Goal: Information Seeking & Learning: Check status

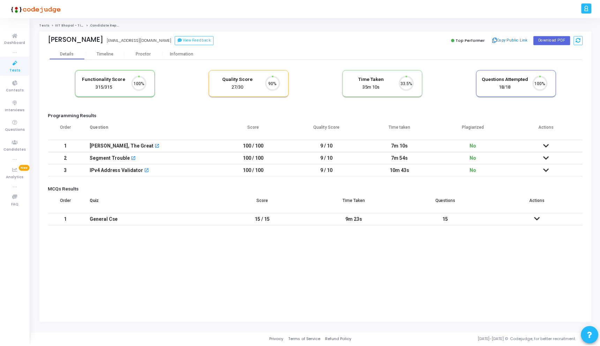
scroll to position [15, 18]
click at [146, 53] on div "Proctor" at bounding box center [144, 53] width 38 height 5
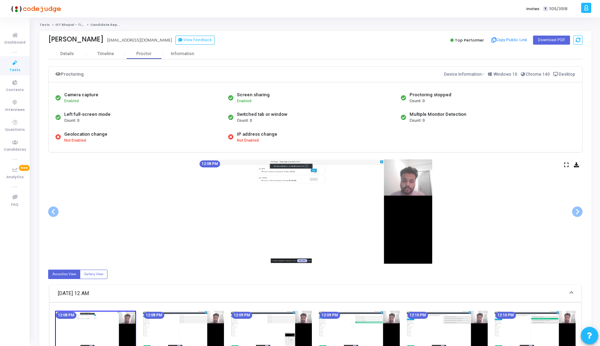
click at [565, 163] on icon at bounding box center [566, 165] width 5 height 4
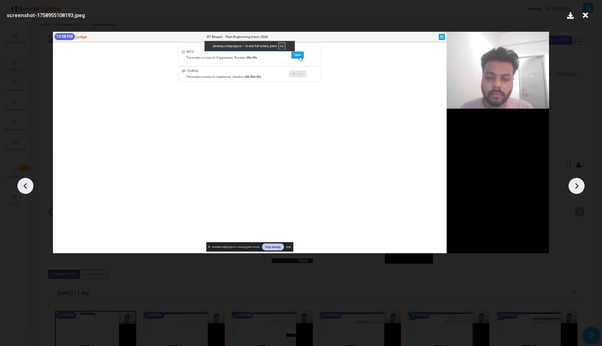
click at [576, 184] on icon at bounding box center [577, 186] width 10 height 10
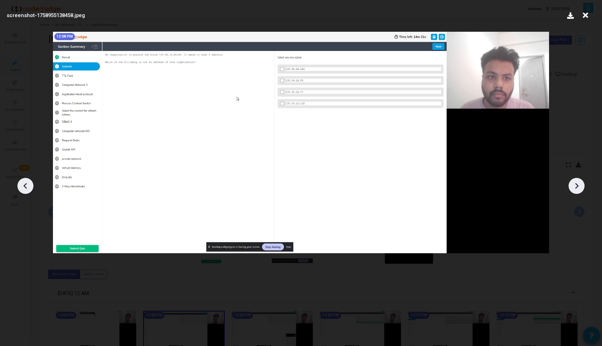
click at [576, 184] on icon at bounding box center [577, 186] width 10 height 10
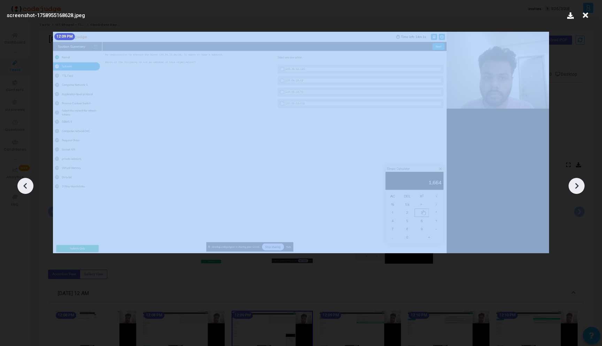
click at [576, 184] on icon at bounding box center [577, 186] width 10 height 10
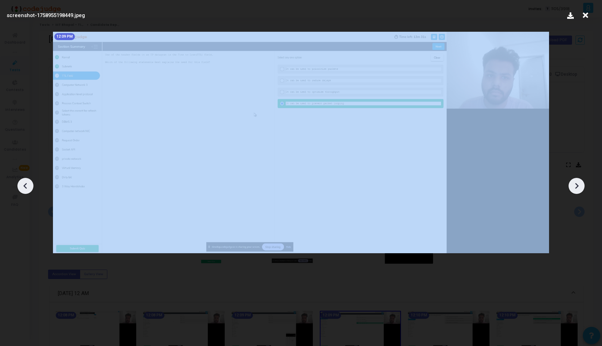
click at [576, 184] on icon at bounding box center [577, 186] width 10 height 10
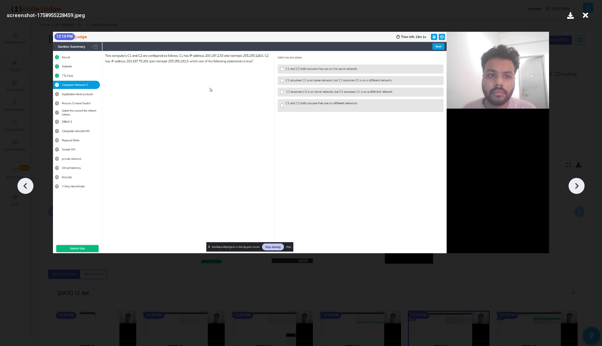
click at [576, 184] on icon at bounding box center [577, 186] width 10 height 10
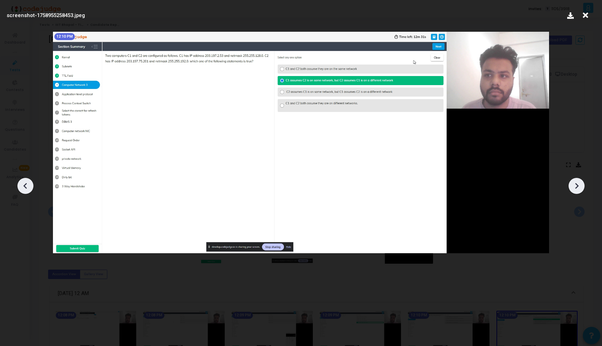
click at [576, 184] on icon at bounding box center [577, 186] width 10 height 10
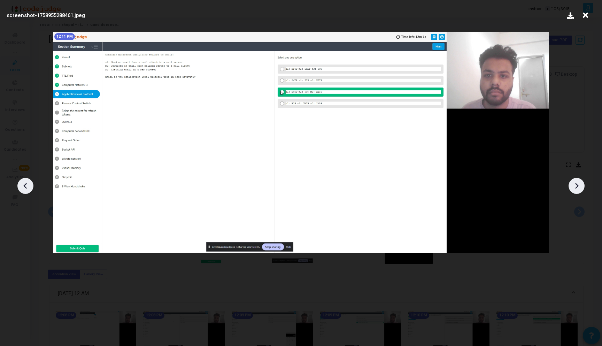
click at [576, 184] on icon at bounding box center [577, 186] width 10 height 10
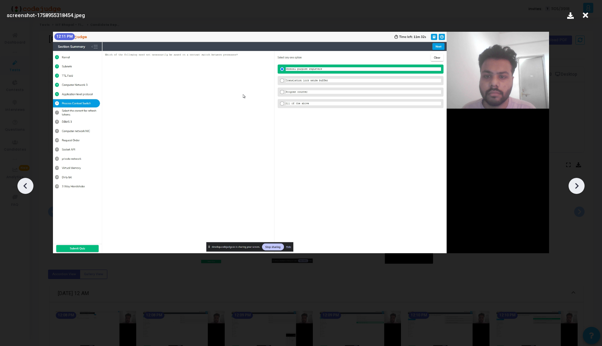
click at [576, 184] on icon at bounding box center [577, 186] width 10 height 10
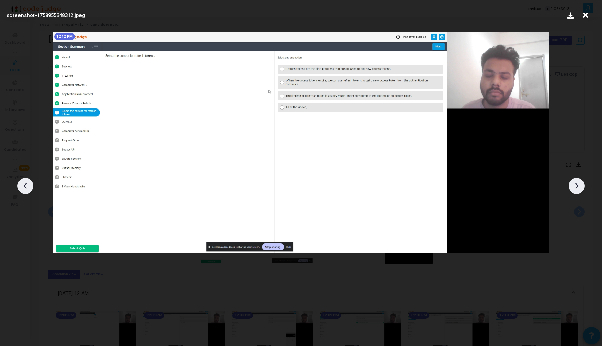
click at [576, 184] on icon at bounding box center [577, 186] width 10 height 10
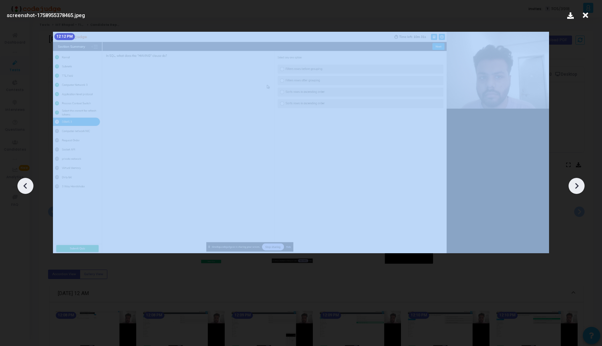
click at [576, 184] on icon at bounding box center [577, 186] width 10 height 10
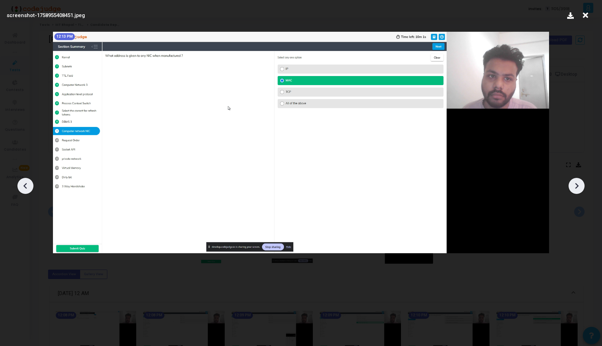
click at [576, 184] on icon at bounding box center [577, 186] width 10 height 10
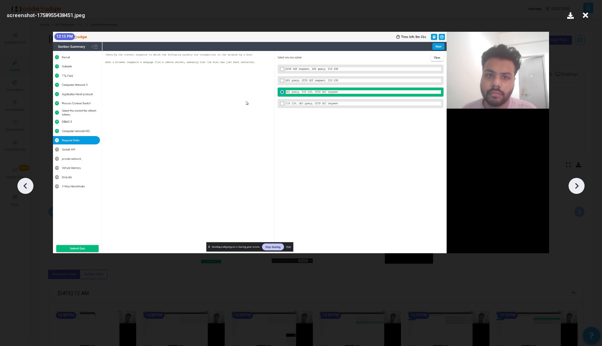
click at [576, 184] on icon at bounding box center [577, 186] width 10 height 10
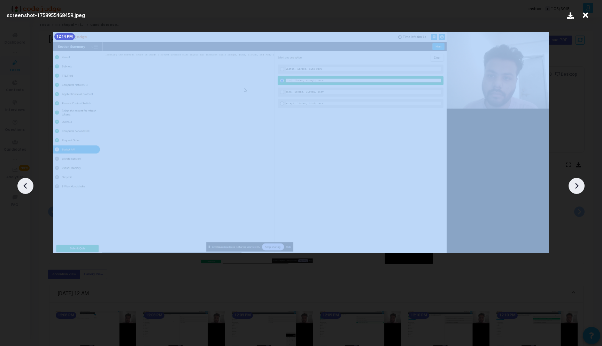
click at [576, 184] on icon at bounding box center [577, 186] width 10 height 10
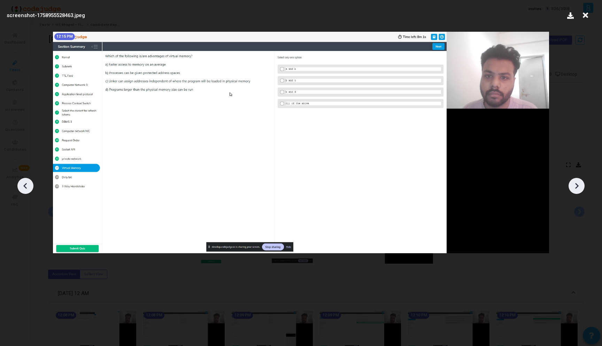
click at [576, 184] on icon at bounding box center [577, 186] width 10 height 10
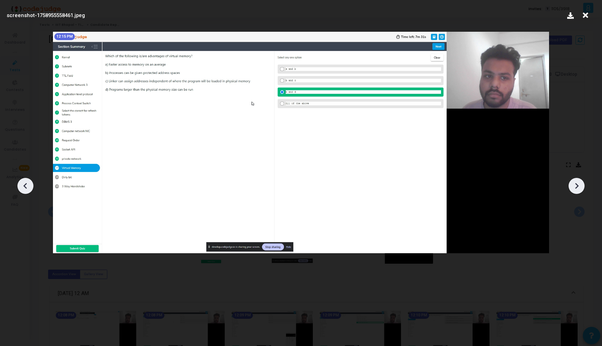
click at [576, 184] on icon at bounding box center [577, 186] width 10 height 10
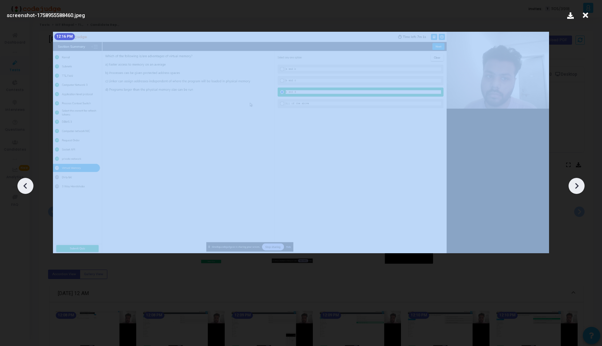
click at [576, 184] on icon at bounding box center [577, 186] width 10 height 10
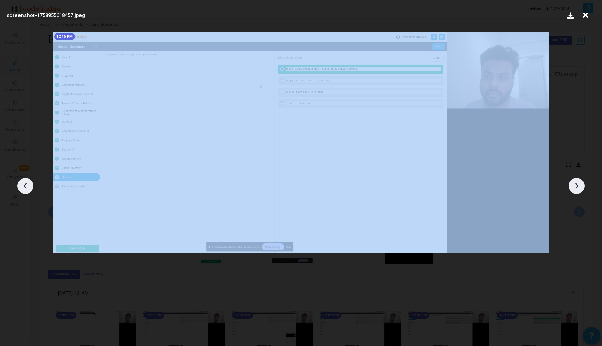
click at [576, 184] on icon at bounding box center [577, 186] width 10 height 10
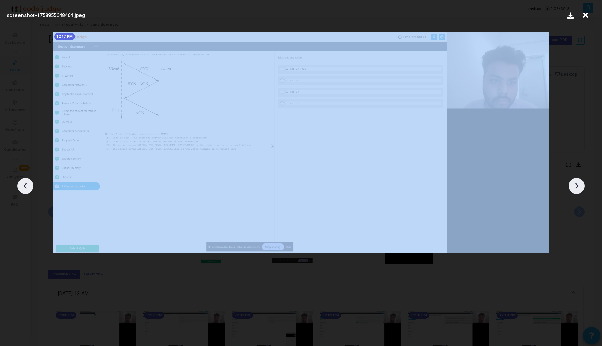
click at [576, 184] on icon at bounding box center [577, 186] width 10 height 10
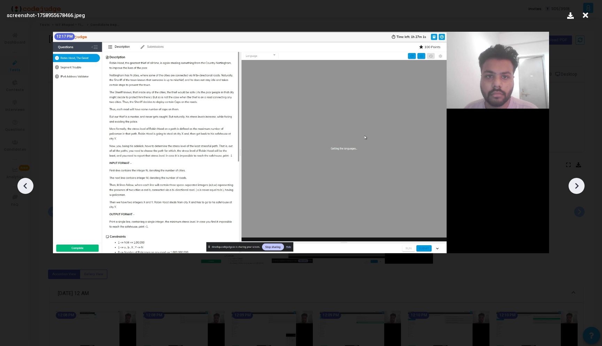
click at [576, 184] on icon at bounding box center [577, 186] width 10 height 10
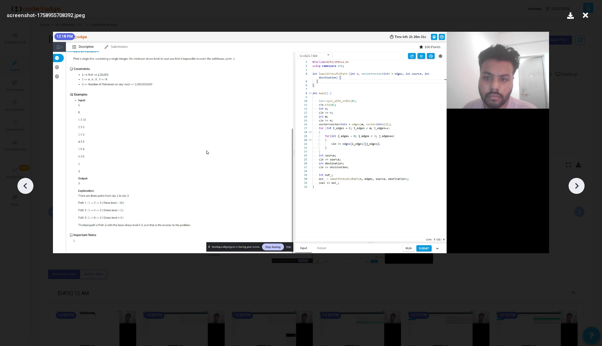
click at [576, 184] on icon at bounding box center [577, 186] width 10 height 10
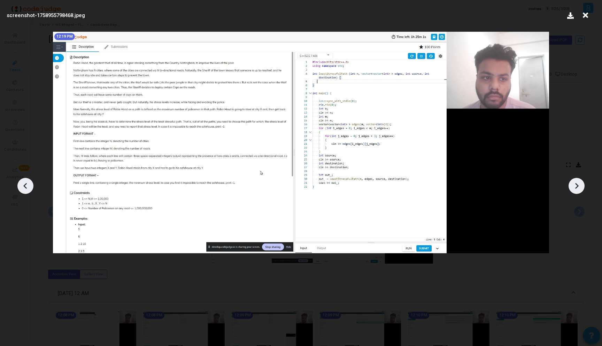
click at [576, 184] on icon at bounding box center [577, 186] width 10 height 10
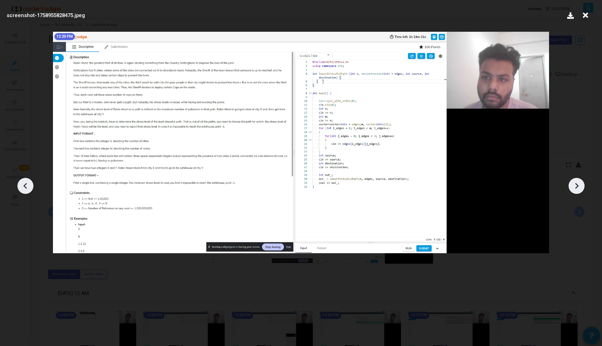
click at [576, 184] on icon at bounding box center [577, 186] width 10 height 10
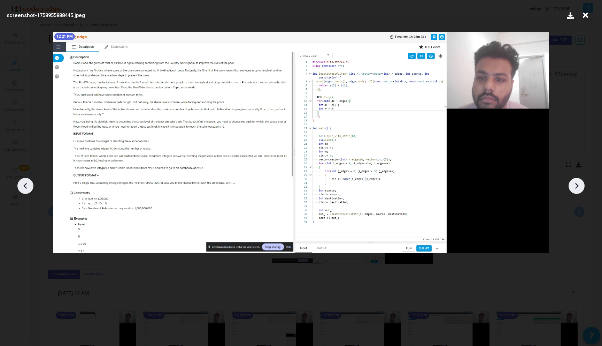
click at [576, 184] on icon at bounding box center [577, 186] width 10 height 10
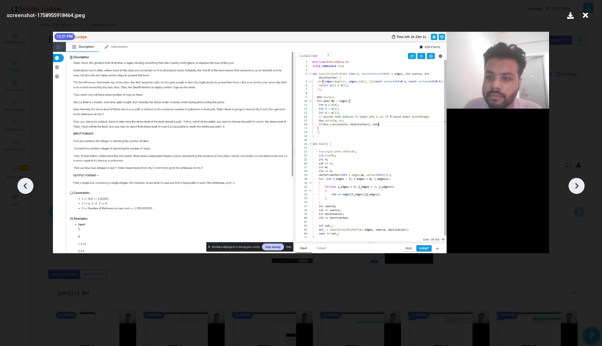
click at [576, 184] on icon at bounding box center [577, 186] width 10 height 10
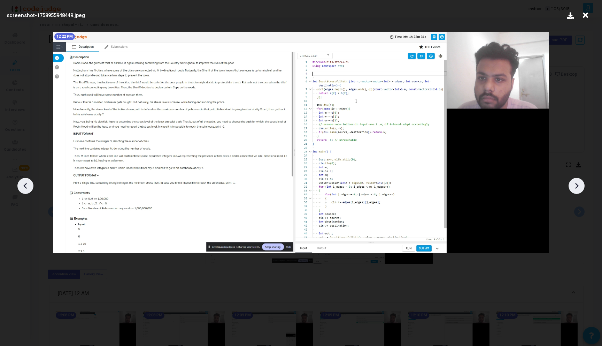
click at [576, 184] on icon at bounding box center [577, 186] width 10 height 10
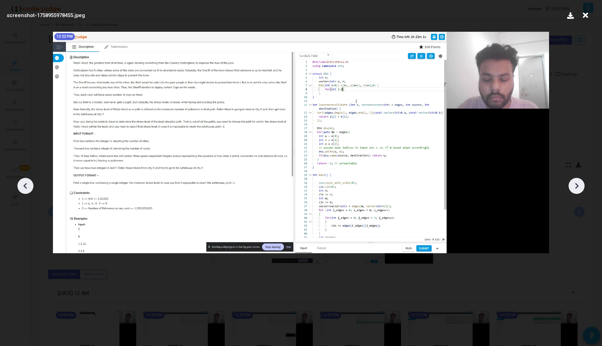
click at [576, 184] on icon at bounding box center [577, 186] width 10 height 10
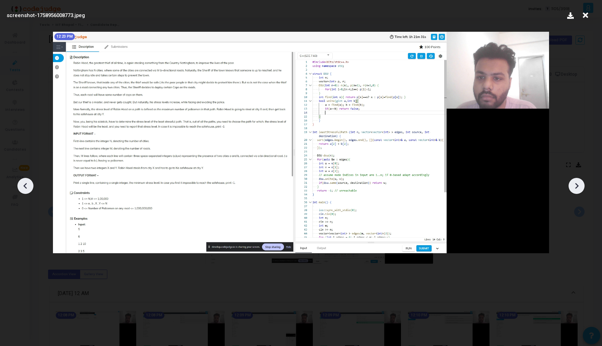
click at [576, 184] on icon at bounding box center [577, 186] width 10 height 10
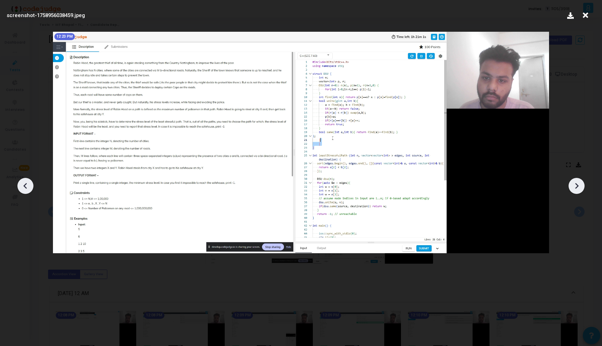
click at [576, 184] on icon at bounding box center [577, 186] width 10 height 10
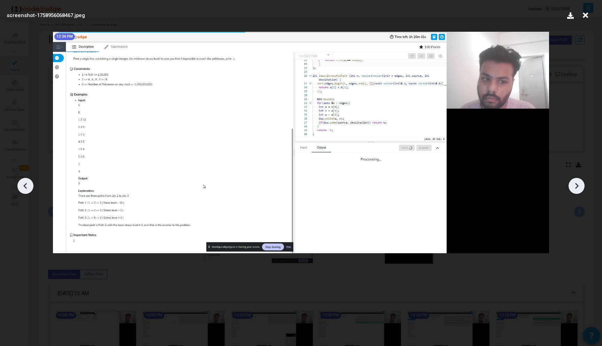
click at [576, 184] on icon at bounding box center [577, 186] width 10 height 10
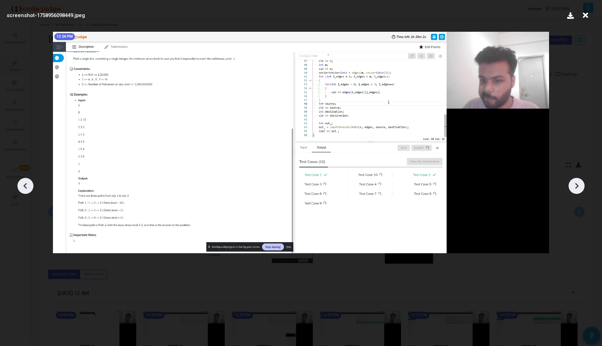
click at [576, 184] on icon at bounding box center [577, 186] width 10 height 10
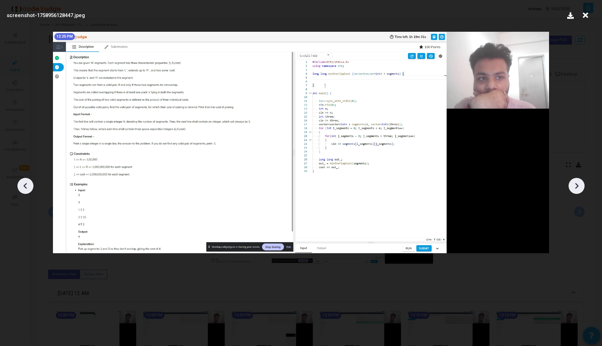
click at [576, 184] on icon at bounding box center [577, 186] width 10 height 10
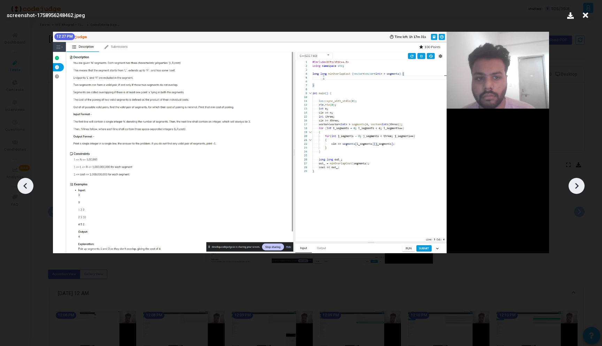
click at [576, 184] on icon at bounding box center [577, 186] width 10 height 10
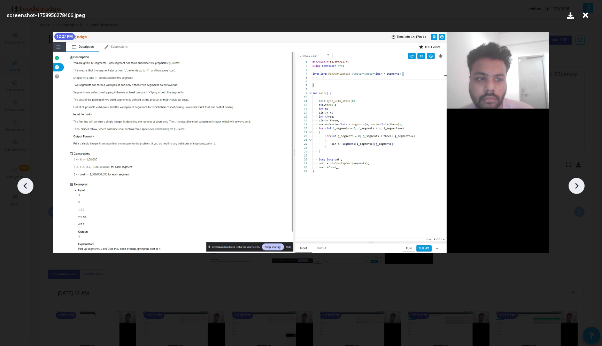
click at [576, 184] on icon at bounding box center [577, 186] width 10 height 10
click at [575, 184] on icon at bounding box center [577, 186] width 10 height 10
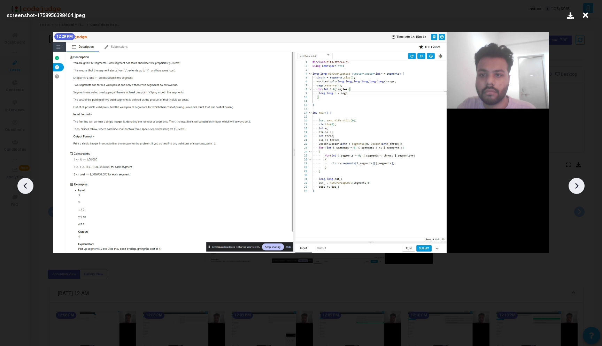
click at [575, 184] on icon at bounding box center [577, 186] width 10 height 10
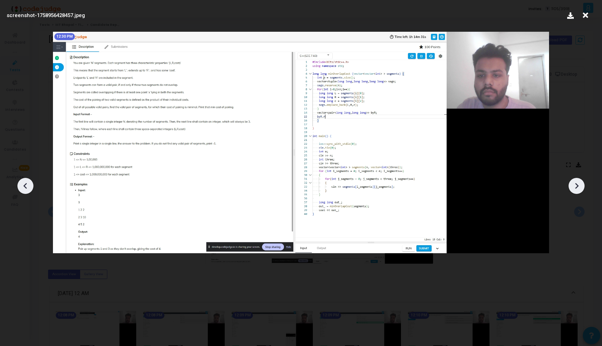
click at [575, 184] on icon at bounding box center [577, 186] width 10 height 10
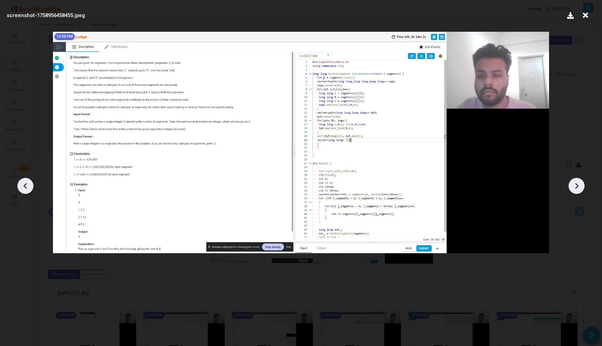
click at [575, 184] on icon at bounding box center [577, 186] width 10 height 10
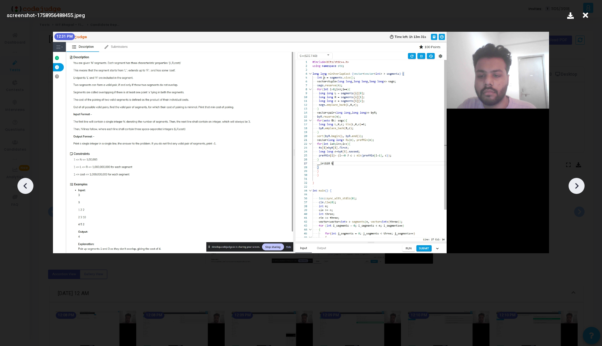
click at [575, 184] on icon at bounding box center [577, 186] width 10 height 10
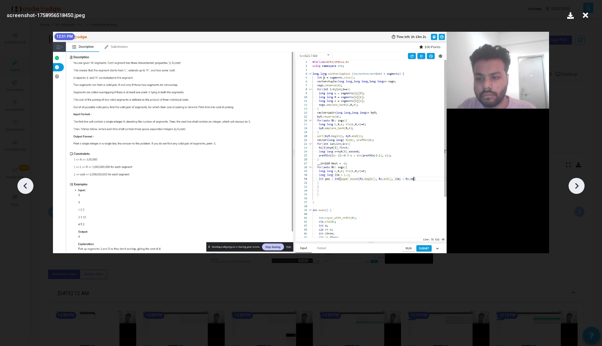
click at [579, 183] on icon at bounding box center [577, 186] width 10 height 10
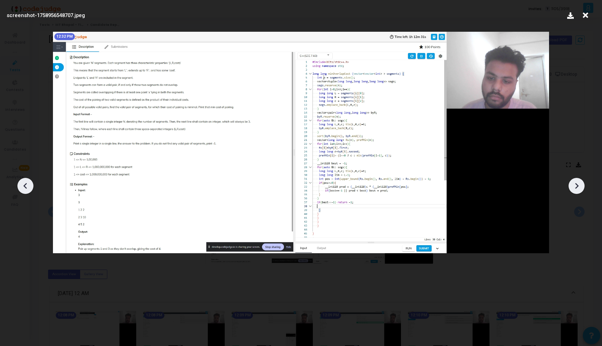
click at [579, 183] on icon at bounding box center [577, 186] width 10 height 10
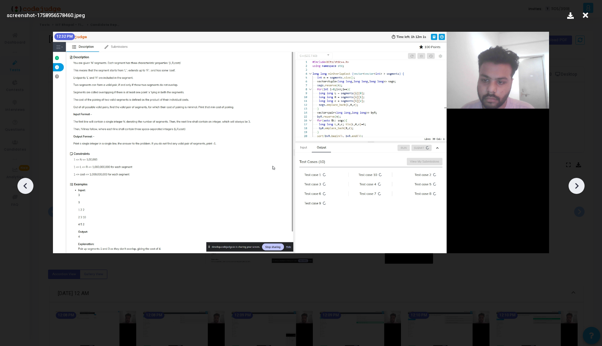
click at [579, 183] on icon at bounding box center [577, 186] width 10 height 10
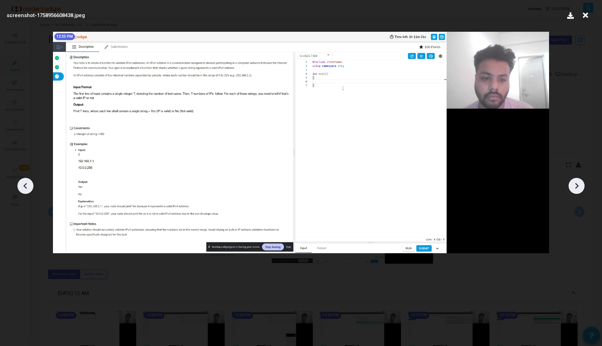
click at [26, 183] on icon at bounding box center [25, 186] width 10 height 10
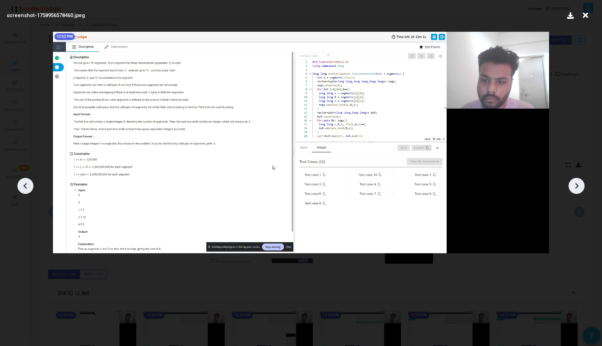
click at [26, 183] on icon at bounding box center [25, 186] width 10 height 10
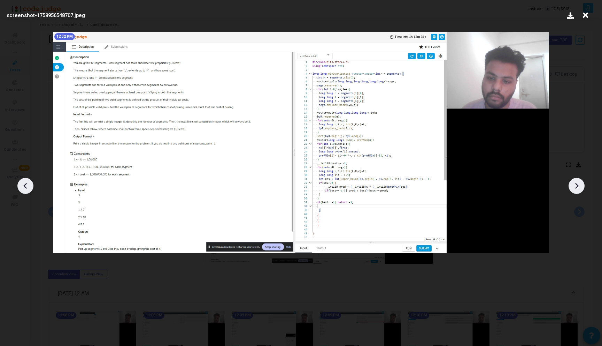
click at [583, 183] on div at bounding box center [577, 186] width 16 height 16
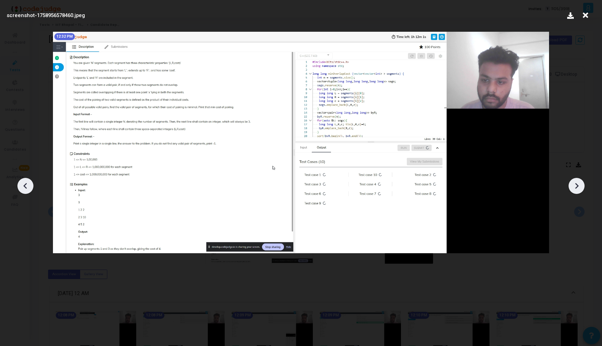
click at [583, 183] on div at bounding box center [577, 186] width 16 height 16
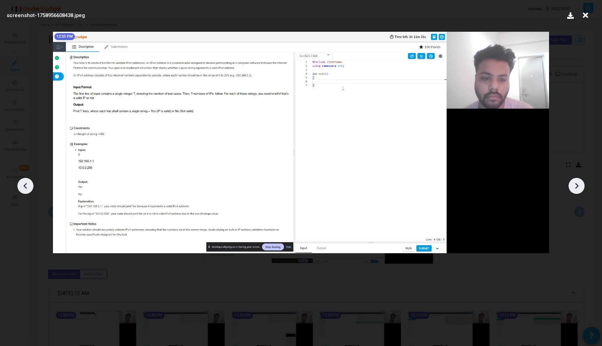
click at [583, 183] on div at bounding box center [577, 186] width 16 height 16
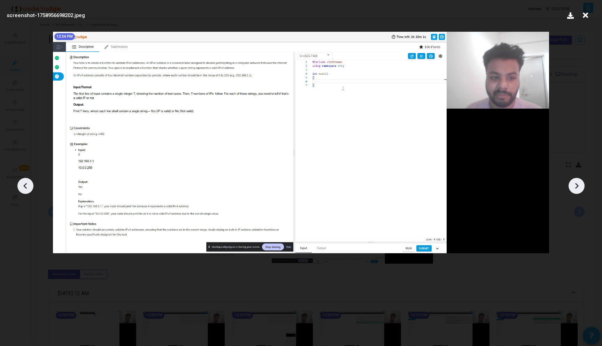
click at [583, 183] on div at bounding box center [577, 186] width 16 height 16
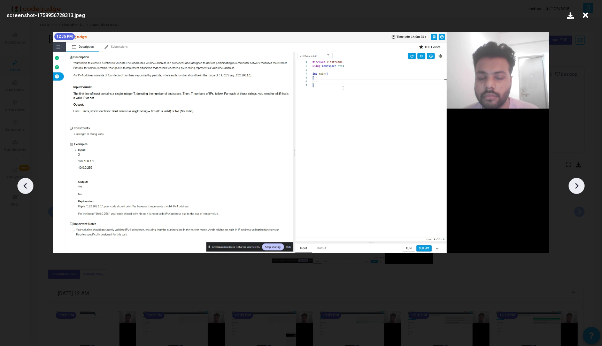
click at [583, 183] on div at bounding box center [577, 186] width 16 height 16
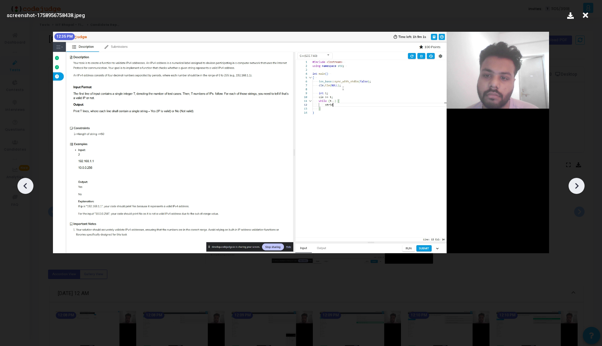
click at [583, 183] on div at bounding box center [577, 186] width 16 height 16
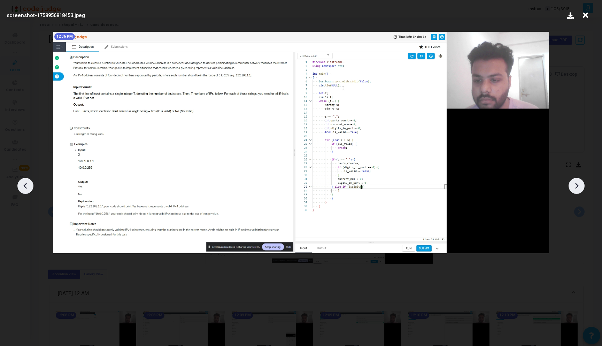
click at [583, 183] on div at bounding box center [577, 186] width 16 height 16
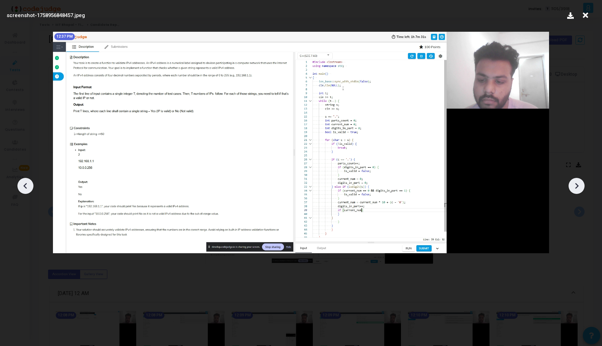
click at [583, 183] on div at bounding box center [577, 186] width 16 height 16
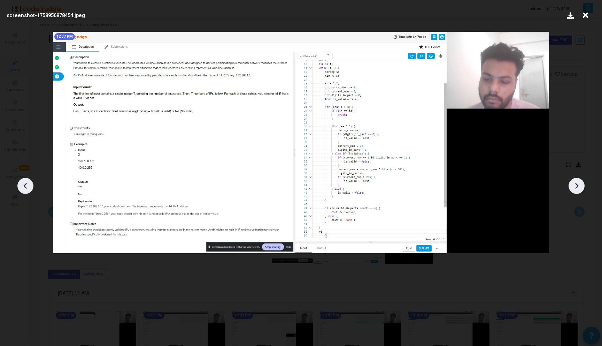
click at [583, 183] on div at bounding box center [577, 186] width 16 height 16
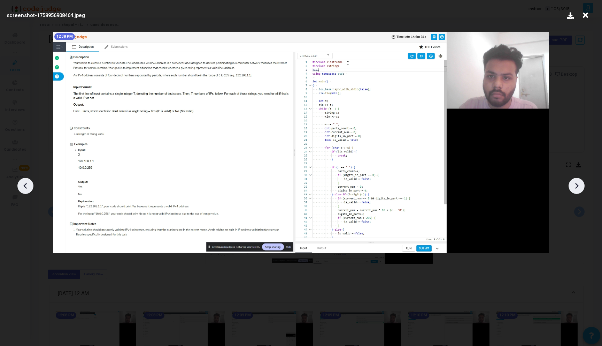
click at [583, 183] on div at bounding box center [577, 186] width 16 height 16
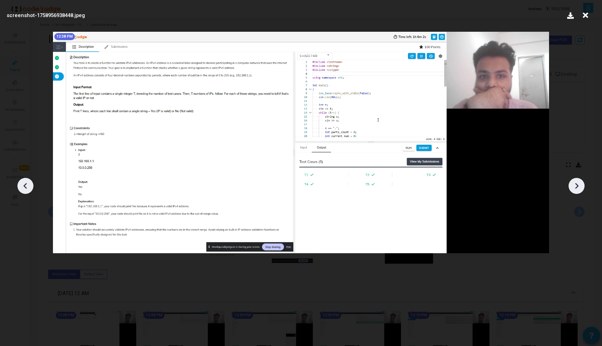
click at [583, 183] on div at bounding box center [577, 186] width 16 height 16
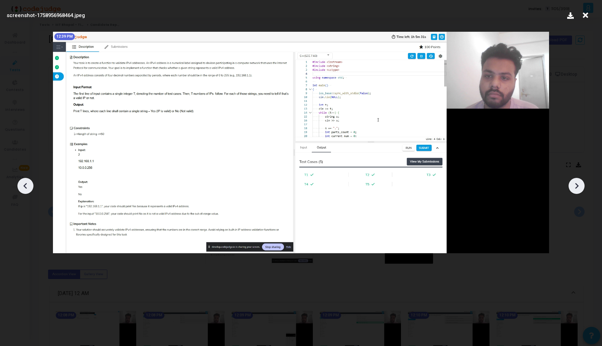
click at [583, 183] on div at bounding box center [577, 186] width 16 height 16
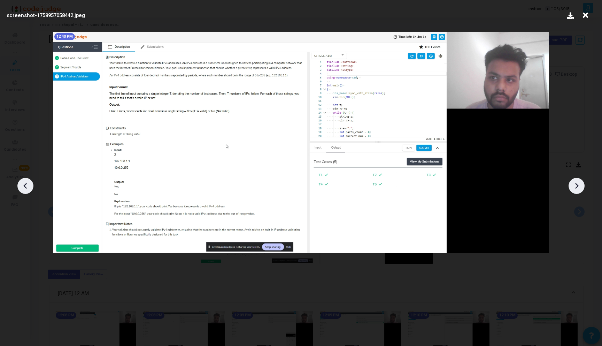
click at [584, 12] on icon at bounding box center [585, 15] width 11 height 13
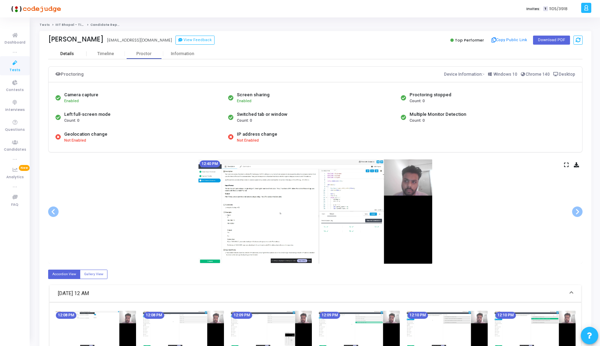
click at [67, 49] on div "Details" at bounding box center [67, 53] width 38 height 10
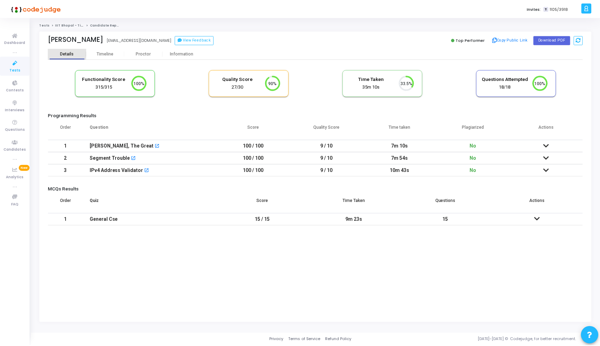
scroll to position [15, 18]
click at [131, 158] on div "Robin Hood, The Great" at bounding box center [119, 161] width 48 height 9
click at [131, 158] on mat-icon "open_in_new" at bounding box center [133, 158] width 5 height 5
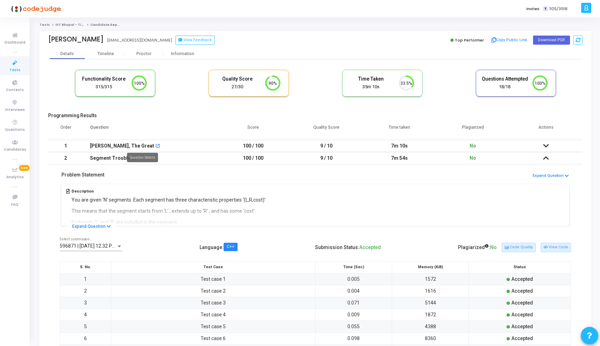
click at [155, 146] on mat-icon "open_in_new" at bounding box center [157, 146] width 5 height 5
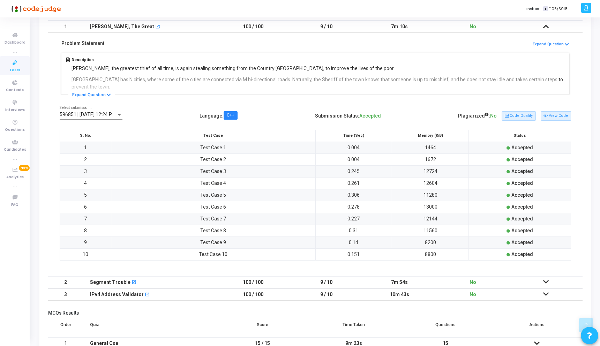
scroll to position [160, 0]
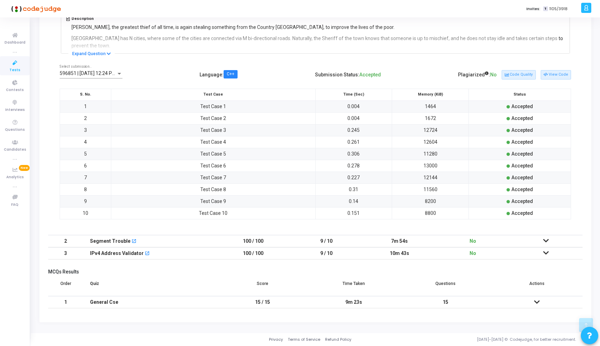
click at [544, 242] on icon at bounding box center [546, 240] width 6 height 5
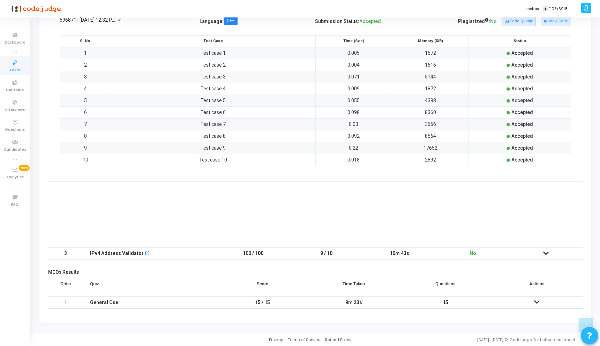
scroll to position [95, 0]
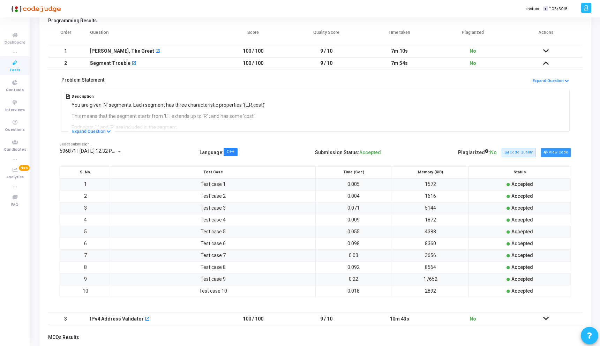
click at [555, 153] on button "View Code" at bounding box center [555, 152] width 30 height 9
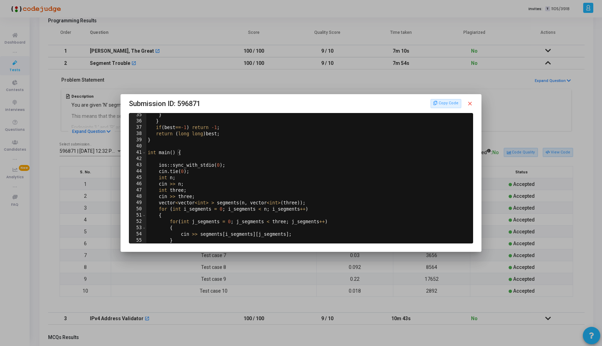
scroll to position [253, 0]
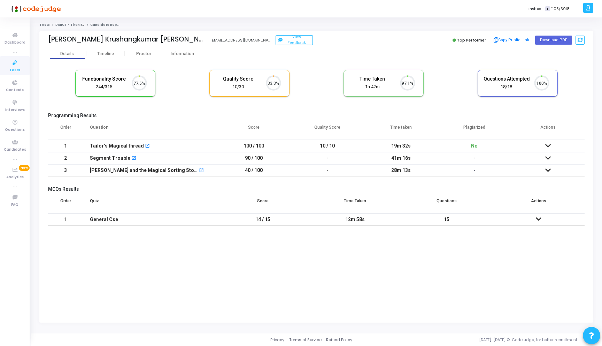
scroll to position [15, 18]
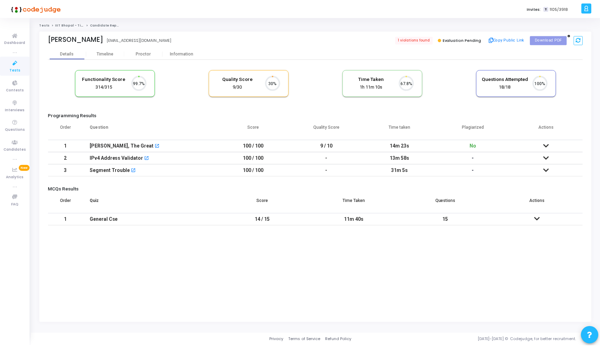
scroll to position [15, 18]
click at [143, 54] on div "Proctor" at bounding box center [144, 53] width 38 height 5
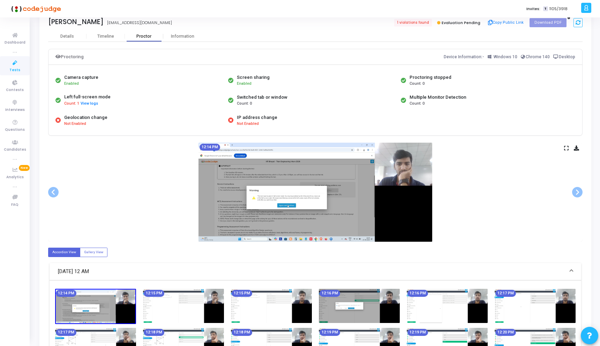
scroll to position [26, 0]
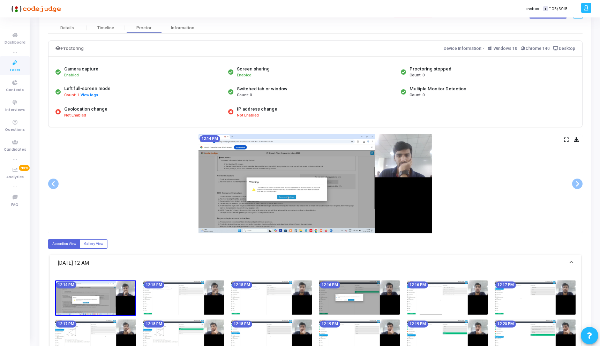
click at [562, 139] on div "12:14 PM" at bounding box center [315, 183] width 534 height 99
click at [565, 139] on icon at bounding box center [566, 140] width 5 height 4
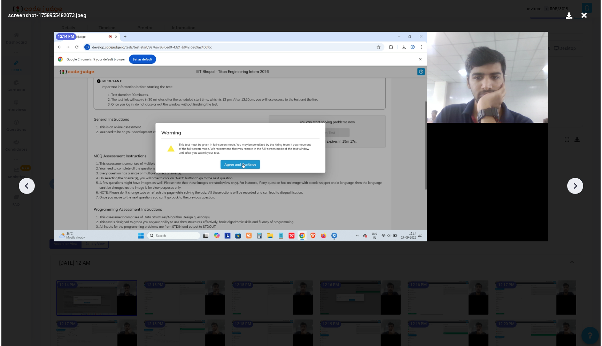
scroll to position [0, 0]
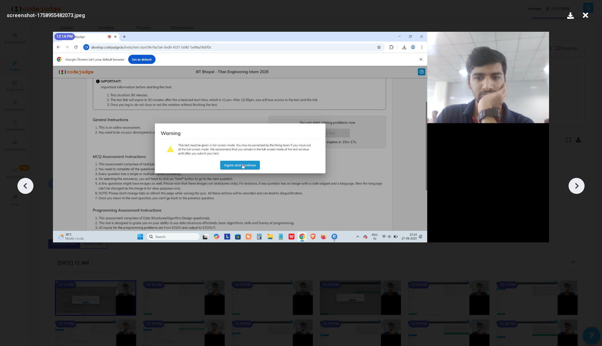
click at [583, 190] on div at bounding box center [577, 186] width 16 height 16
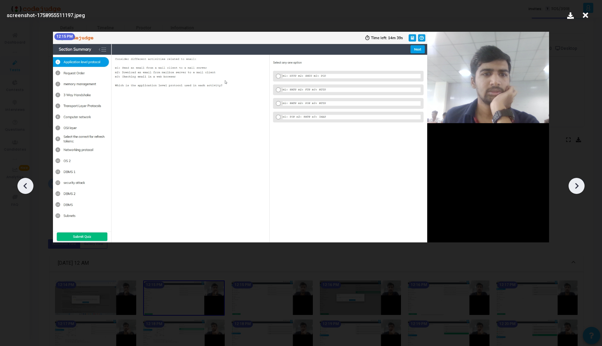
click at [583, 190] on div at bounding box center [577, 186] width 16 height 16
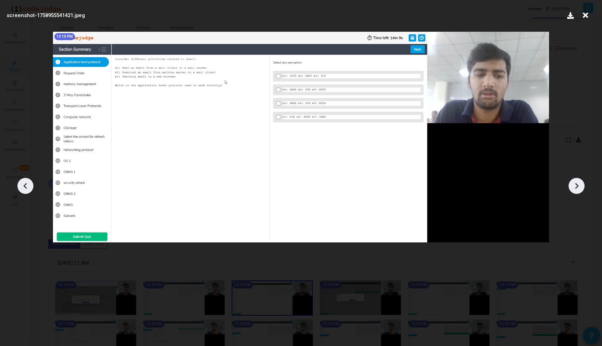
click at [583, 190] on div at bounding box center [577, 186] width 16 height 16
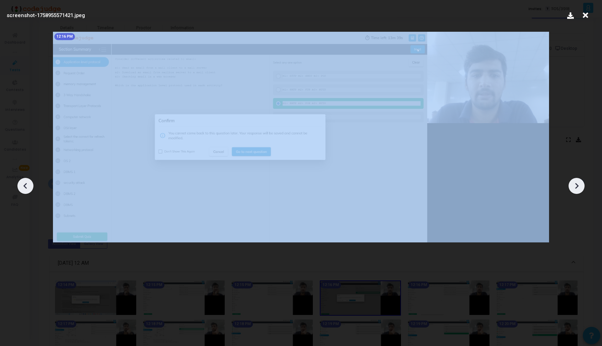
click at [583, 190] on div at bounding box center [577, 186] width 16 height 16
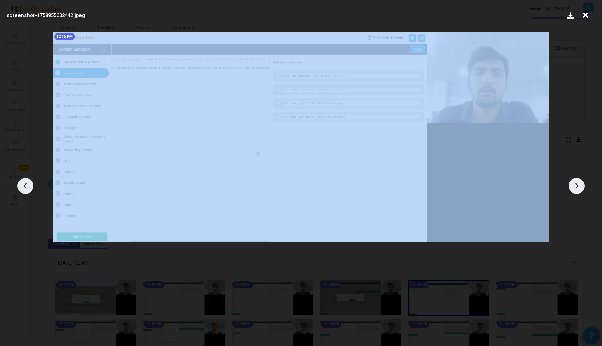
click at [583, 190] on div at bounding box center [577, 186] width 16 height 16
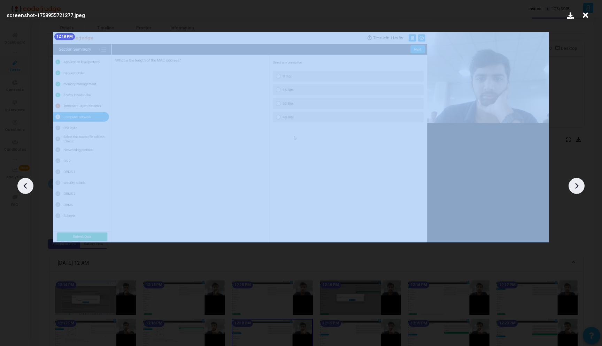
click at [583, 190] on div at bounding box center [577, 186] width 16 height 16
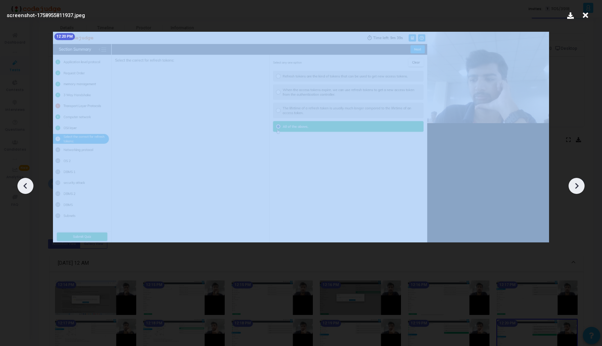
click at [583, 190] on div at bounding box center [577, 186] width 16 height 16
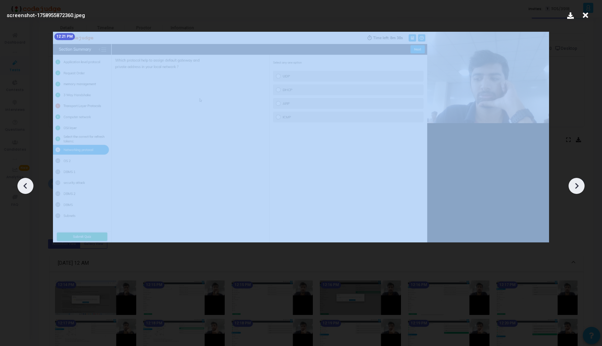
click at [583, 190] on div at bounding box center [577, 186] width 16 height 16
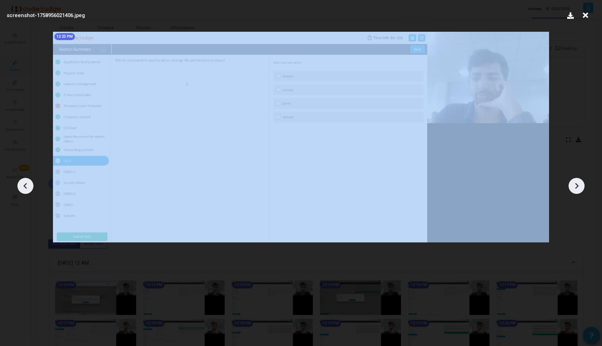
click at [583, 190] on div at bounding box center [577, 186] width 16 height 16
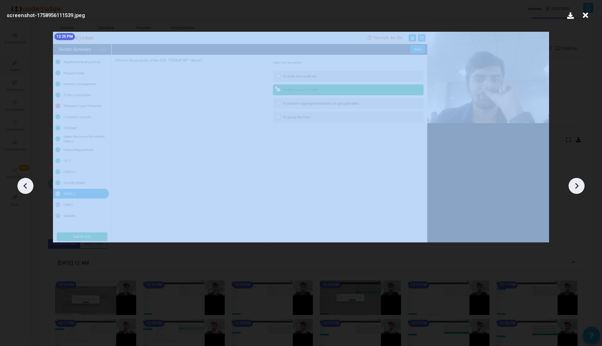
click at [583, 190] on div at bounding box center [577, 186] width 16 height 16
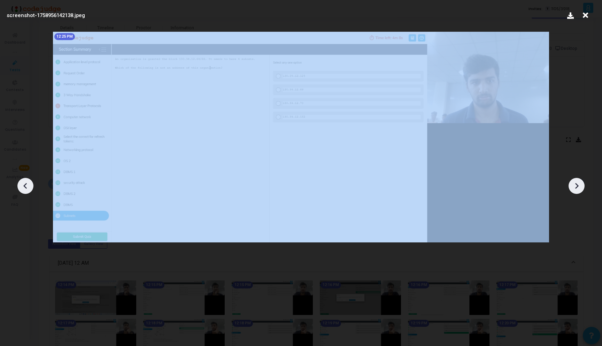
click at [583, 190] on div at bounding box center [577, 186] width 16 height 16
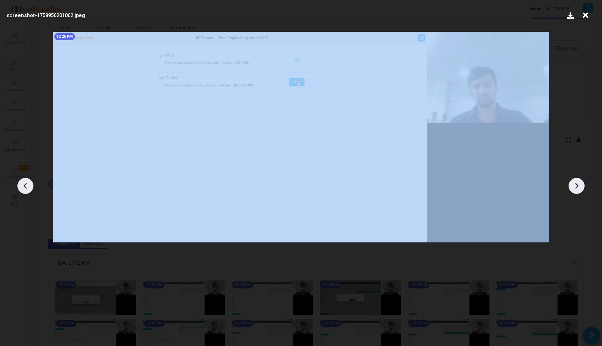
click at [583, 190] on div at bounding box center [577, 186] width 16 height 16
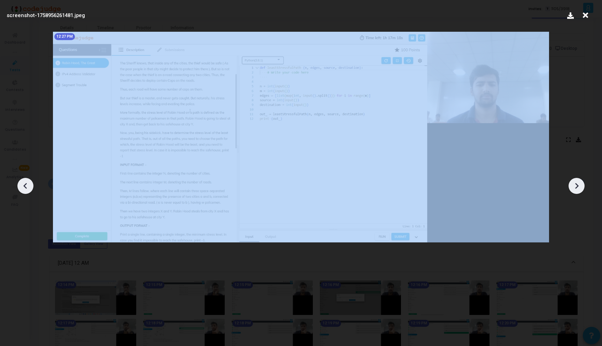
click at [583, 190] on div at bounding box center [577, 186] width 16 height 16
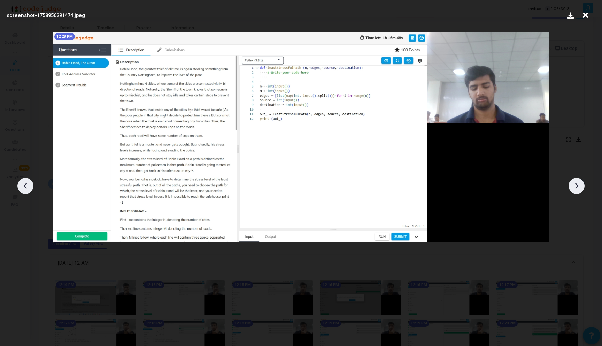
click at [583, 190] on div at bounding box center [577, 186] width 16 height 16
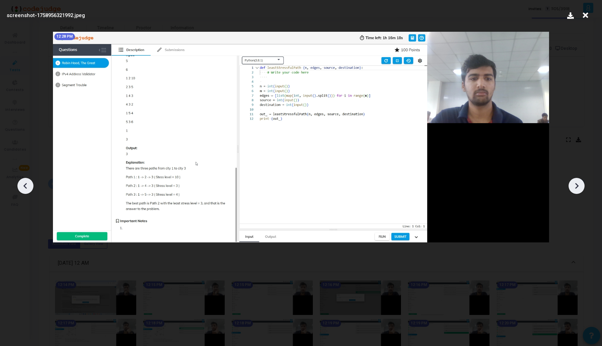
click at [583, 190] on div at bounding box center [577, 186] width 16 height 16
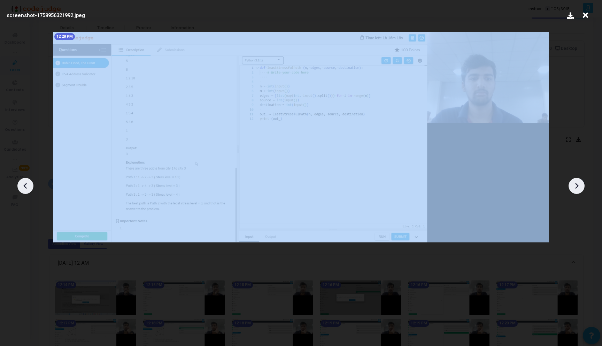
click at [583, 190] on div at bounding box center [577, 186] width 16 height 16
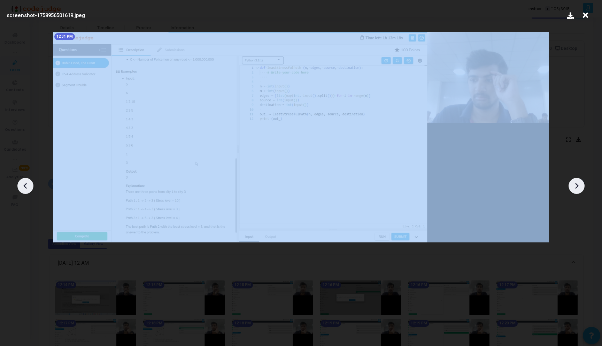
click at [583, 190] on div at bounding box center [577, 186] width 16 height 16
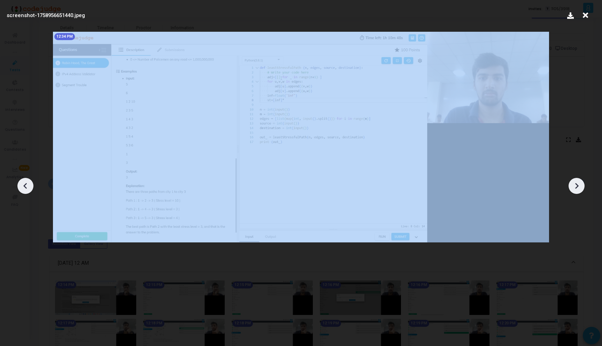
click at [583, 190] on div at bounding box center [577, 186] width 16 height 16
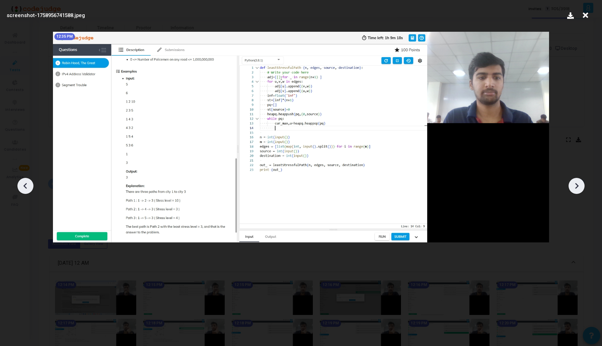
click at [583, 190] on div at bounding box center [577, 186] width 16 height 16
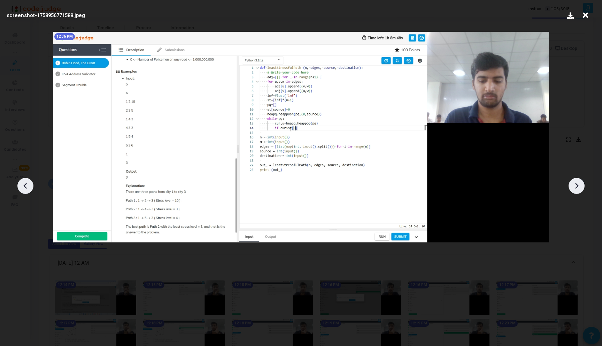
click at [583, 190] on div at bounding box center [577, 186] width 16 height 16
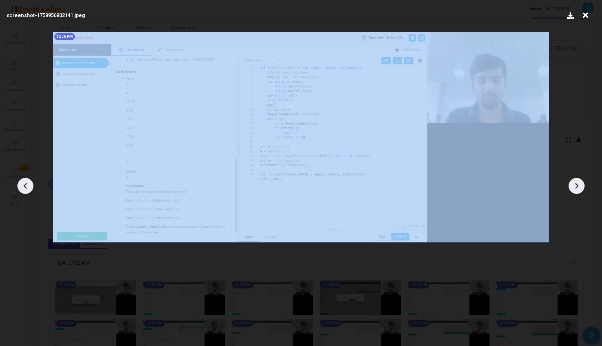
click at [583, 190] on div at bounding box center [577, 186] width 16 height 16
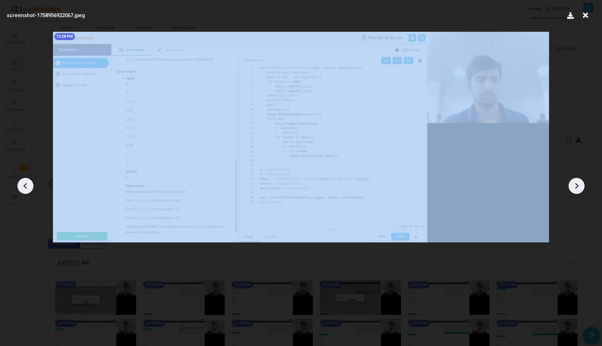
click at [583, 190] on div at bounding box center [577, 186] width 16 height 16
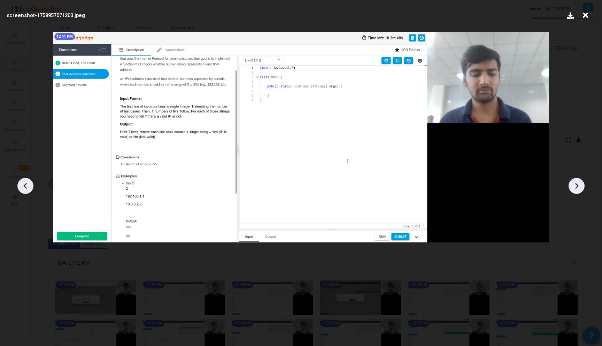
click at [583, 190] on div at bounding box center [577, 186] width 16 height 16
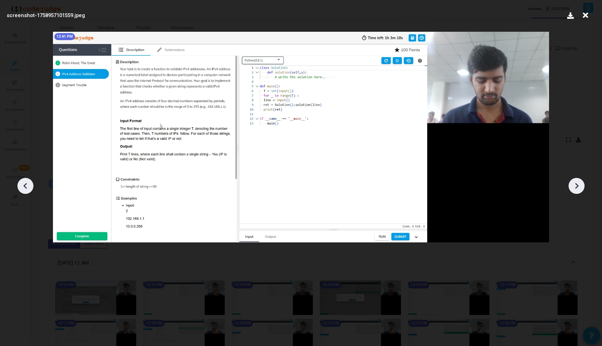
click at [583, 190] on div at bounding box center [577, 186] width 16 height 16
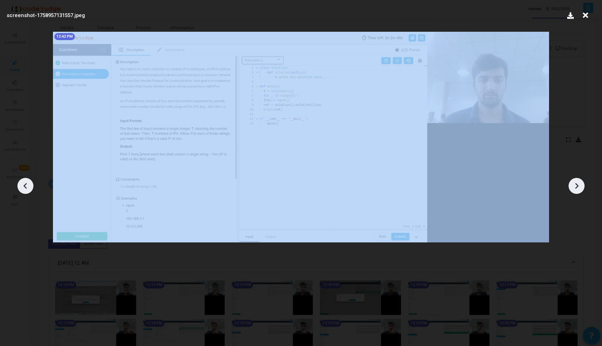
click at [583, 190] on div at bounding box center [577, 186] width 16 height 16
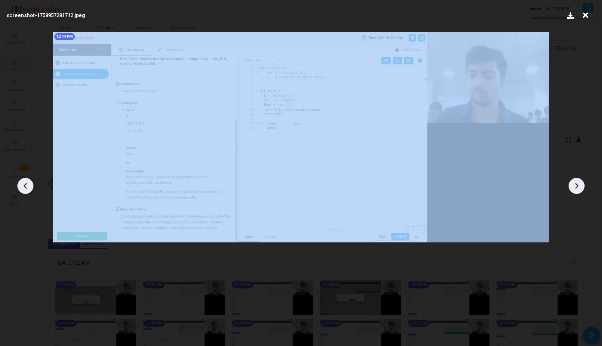
click at [583, 190] on div at bounding box center [577, 186] width 16 height 16
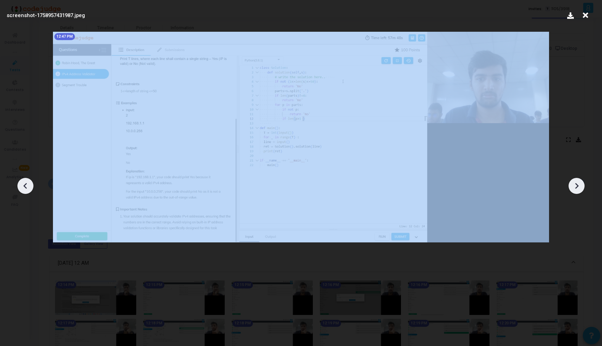
click at [583, 190] on div at bounding box center [577, 186] width 16 height 16
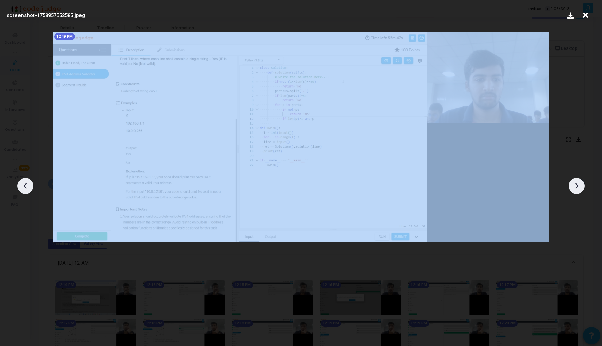
click at [583, 190] on div at bounding box center [577, 186] width 16 height 16
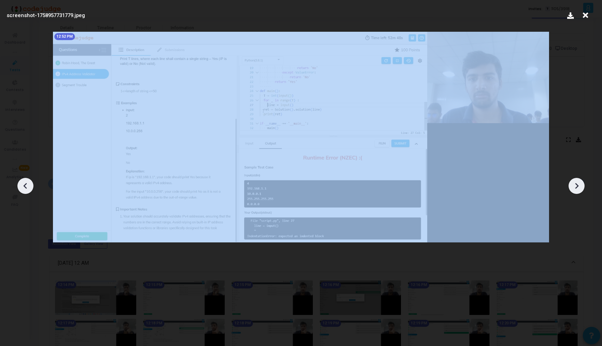
click at [583, 190] on div at bounding box center [577, 186] width 16 height 16
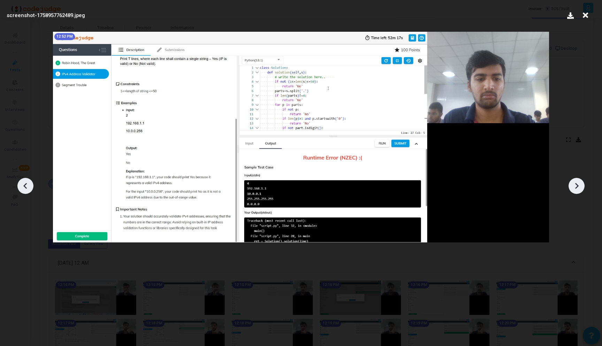
click at [583, 190] on div at bounding box center [577, 186] width 16 height 16
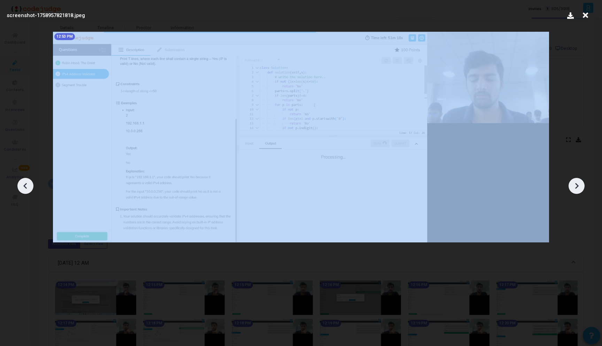
click at [583, 190] on div at bounding box center [577, 186] width 16 height 16
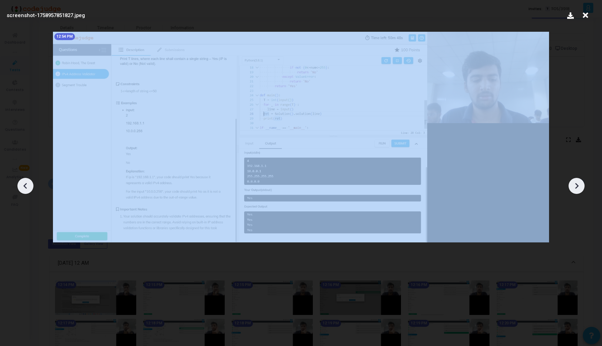
click at [583, 190] on div at bounding box center [577, 186] width 16 height 16
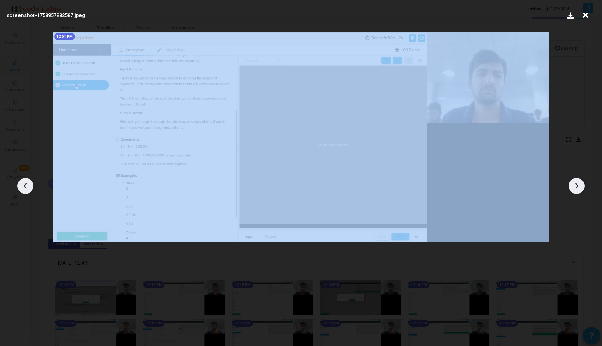
click at [583, 190] on div at bounding box center [577, 186] width 16 height 16
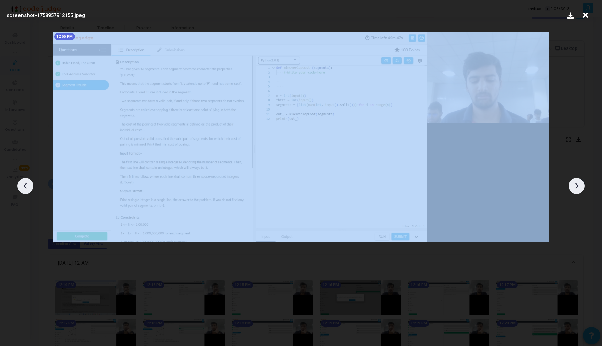
click at [583, 190] on div at bounding box center [577, 186] width 16 height 16
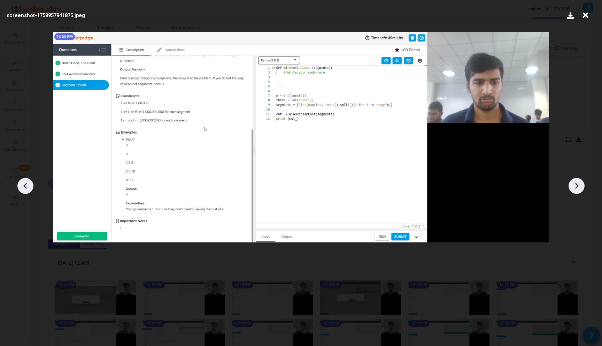
click at [583, 190] on div at bounding box center [577, 186] width 16 height 16
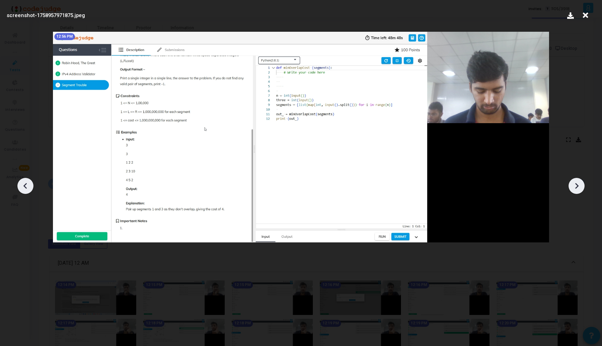
click at [583, 190] on div at bounding box center [577, 186] width 16 height 16
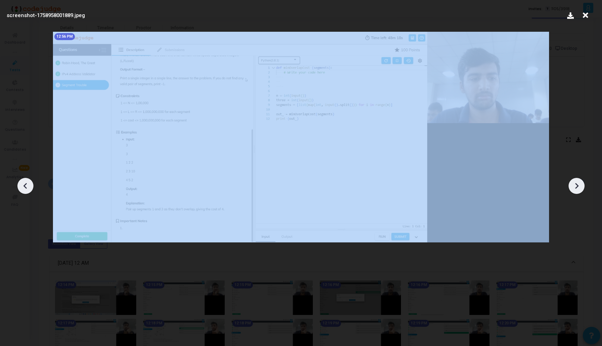
click at [583, 190] on div at bounding box center [577, 186] width 16 height 16
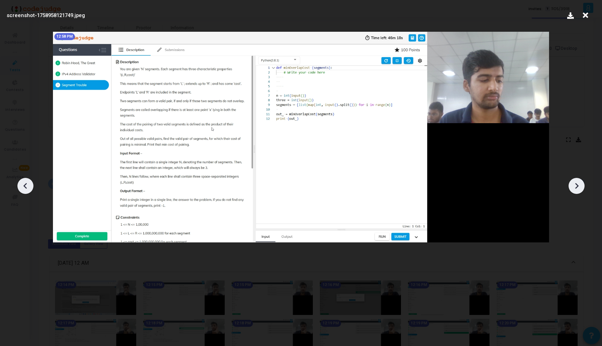
click at [583, 190] on div at bounding box center [577, 186] width 16 height 16
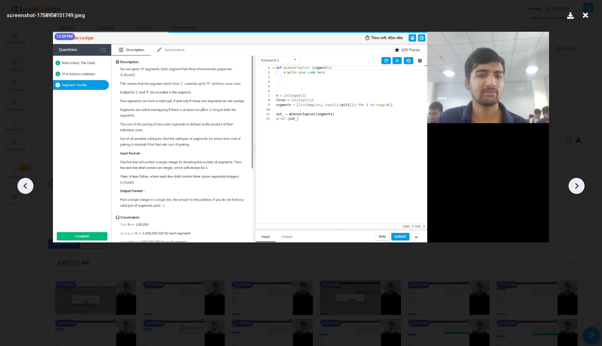
click at [583, 190] on div at bounding box center [577, 186] width 16 height 16
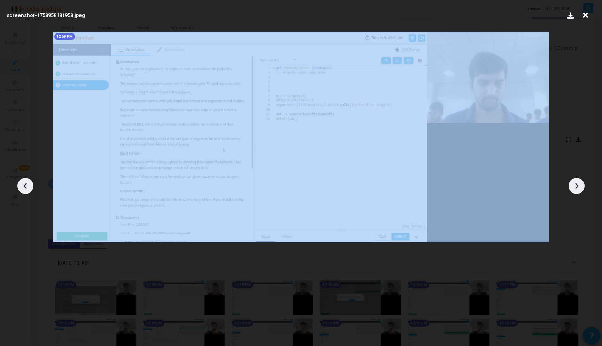
click at [583, 190] on div at bounding box center [577, 186] width 16 height 16
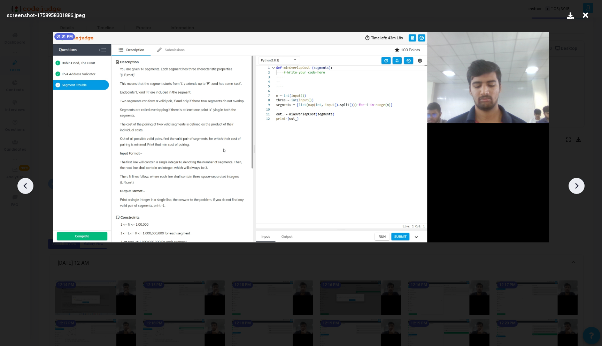
click at [583, 190] on div at bounding box center [577, 186] width 16 height 16
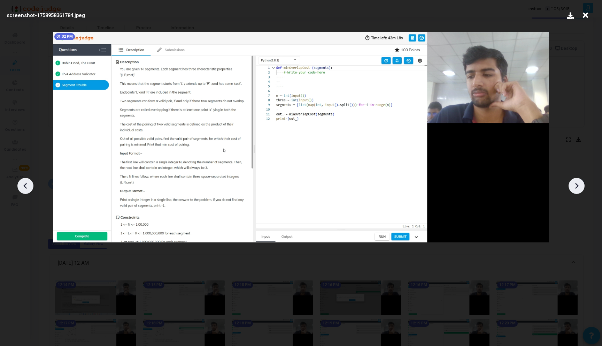
click at [583, 190] on div at bounding box center [577, 186] width 16 height 16
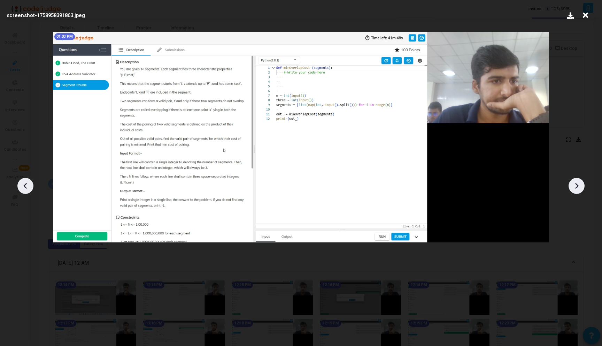
click at [583, 190] on div at bounding box center [577, 186] width 16 height 16
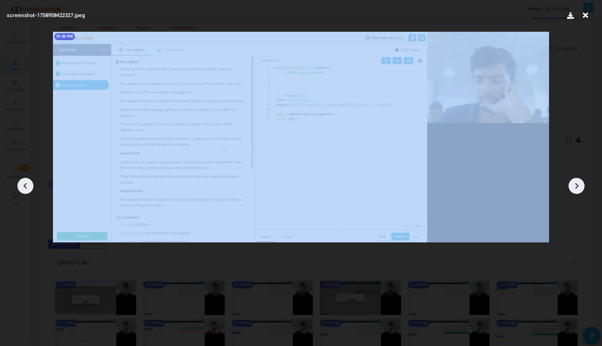
click at [583, 190] on div at bounding box center [577, 186] width 16 height 16
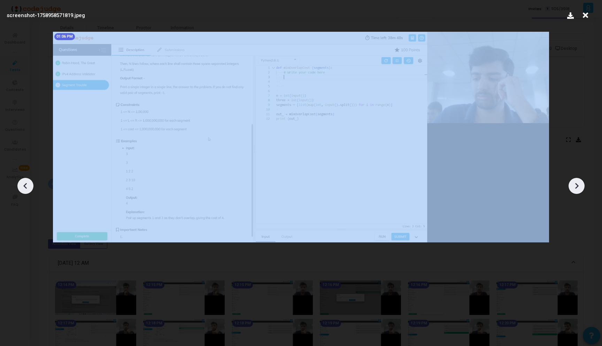
click at [583, 190] on div at bounding box center [577, 186] width 16 height 16
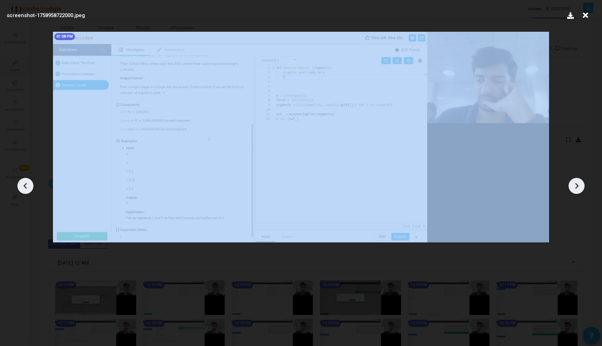
click at [583, 190] on div at bounding box center [577, 186] width 16 height 16
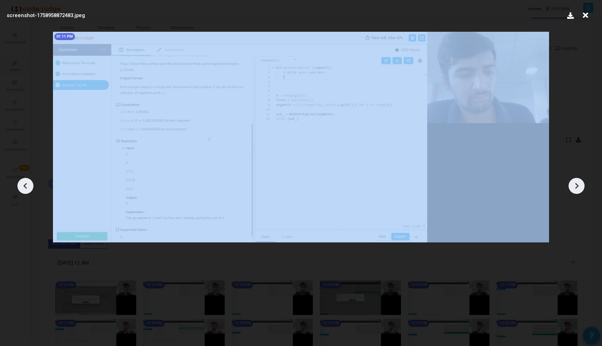
click at [583, 190] on div at bounding box center [577, 186] width 16 height 16
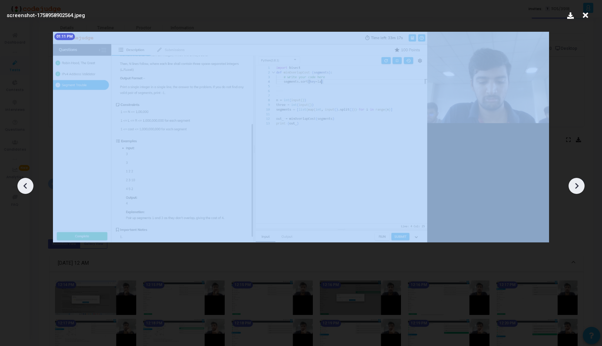
click at [583, 190] on div at bounding box center [577, 186] width 16 height 16
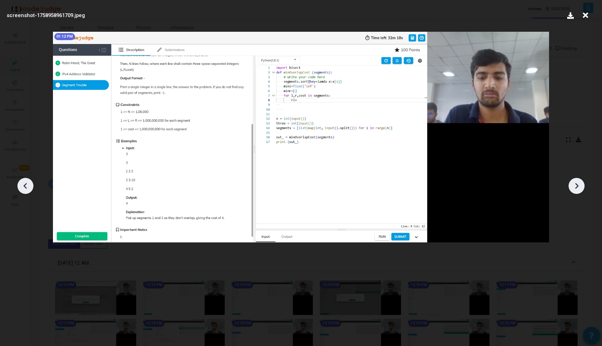
click at [583, 190] on div at bounding box center [577, 186] width 16 height 16
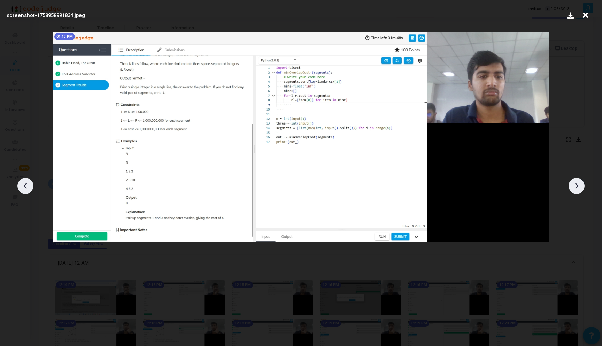
click at [583, 190] on div at bounding box center [577, 186] width 16 height 16
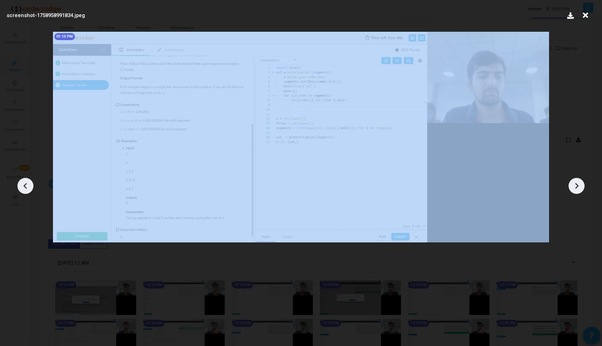
click at [583, 190] on div at bounding box center [577, 186] width 16 height 16
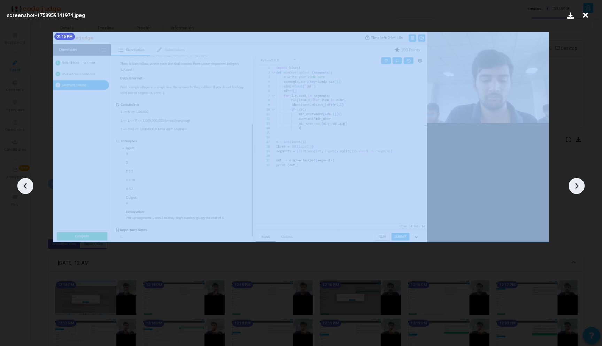
click at [583, 190] on div at bounding box center [577, 186] width 16 height 16
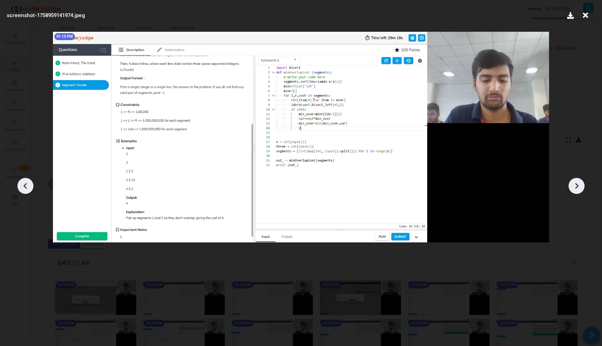
click at [580, 187] on icon at bounding box center [577, 186] width 10 height 10
click at [581, 16] on icon at bounding box center [585, 15] width 11 height 13
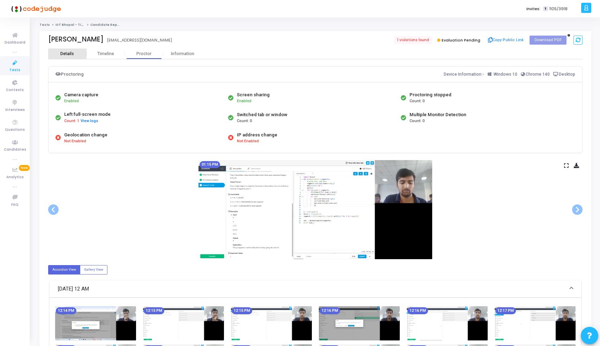
click at [72, 56] on div "Details" at bounding box center [67, 53] width 14 height 5
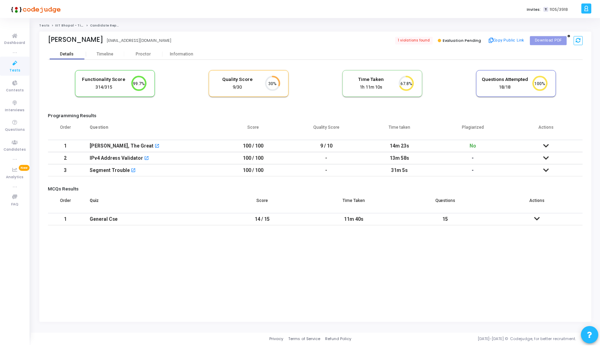
scroll to position [15, 18]
click at [158, 51] on div "Proctor" at bounding box center [144, 53] width 38 height 10
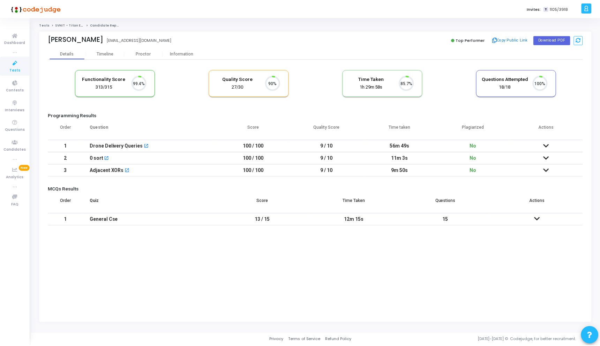
scroll to position [15, 18]
click at [99, 128] on th "Question" at bounding box center [150, 130] width 134 height 20
click at [143, 56] on div "Proctor" at bounding box center [144, 53] width 38 height 10
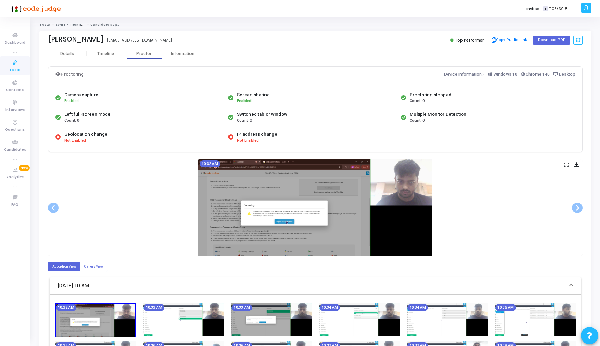
click at [565, 163] on icon at bounding box center [566, 165] width 5 height 4
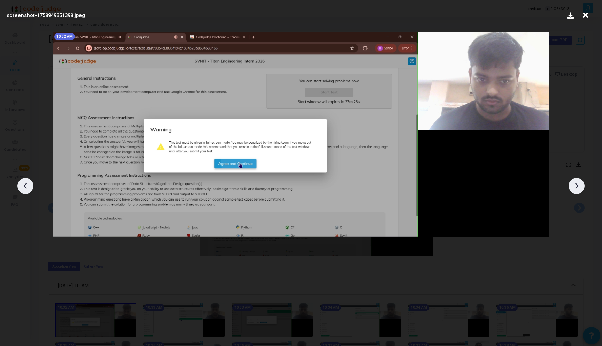
click at [578, 182] on icon at bounding box center [577, 186] width 10 height 10
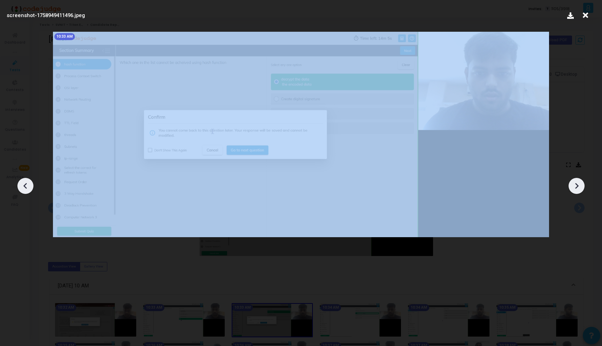
click at [578, 182] on icon at bounding box center [577, 186] width 10 height 10
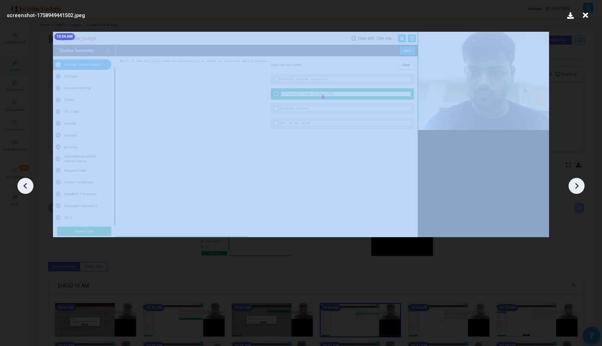
click at [578, 182] on icon at bounding box center [577, 186] width 10 height 10
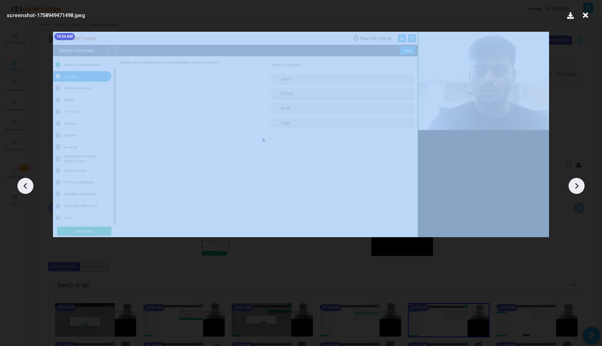
click at [578, 182] on icon at bounding box center [577, 186] width 10 height 10
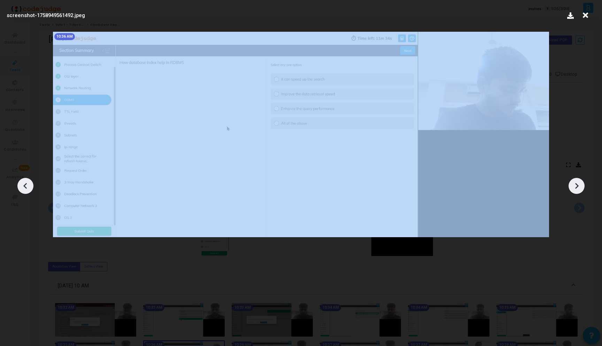
click at [578, 182] on icon at bounding box center [577, 186] width 10 height 10
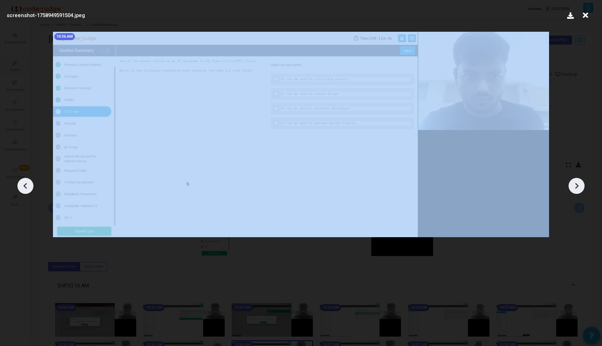
click at [578, 182] on icon at bounding box center [577, 186] width 10 height 10
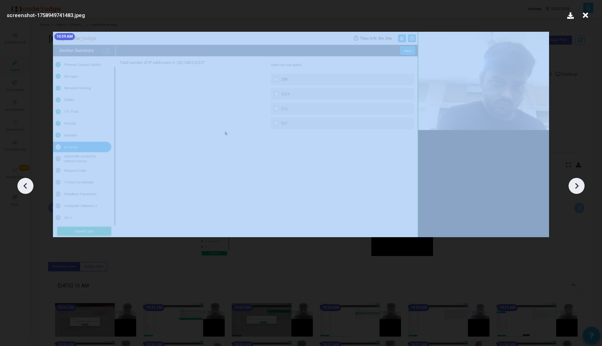
click at [578, 182] on icon at bounding box center [577, 186] width 10 height 10
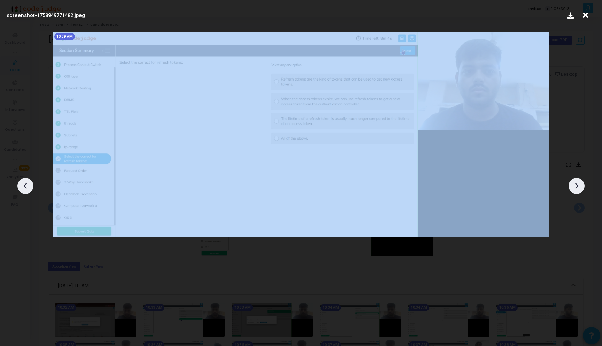
click at [578, 182] on icon at bounding box center [577, 186] width 10 height 10
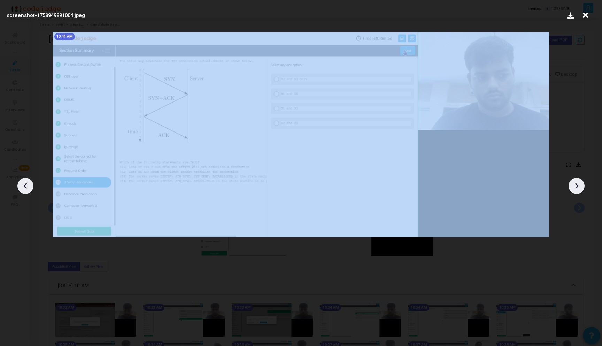
click at [578, 182] on icon at bounding box center [577, 186] width 10 height 10
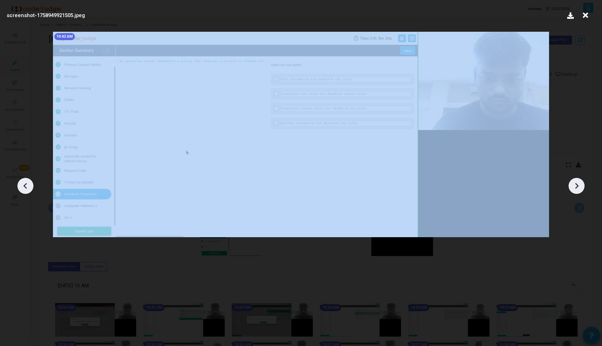
click at [578, 182] on icon at bounding box center [577, 186] width 10 height 10
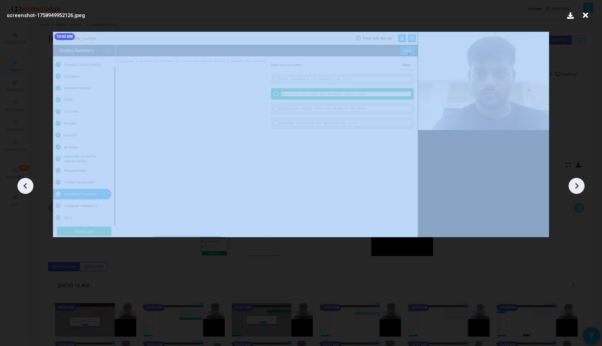
click at [578, 182] on icon at bounding box center [577, 186] width 10 height 10
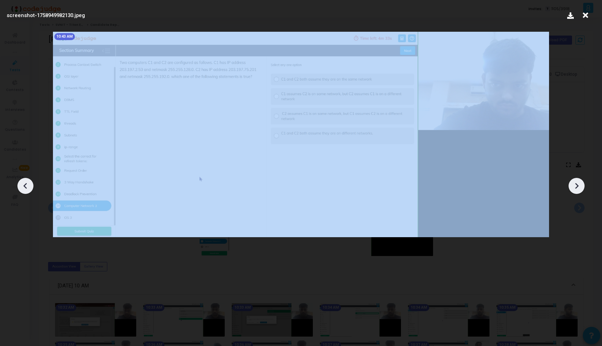
click at [578, 182] on icon at bounding box center [577, 186] width 10 height 10
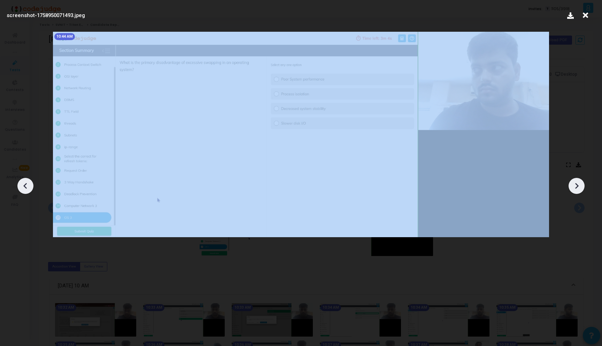
click at [578, 182] on icon at bounding box center [577, 186] width 10 height 10
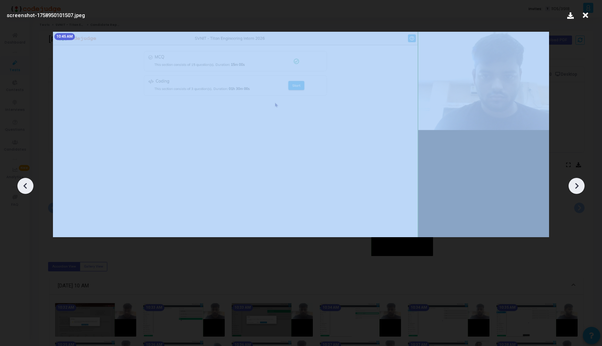
click at [578, 182] on icon at bounding box center [577, 186] width 10 height 10
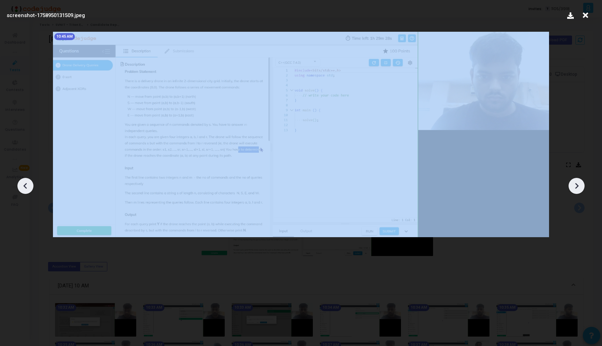
click at [578, 182] on icon at bounding box center [577, 186] width 10 height 10
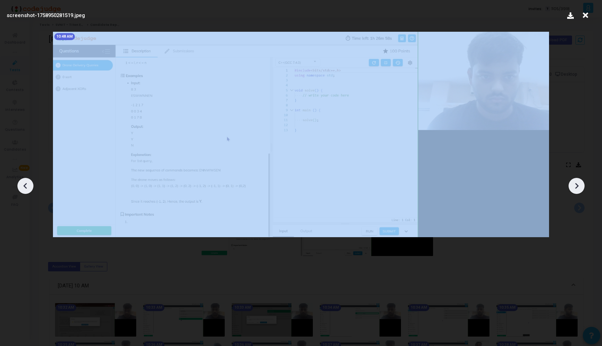
click at [578, 182] on icon at bounding box center [577, 186] width 10 height 10
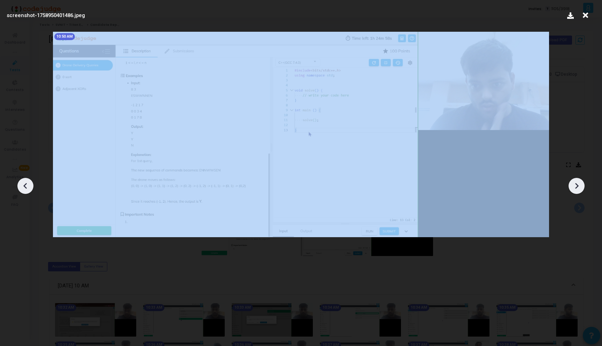
click at [578, 182] on icon at bounding box center [577, 186] width 10 height 10
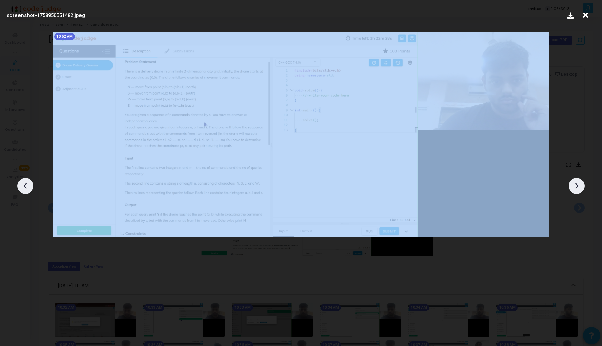
click at [578, 182] on icon at bounding box center [577, 186] width 10 height 10
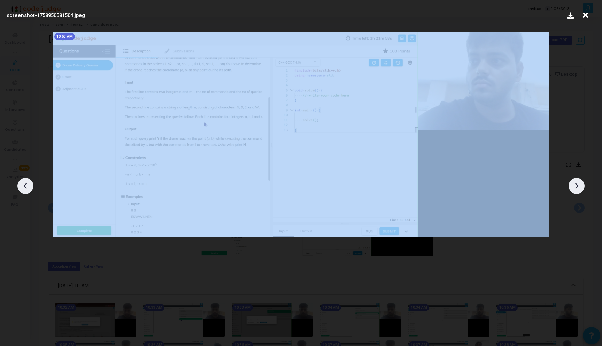
click at [578, 182] on icon at bounding box center [577, 186] width 10 height 10
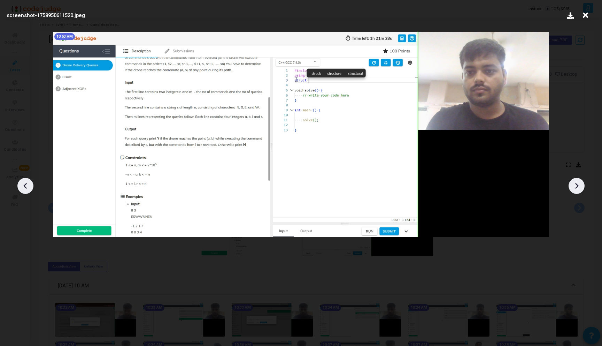
click at [25, 183] on icon at bounding box center [25, 186] width 10 height 10
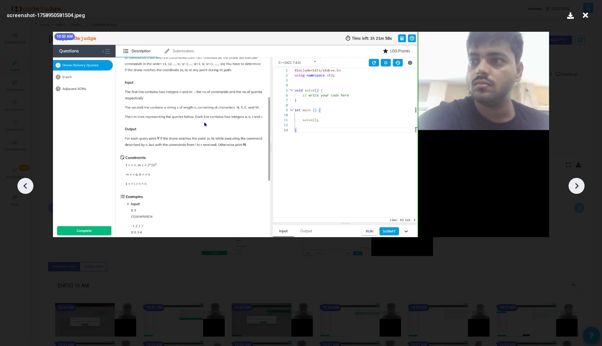
click at [25, 183] on icon at bounding box center [25, 186] width 10 height 10
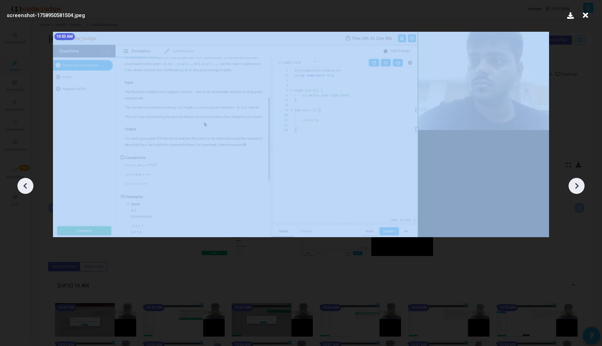
click at [25, 183] on icon at bounding box center [25, 186] width 10 height 10
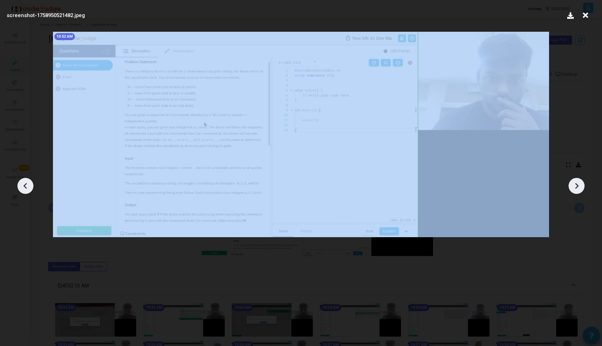
click at [25, 183] on icon at bounding box center [25, 186] width 10 height 10
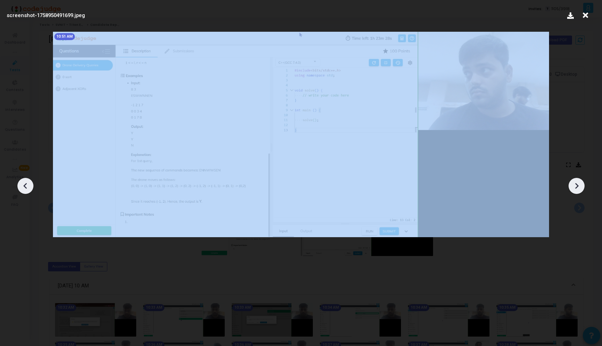
click at [25, 183] on icon at bounding box center [25, 186] width 10 height 10
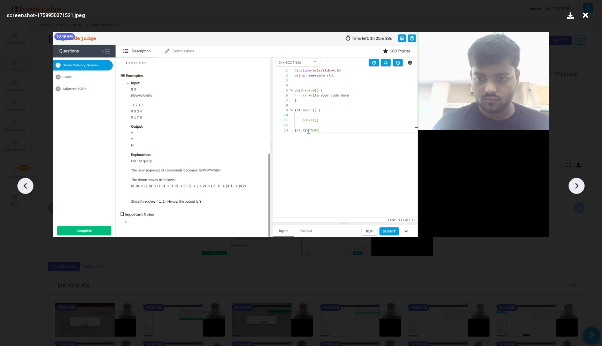
click at [580, 185] on icon at bounding box center [577, 186] width 10 height 10
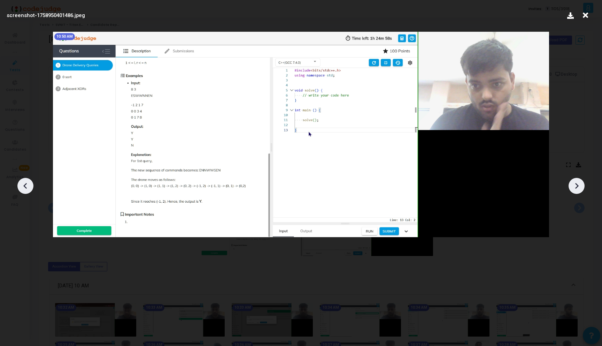
click at [580, 185] on icon at bounding box center [577, 186] width 10 height 10
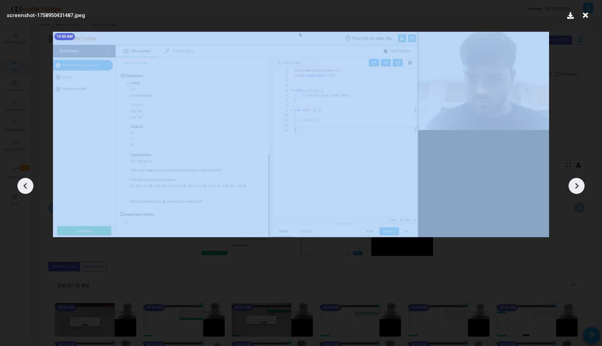
click at [580, 185] on icon at bounding box center [577, 186] width 10 height 10
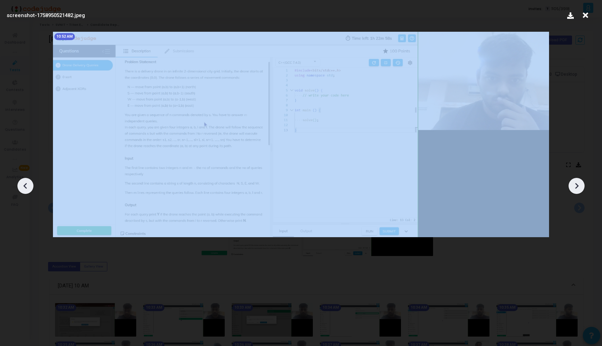
click at [580, 185] on icon at bounding box center [577, 186] width 10 height 10
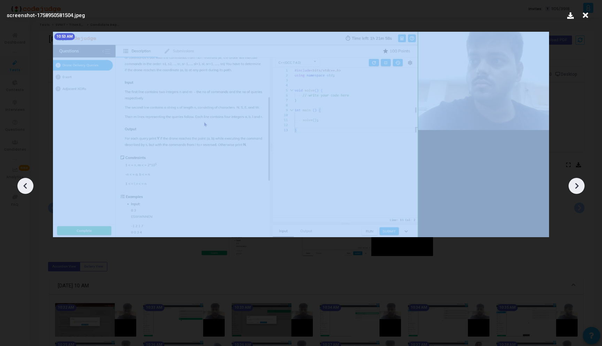
click at [580, 185] on icon at bounding box center [577, 186] width 10 height 10
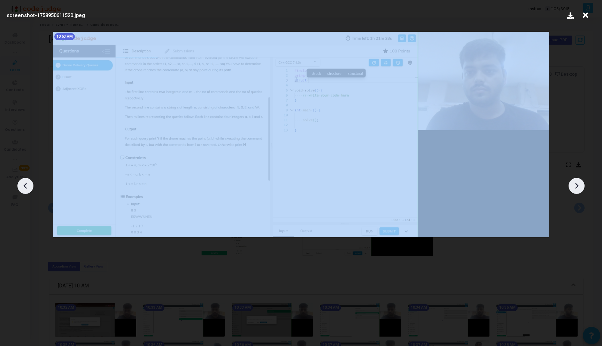
click at [580, 185] on icon at bounding box center [577, 186] width 10 height 10
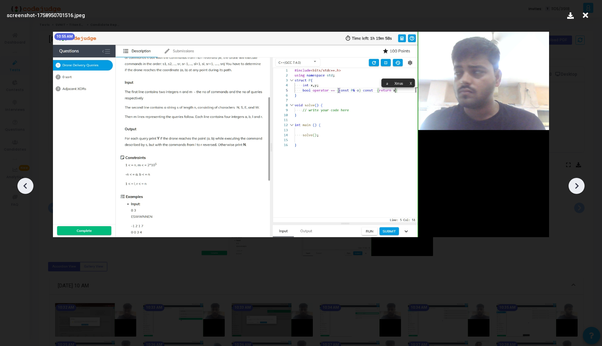
click at [580, 185] on icon at bounding box center [577, 186] width 10 height 10
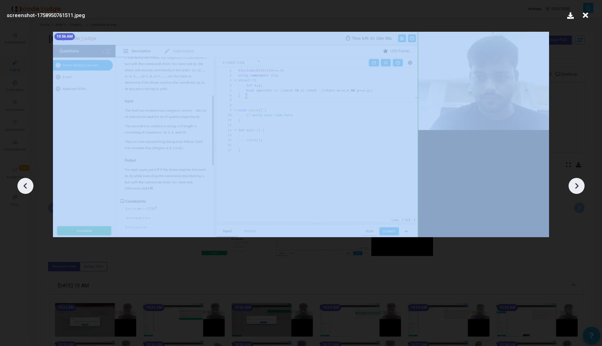
click at [580, 185] on icon at bounding box center [577, 186] width 10 height 10
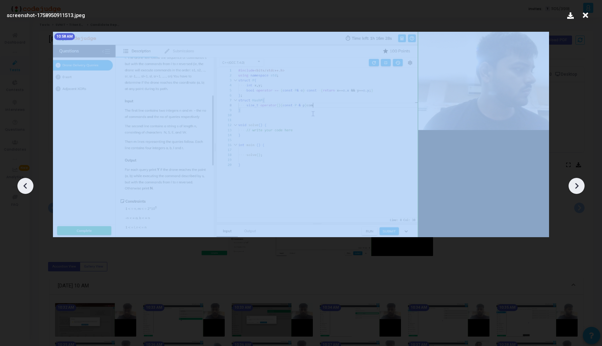
click at [580, 185] on icon at bounding box center [577, 186] width 10 height 10
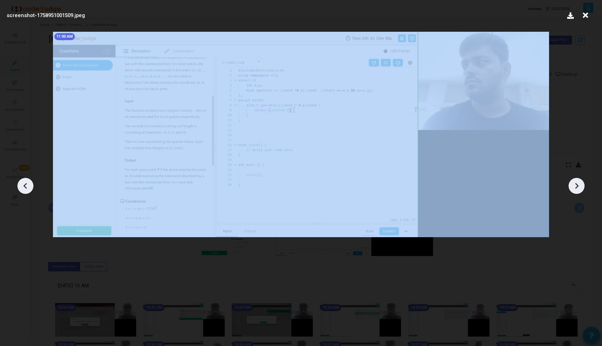
click at [580, 185] on icon at bounding box center [577, 186] width 10 height 10
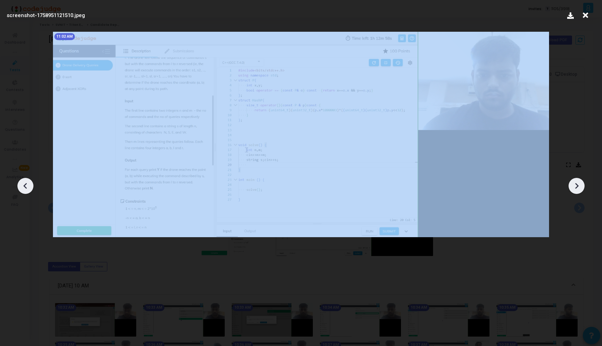
click at [580, 185] on icon at bounding box center [577, 186] width 10 height 10
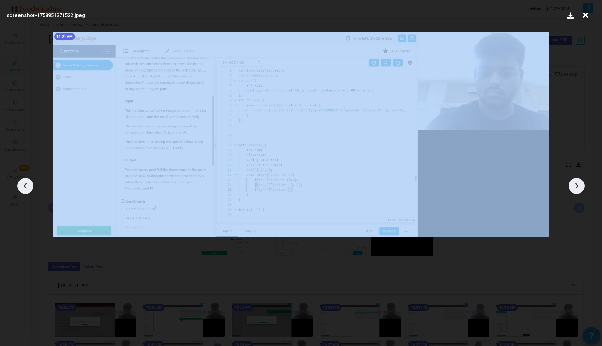
click at [580, 185] on icon at bounding box center [577, 186] width 10 height 10
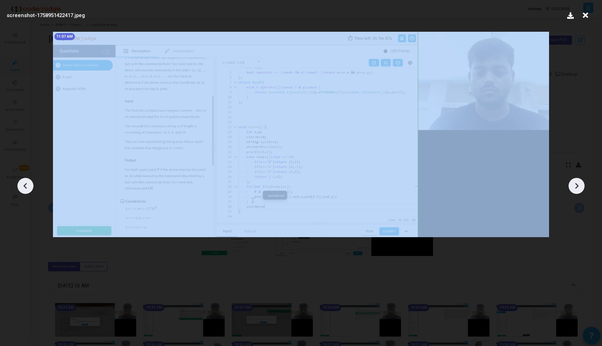
click at [580, 185] on icon at bounding box center [577, 186] width 10 height 10
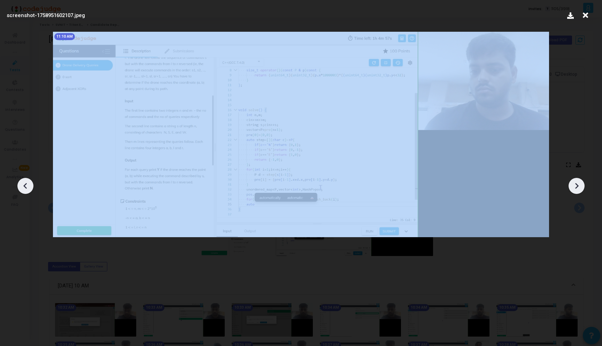
click at [580, 185] on icon at bounding box center [577, 186] width 10 height 10
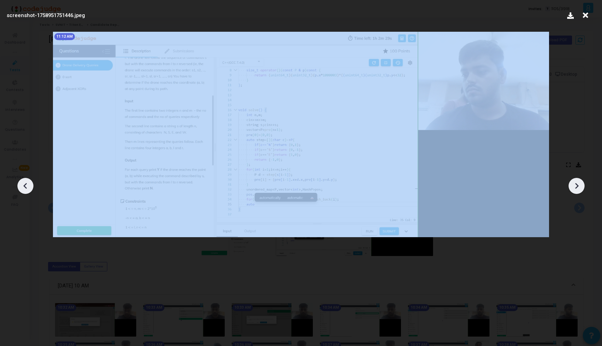
click at [580, 185] on icon at bounding box center [577, 186] width 10 height 10
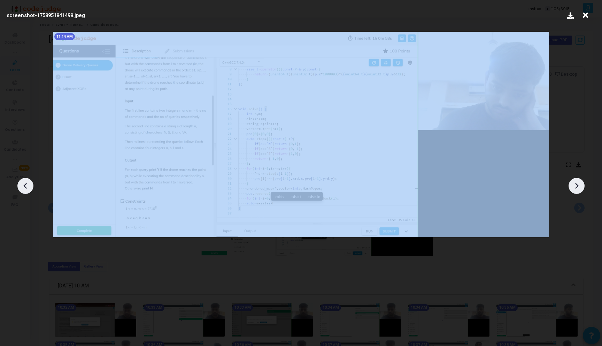
click at [580, 185] on icon at bounding box center [577, 186] width 10 height 10
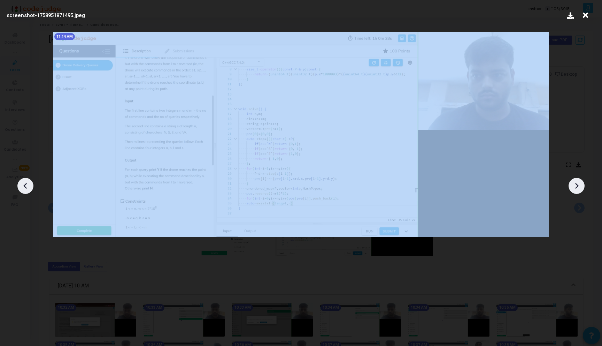
click at [580, 185] on icon at bounding box center [577, 186] width 10 height 10
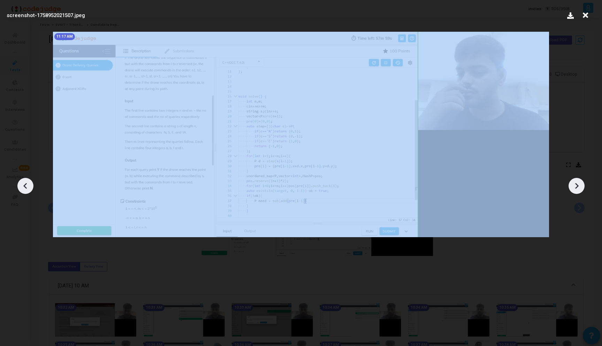
click at [580, 185] on icon at bounding box center [577, 186] width 10 height 10
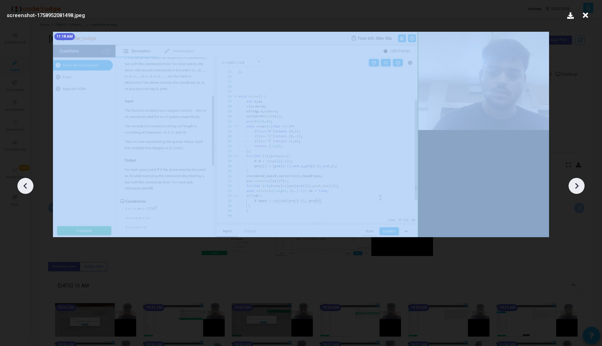
click at [580, 185] on icon at bounding box center [577, 186] width 10 height 10
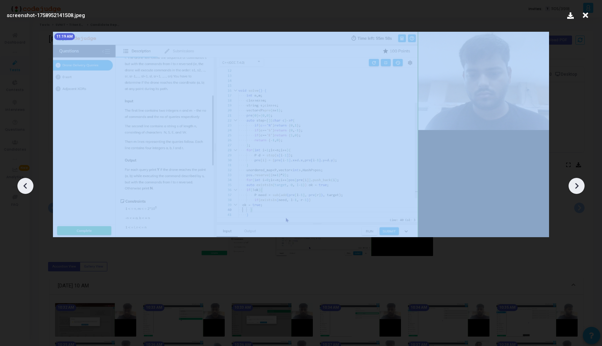
click at [580, 185] on icon at bounding box center [577, 186] width 10 height 10
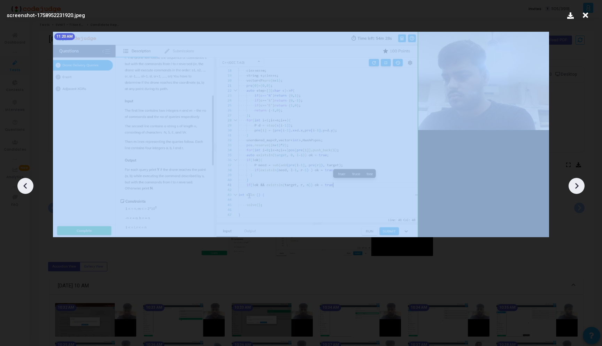
click at [580, 185] on icon at bounding box center [577, 186] width 10 height 10
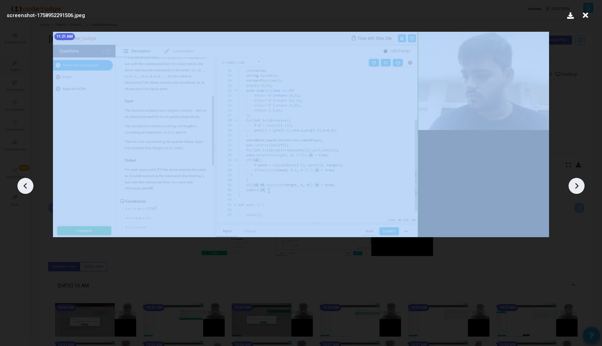
click at [580, 185] on icon at bounding box center [577, 186] width 10 height 10
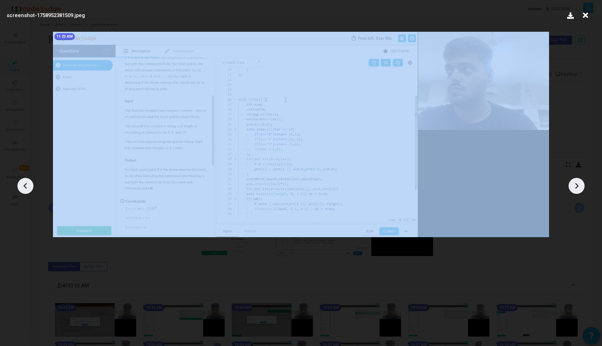
click at [580, 185] on icon at bounding box center [577, 186] width 10 height 10
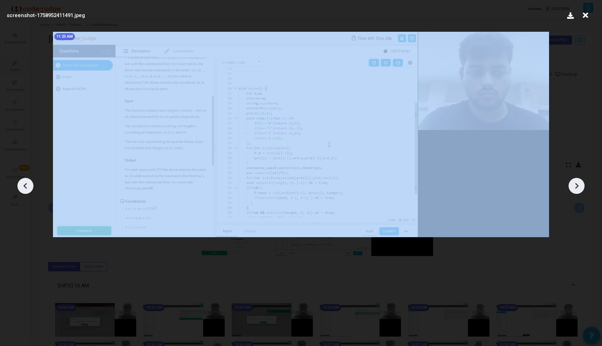
click at [580, 185] on icon at bounding box center [577, 186] width 10 height 10
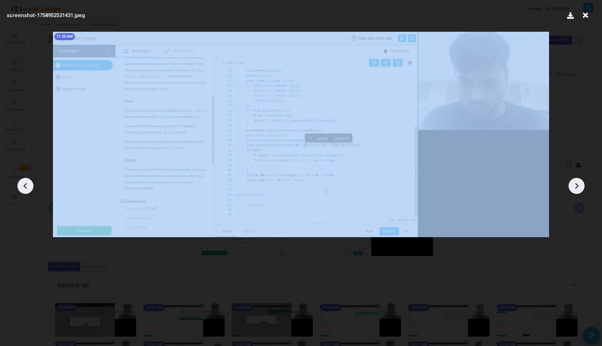
click at [580, 185] on icon at bounding box center [577, 186] width 10 height 10
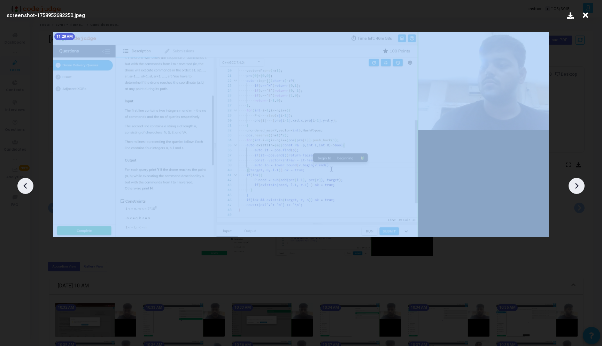
click at [580, 185] on icon at bounding box center [577, 186] width 10 height 10
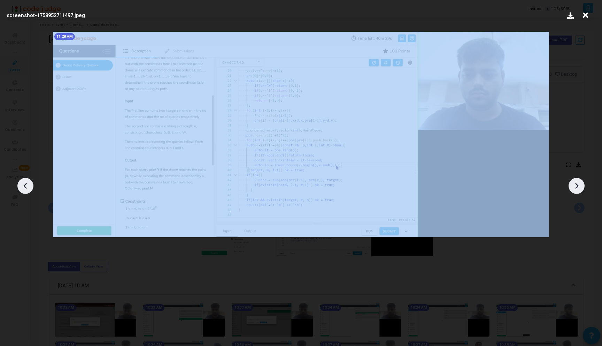
click at [580, 185] on icon at bounding box center [577, 186] width 10 height 10
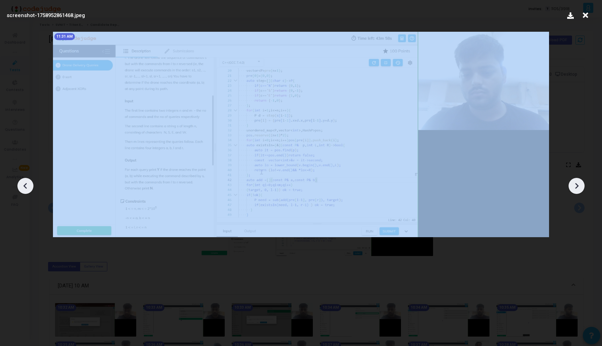
click at [580, 185] on icon at bounding box center [577, 186] width 10 height 10
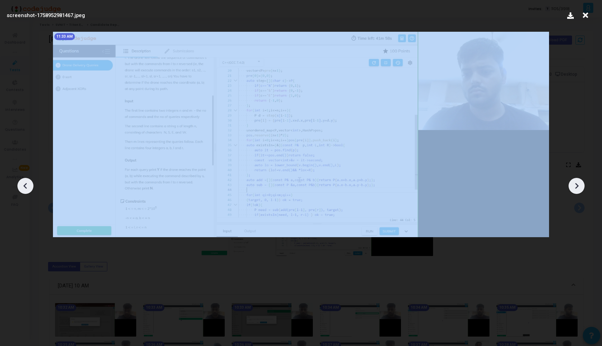
click at [580, 185] on icon at bounding box center [577, 186] width 10 height 10
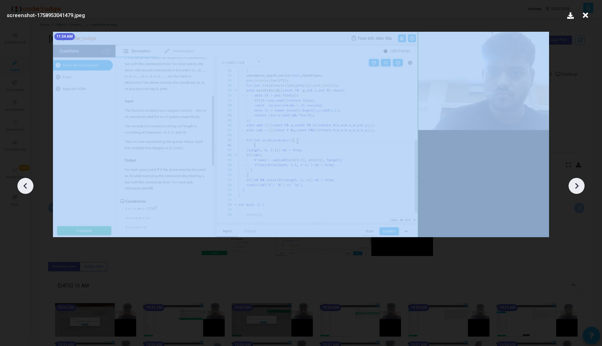
click at [580, 185] on icon at bounding box center [577, 186] width 10 height 10
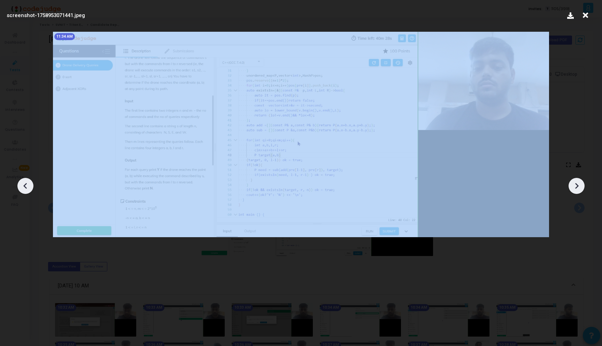
click at [580, 185] on icon at bounding box center [577, 186] width 10 height 10
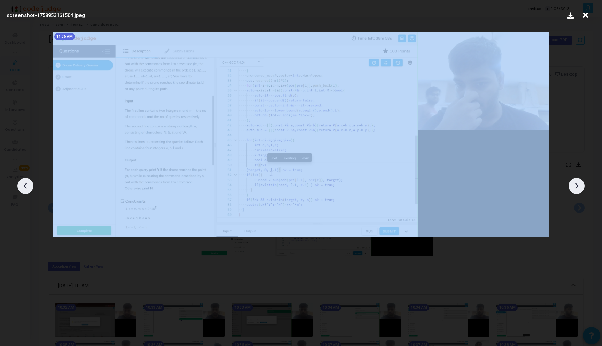
click at [580, 185] on icon at bounding box center [577, 186] width 10 height 10
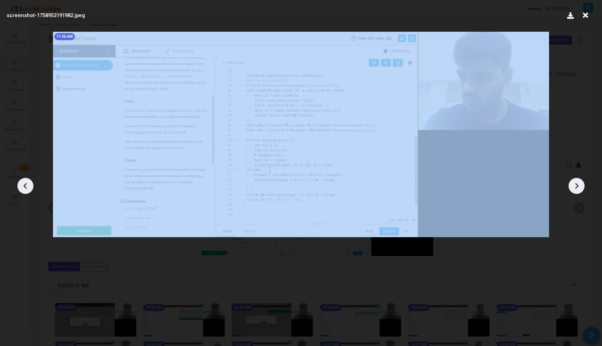
click at [580, 185] on icon at bounding box center [577, 186] width 10 height 10
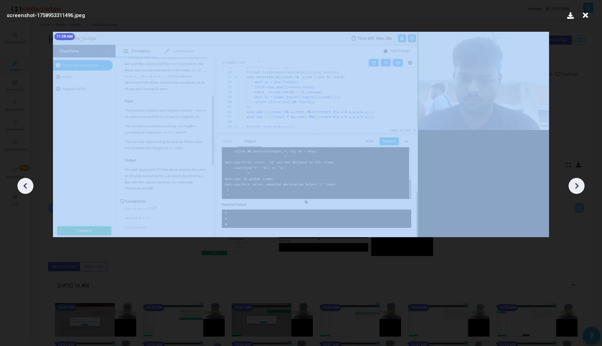
click at [580, 185] on icon at bounding box center [577, 186] width 10 height 10
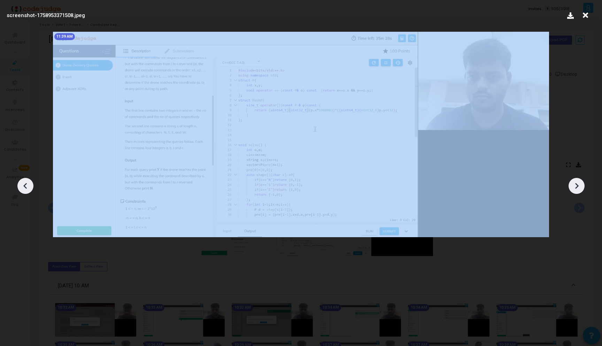
click at [580, 185] on icon at bounding box center [577, 186] width 10 height 10
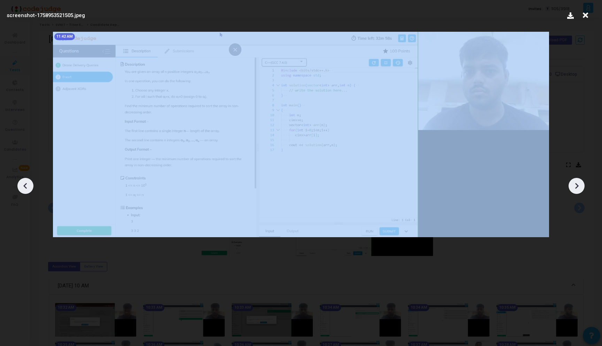
click at [580, 185] on icon at bounding box center [577, 186] width 10 height 10
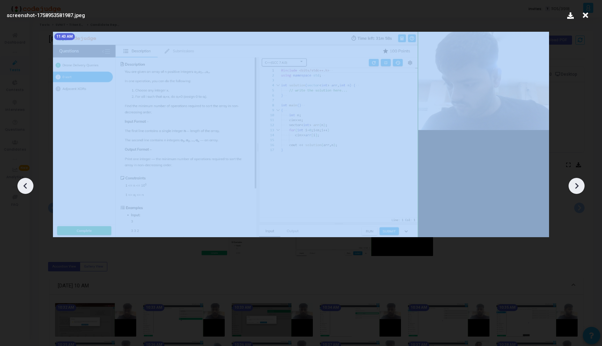
click at [580, 185] on icon at bounding box center [577, 186] width 10 height 10
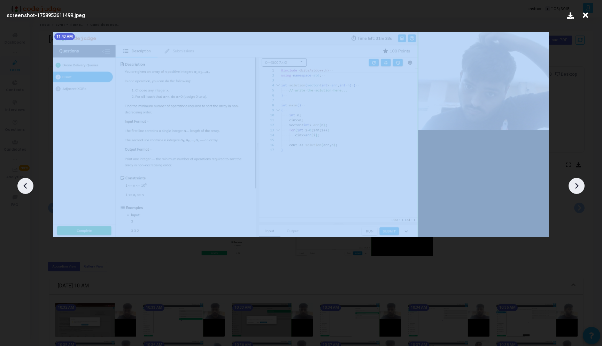
click at [580, 185] on icon at bounding box center [577, 186] width 10 height 10
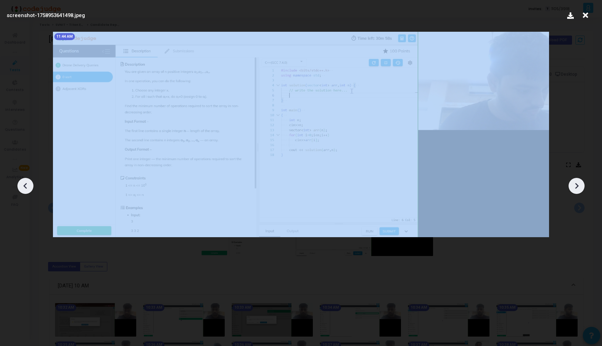
click at [580, 185] on icon at bounding box center [577, 186] width 10 height 10
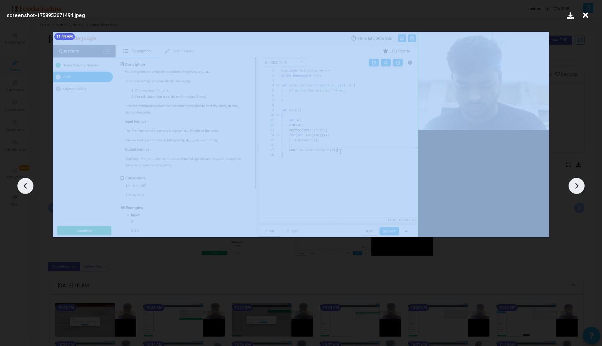
click at [580, 185] on icon at bounding box center [577, 186] width 10 height 10
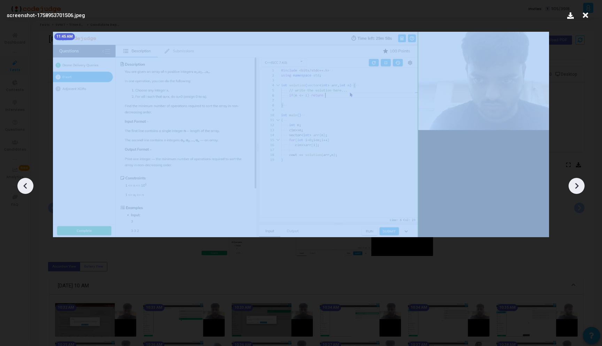
click at [580, 185] on icon at bounding box center [577, 186] width 10 height 10
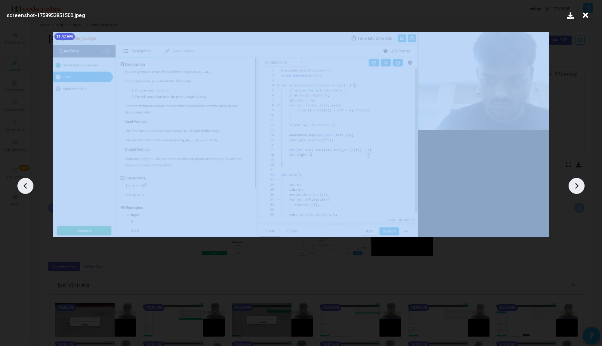
click at [580, 185] on icon at bounding box center [577, 186] width 10 height 10
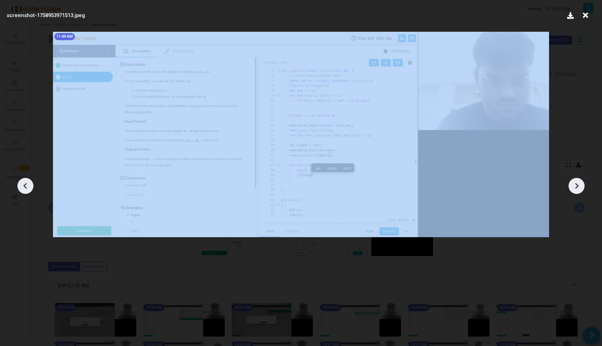
click at [580, 185] on icon at bounding box center [577, 186] width 10 height 10
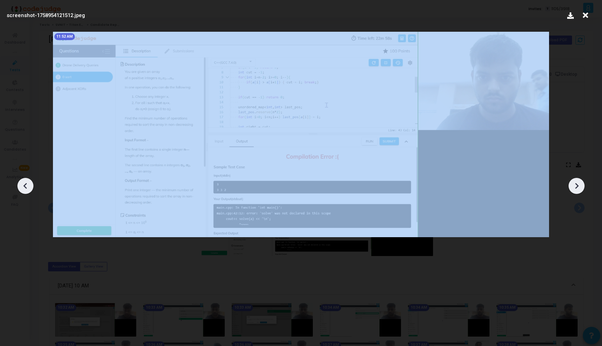
click at [580, 185] on icon at bounding box center [577, 186] width 10 height 10
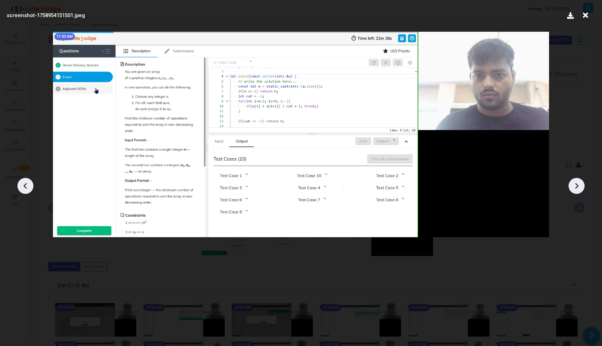
click at [580, 185] on icon at bounding box center [577, 186] width 10 height 10
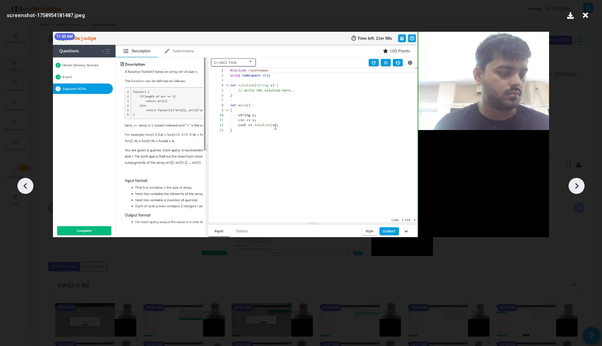
click at [580, 185] on icon at bounding box center [577, 186] width 10 height 10
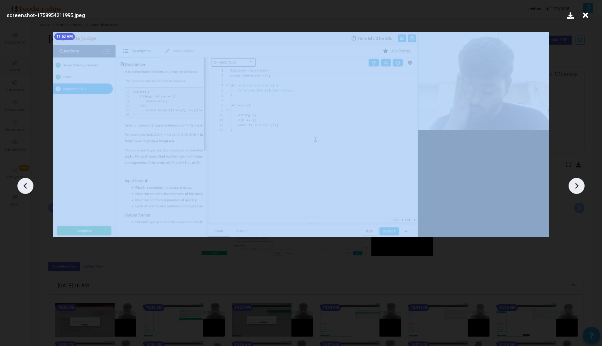
click at [580, 185] on icon at bounding box center [577, 186] width 10 height 10
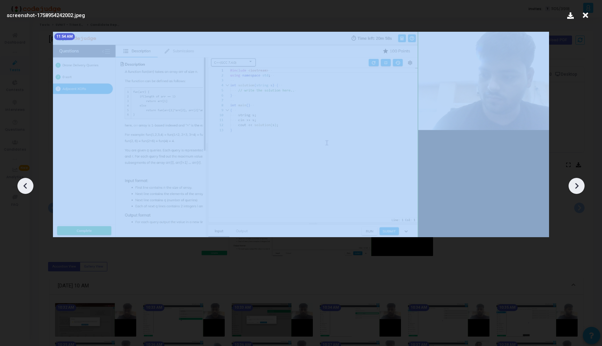
click at [580, 185] on icon at bounding box center [577, 186] width 10 height 10
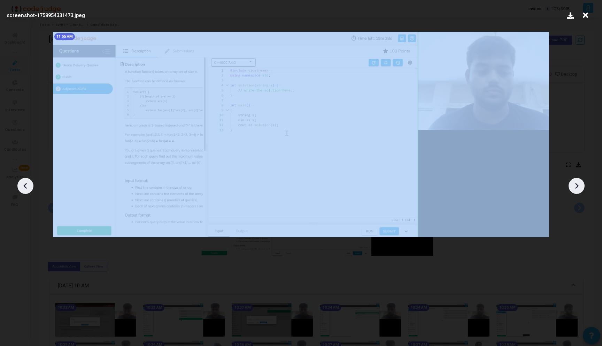
click at [580, 185] on icon at bounding box center [577, 186] width 10 height 10
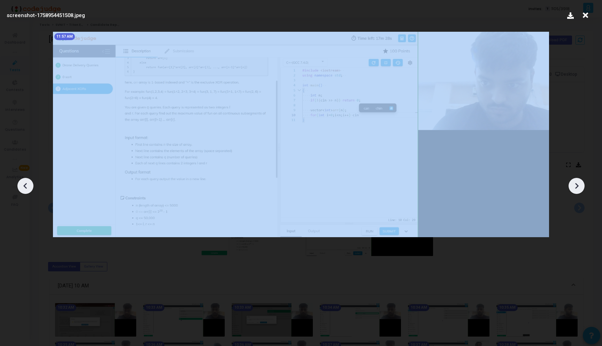
click at [580, 185] on icon at bounding box center [577, 186] width 10 height 10
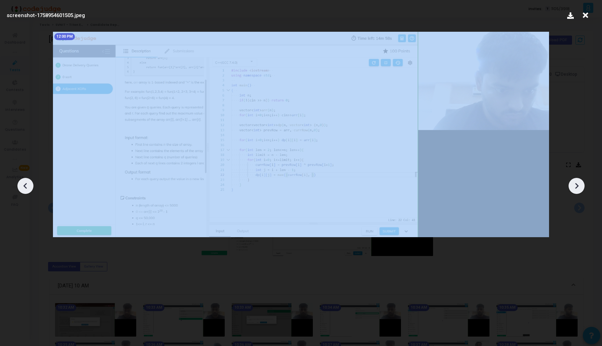
click at [580, 185] on icon at bounding box center [577, 186] width 10 height 10
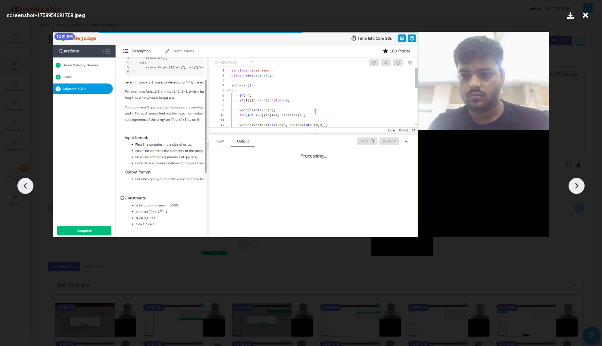
click at [580, 185] on icon at bounding box center [577, 186] width 10 height 10
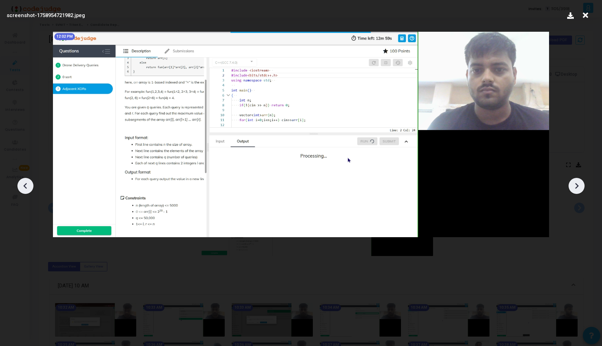
click at [580, 185] on icon at bounding box center [577, 186] width 10 height 10
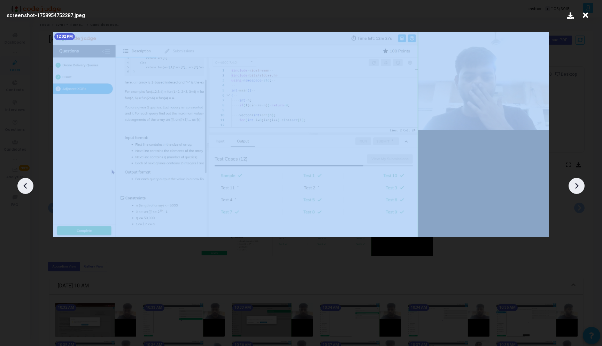
click at [580, 185] on icon at bounding box center [577, 186] width 10 height 10
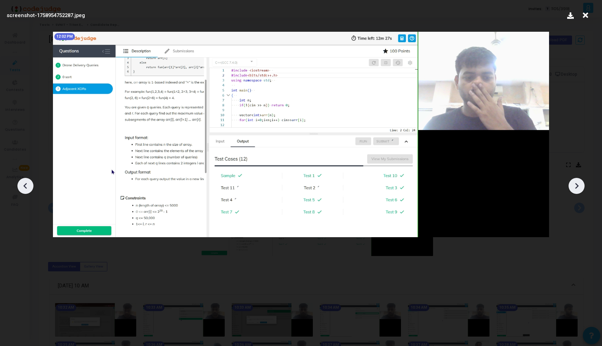
click at [580, 185] on icon at bounding box center [577, 186] width 10 height 10
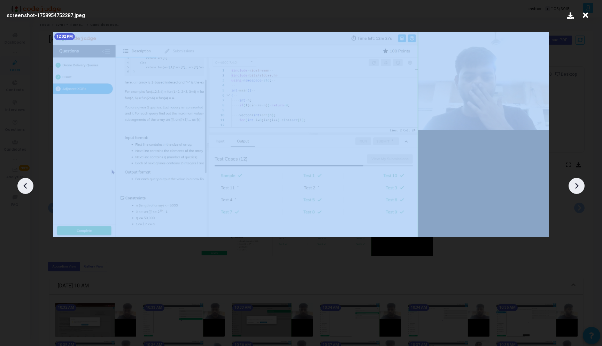
click at [580, 185] on icon at bounding box center [577, 186] width 10 height 10
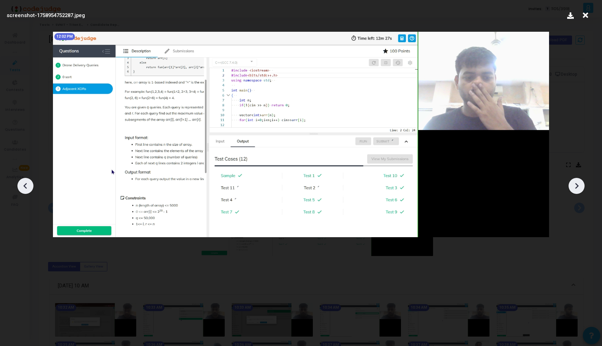
click at [26, 187] on icon at bounding box center [24, 186] width 3 height 6
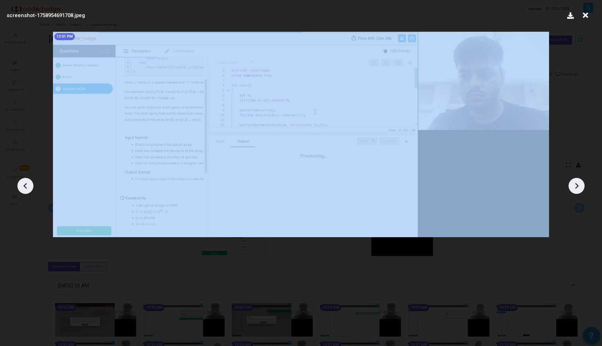
click at [26, 187] on icon at bounding box center [24, 186] width 3 height 6
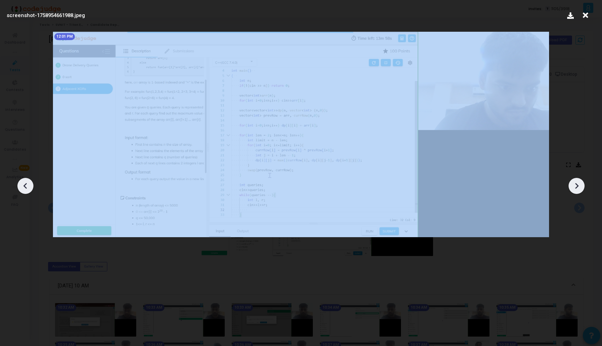
click at [26, 187] on icon at bounding box center [24, 186] width 3 height 6
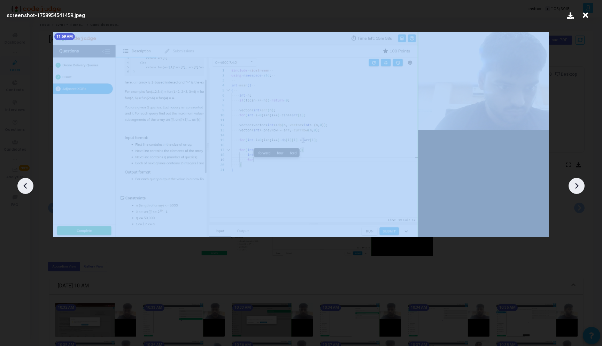
click at [26, 187] on icon at bounding box center [24, 186] width 3 height 6
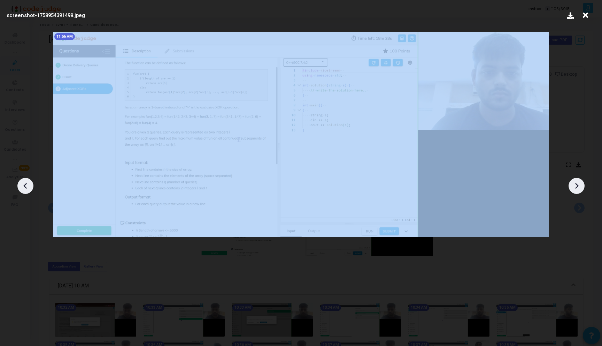
click at [26, 187] on icon at bounding box center [24, 186] width 3 height 6
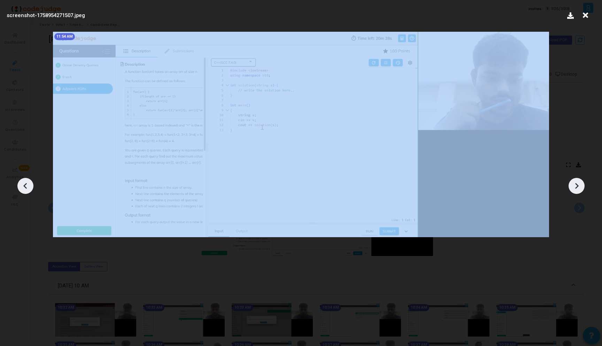
click at [26, 187] on icon at bounding box center [24, 186] width 3 height 6
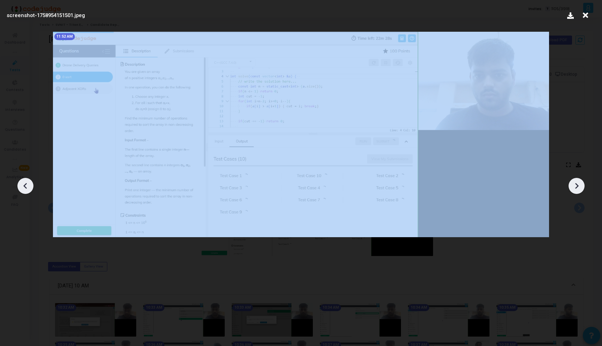
click at [26, 187] on icon at bounding box center [24, 186] width 3 height 6
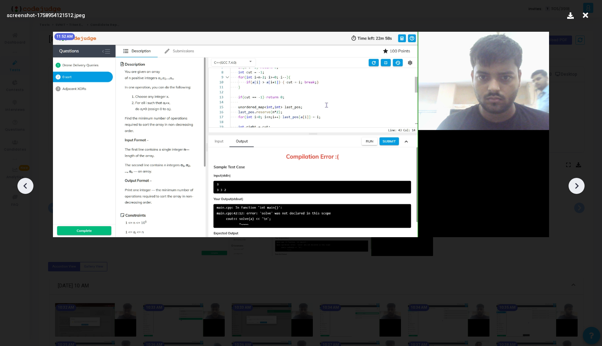
click at [587, 11] on icon at bounding box center [585, 15] width 11 height 13
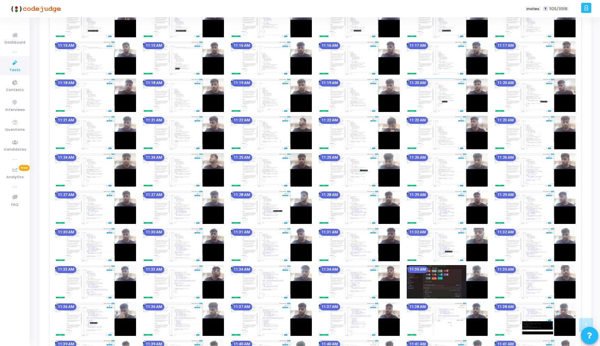
scroll to position [865, 0]
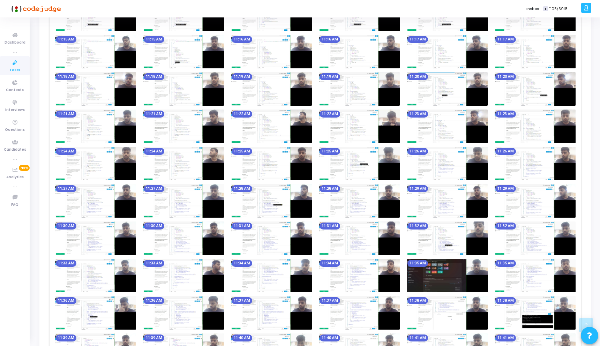
click at [444, 273] on img at bounding box center [446, 275] width 81 height 33
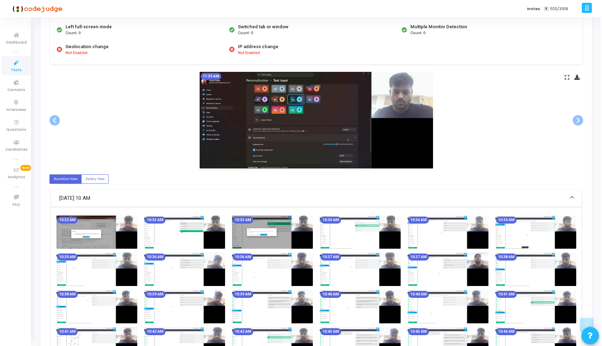
scroll to position [0, 0]
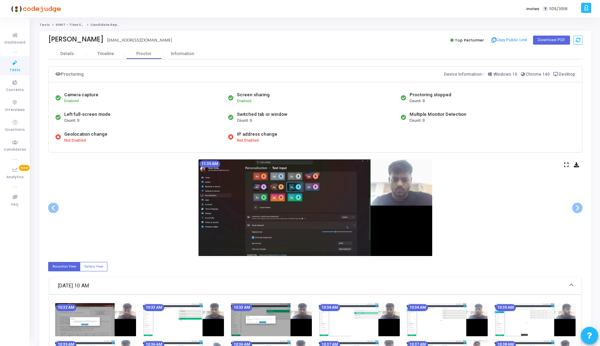
click at [566, 165] on icon at bounding box center [566, 165] width 5 height 4
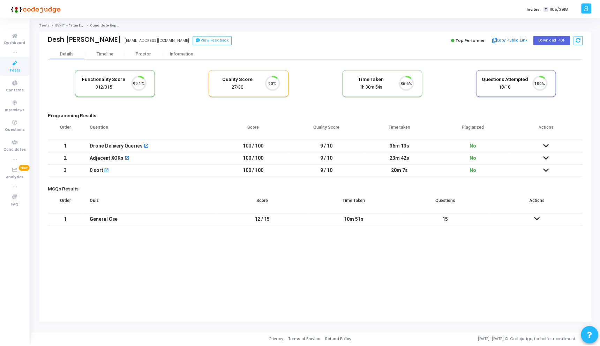
scroll to position [15, 18]
click at [148, 53] on div "Proctor" at bounding box center [144, 53] width 38 height 5
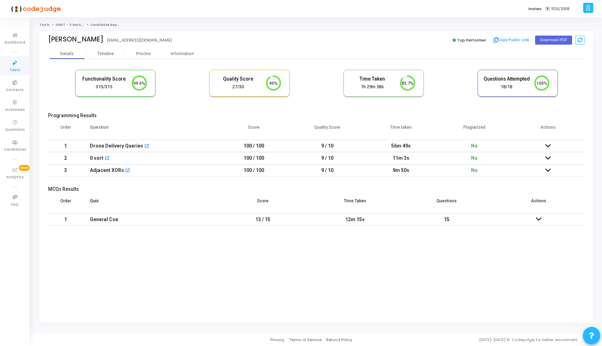
click at [143, 45] on div "[PERSON_NAME] [EMAIL_ADDRESS][DOMAIN_NAME] Top Performer Copy Public Link Downl…" at bounding box center [316, 39] width 537 height 17
click at [140, 49] on div "Proctor" at bounding box center [144, 53] width 38 height 10
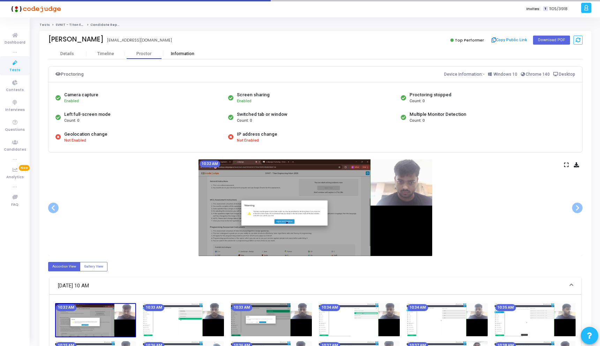
click at [180, 52] on div "Information" at bounding box center [182, 53] width 38 height 5
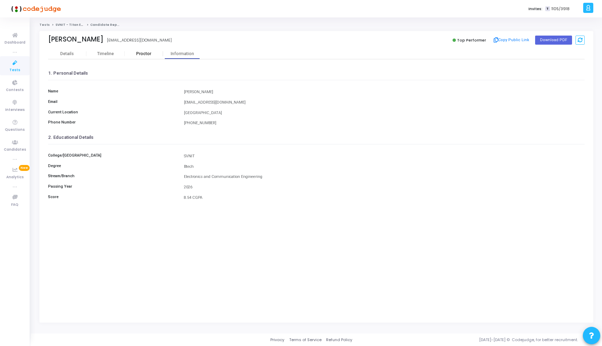
click at [157, 54] on div "Proctor" at bounding box center [144, 53] width 38 height 5
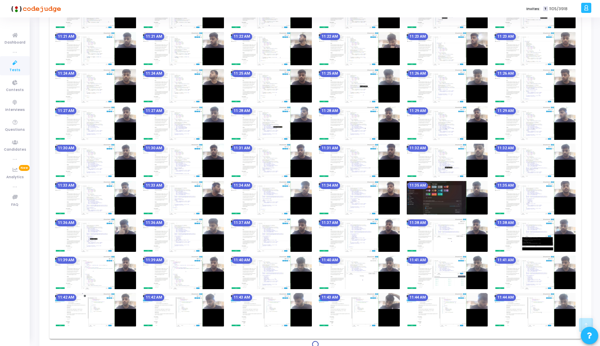
scroll to position [949, 0]
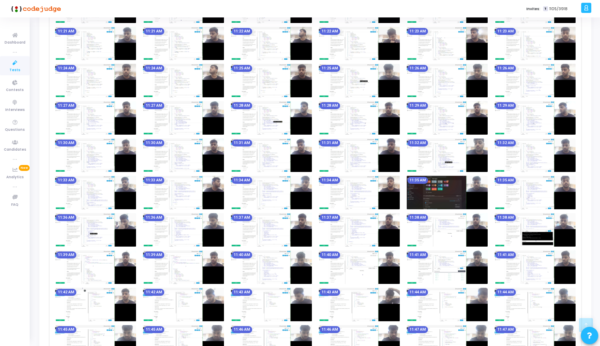
click at [440, 193] on img at bounding box center [446, 192] width 81 height 33
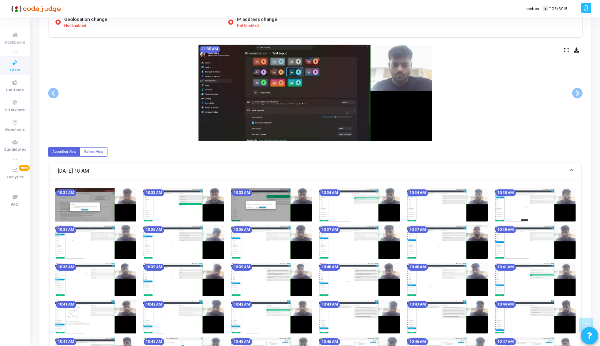
scroll to position [0, 0]
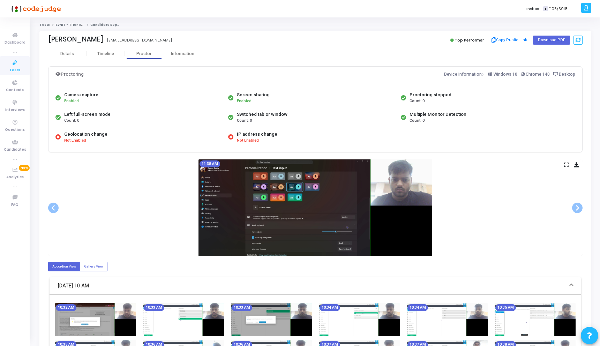
click at [567, 163] on icon at bounding box center [566, 165] width 5 height 4
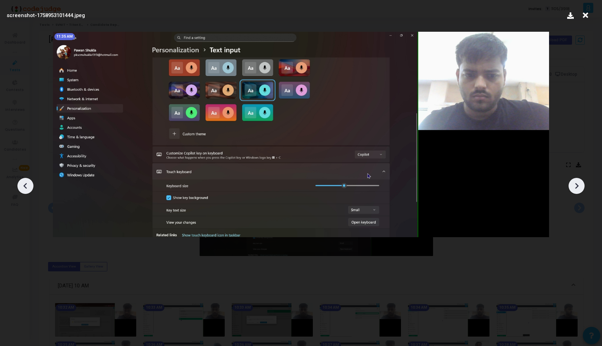
click at [581, 182] on icon at bounding box center [577, 186] width 10 height 10
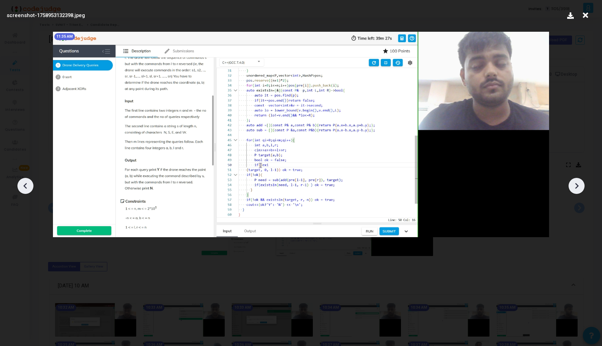
click at [581, 182] on icon at bounding box center [577, 186] width 10 height 10
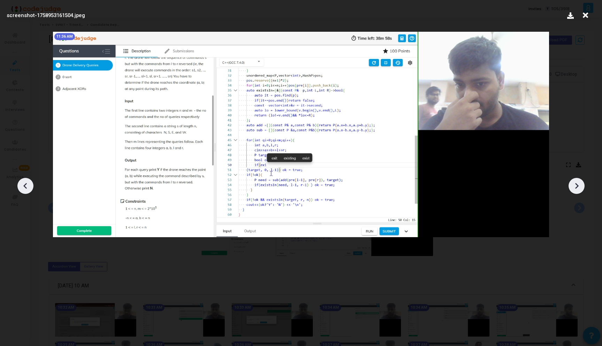
click at [581, 182] on icon at bounding box center [577, 186] width 10 height 10
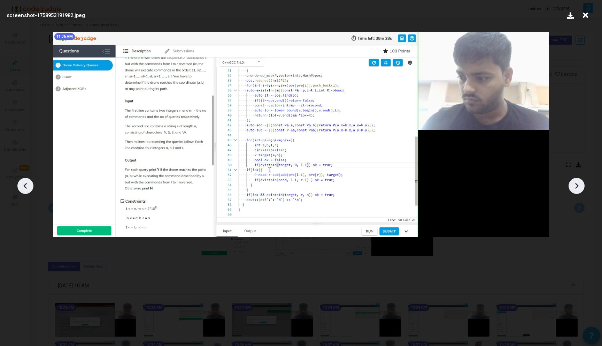
click at [581, 182] on icon at bounding box center [577, 186] width 10 height 10
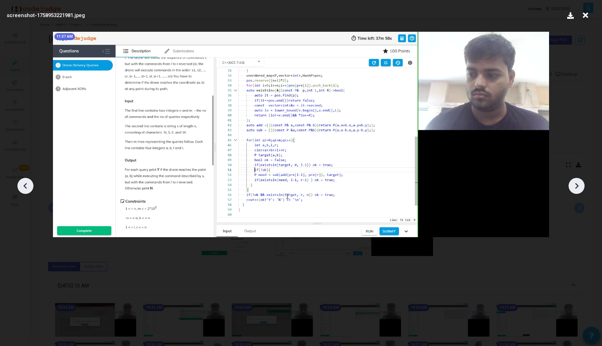
click at [581, 182] on icon at bounding box center [577, 186] width 10 height 10
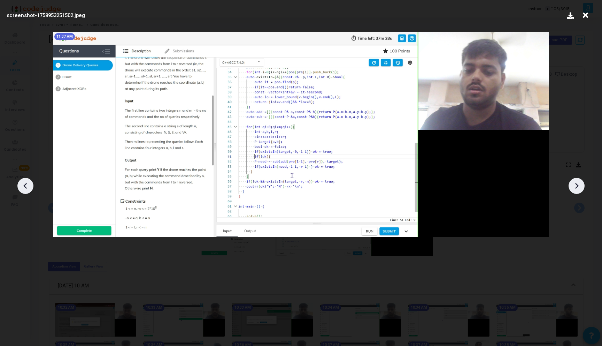
click at [581, 182] on icon at bounding box center [577, 186] width 10 height 10
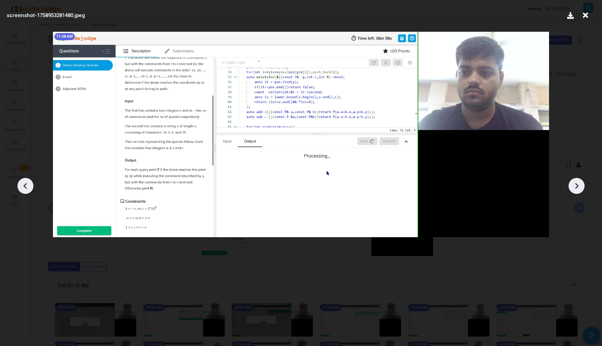
click at [581, 182] on icon at bounding box center [577, 186] width 10 height 10
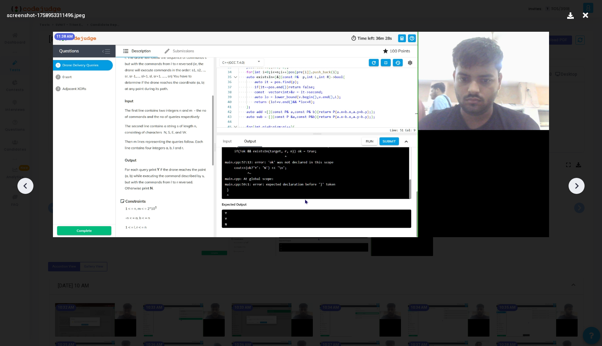
click at [581, 182] on icon at bounding box center [577, 186] width 10 height 10
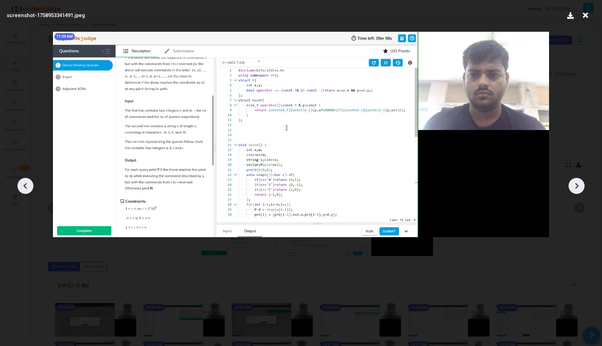
click at [581, 182] on icon at bounding box center [577, 186] width 10 height 10
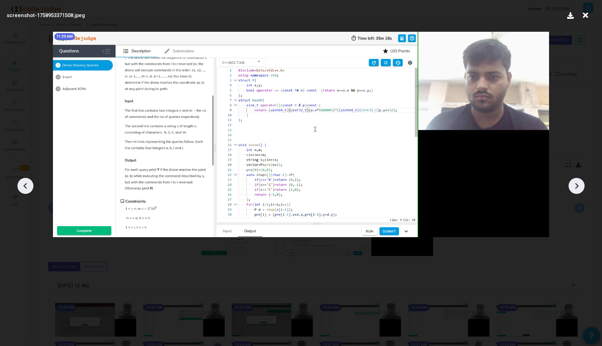
click at [581, 182] on icon at bounding box center [577, 186] width 10 height 10
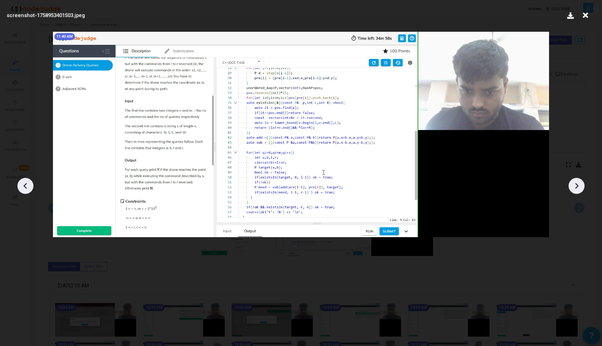
click at [26, 185] on icon at bounding box center [25, 186] width 10 height 10
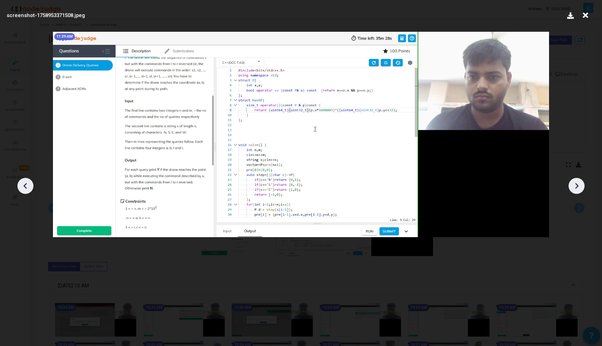
click at [26, 185] on icon at bounding box center [25, 186] width 10 height 10
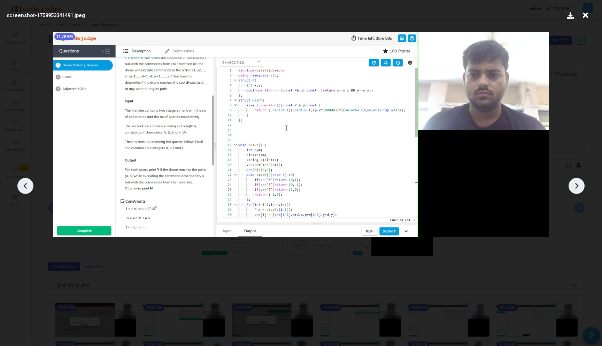
click at [591, 14] on div "screenshot-1758953341491.jpeg" at bounding box center [301, 15] width 593 height 21
click at [29, 180] on div at bounding box center [25, 186] width 16 height 16
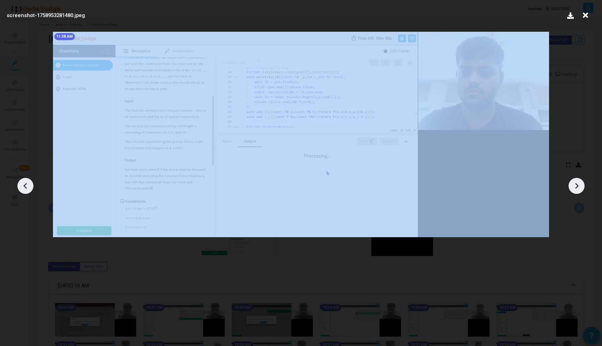
click at [29, 180] on div at bounding box center [25, 186] width 16 height 16
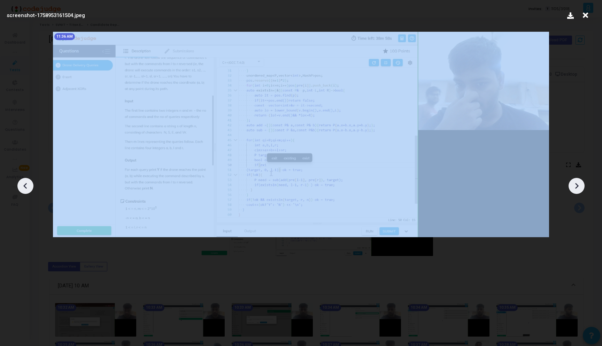
click at [29, 180] on div at bounding box center [25, 186] width 16 height 16
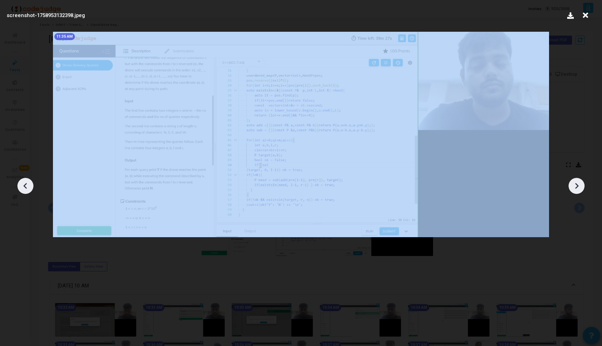
click at [29, 180] on div at bounding box center [25, 186] width 16 height 16
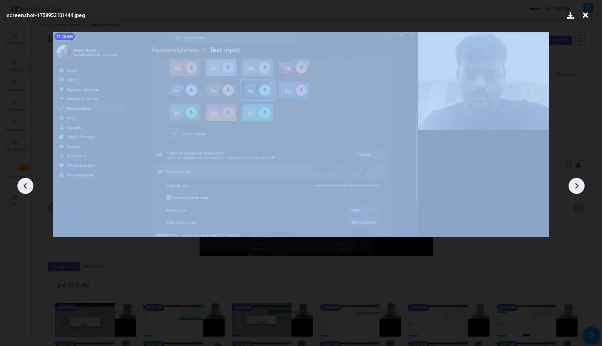
click at [29, 180] on div at bounding box center [25, 186] width 16 height 16
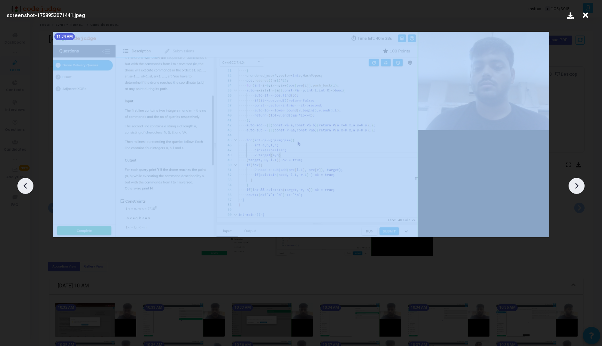
click at [29, 180] on div at bounding box center [25, 186] width 16 height 16
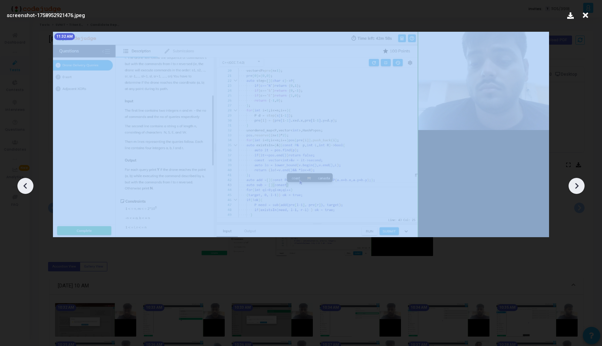
click at [29, 180] on div at bounding box center [25, 186] width 16 height 16
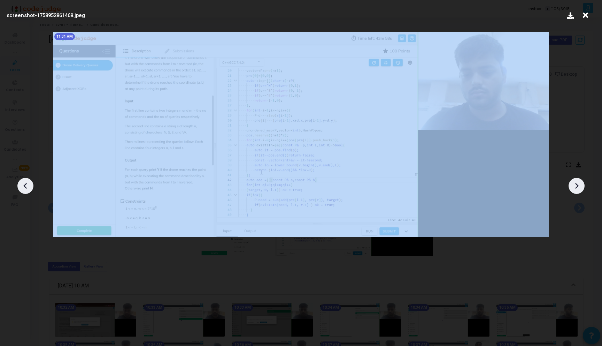
click at [29, 180] on div at bounding box center [25, 186] width 16 height 16
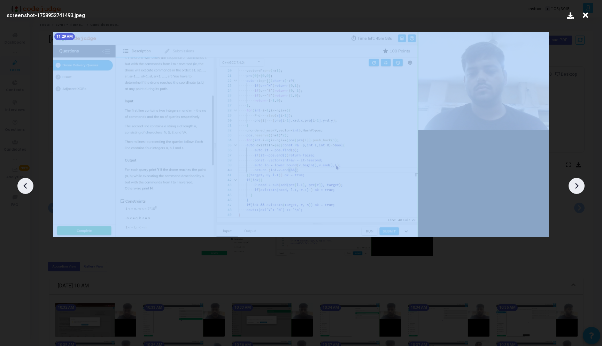
click at [29, 180] on div at bounding box center [25, 186] width 16 height 16
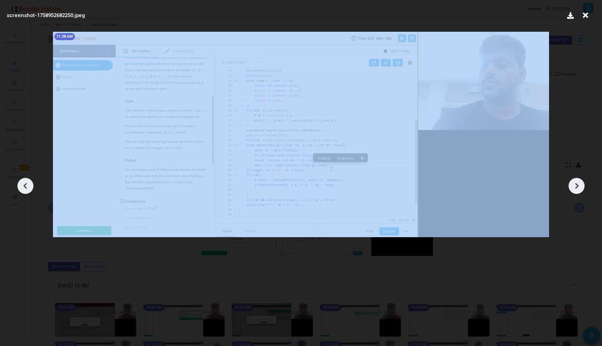
click at [29, 180] on div at bounding box center [25, 186] width 16 height 16
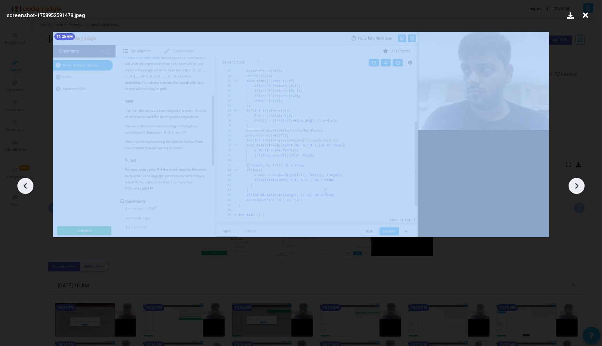
click at [29, 180] on div at bounding box center [25, 186] width 16 height 16
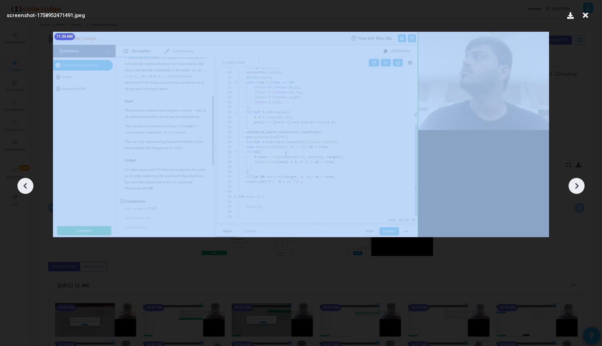
click at [29, 180] on div at bounding box center [25, 186] width 16 height 16
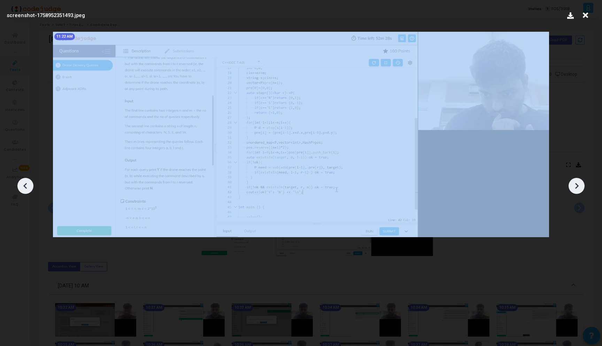
click at [29, 180] on div at bounding box center [25, 186] width 16 height 16
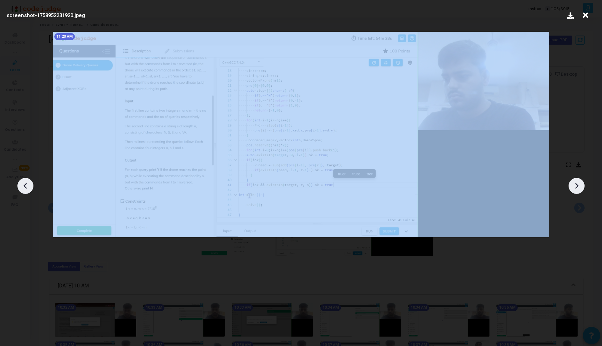
click at [29, 180] on div at bounding box center [25, 186] width 16 height 16
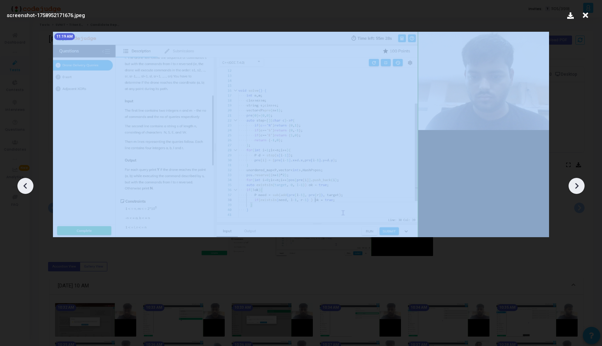
click at [29, 180] on div at bounding box center [25, 186] width 16 height 16
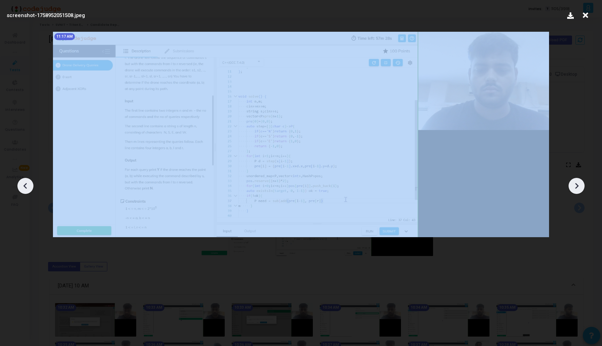
click at [29, 180] on div at bounding box center [25, 186] width 16 height 16
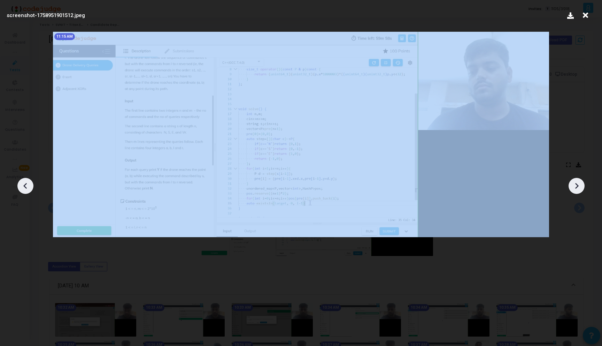
click at [29, 180] on div at bounding box center [25, 186] width 16 height 16
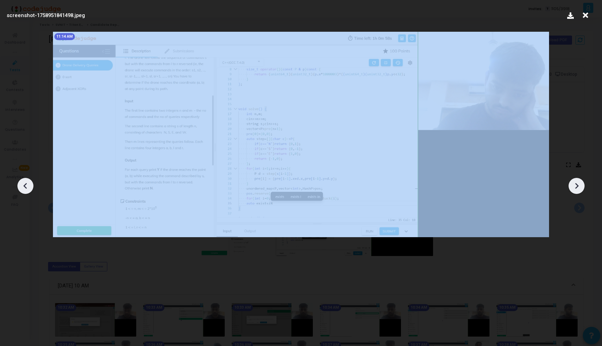
click at [29, 180] on div at bounding box center [25, 186] width 16 height 16
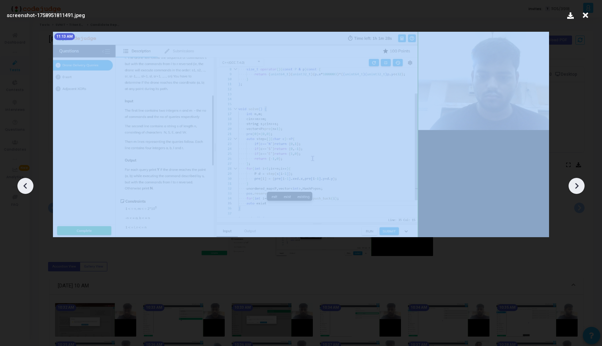
click at [29, 180] on div at bounding box center [25, 186] width 16 height 16
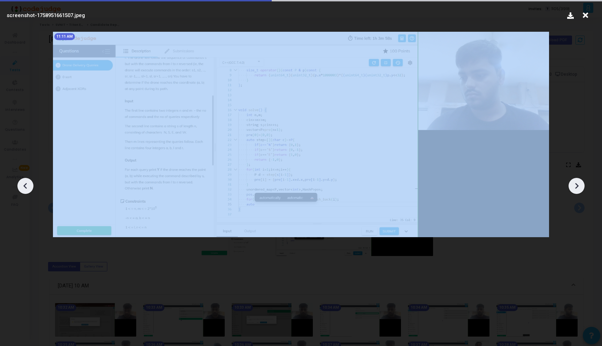
click at [29, 180] on div at bounding box center [25, 186] width 16 height 16
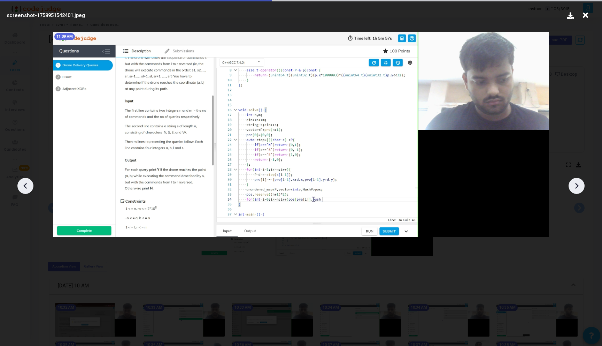
click at [29, 180] on div at bounding box center [25, 186] width 16 height 16
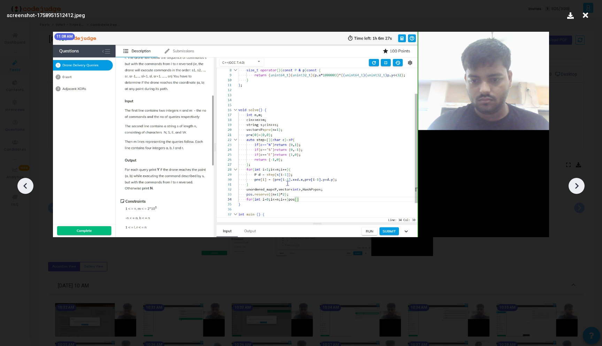
click at [25, 187] on icon at bounding box center [24, 186] width 3 height 6
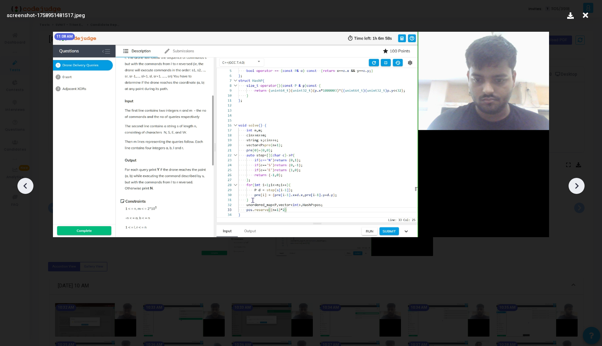
click at [25, 187] on icon at bounding box center [24, 186] width 3 height 6
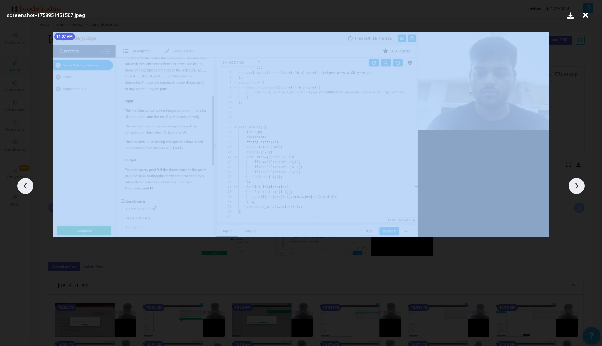
click at [25, 187] on icon at bounding box center [24, 186] width 3 height 6
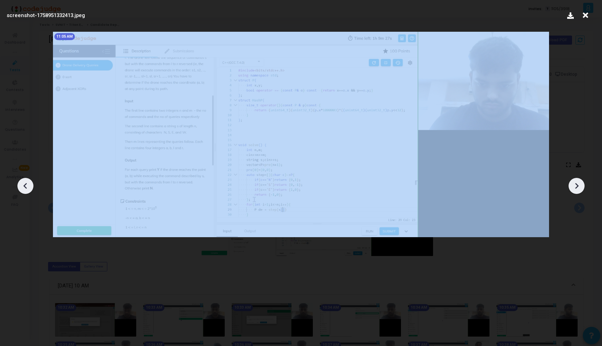
click at [25, 187] on icon at bounding box center [24, 186] width 3 height 6
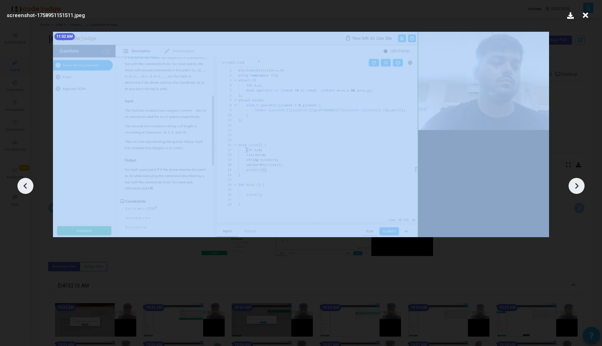
click at [25, 187] on icon at bounding box center [24, 186] width 3 height 6
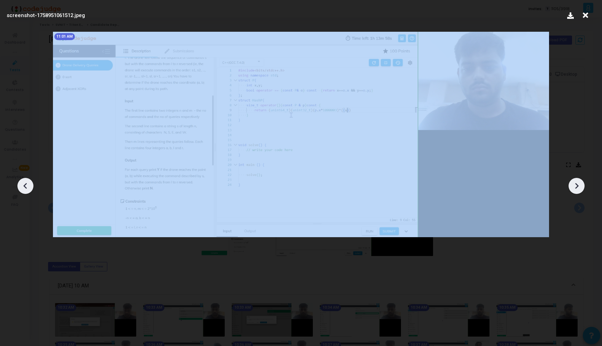
click at [25, 187] on icon at bounding box center [24, 186] width 3 height 6
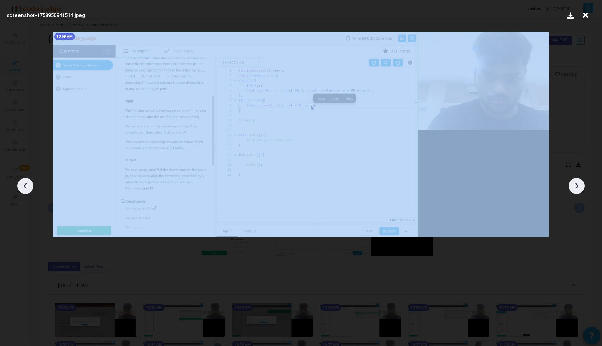
click at [25, 187] on icon at bounding box center [24, 186] width 3 height 6
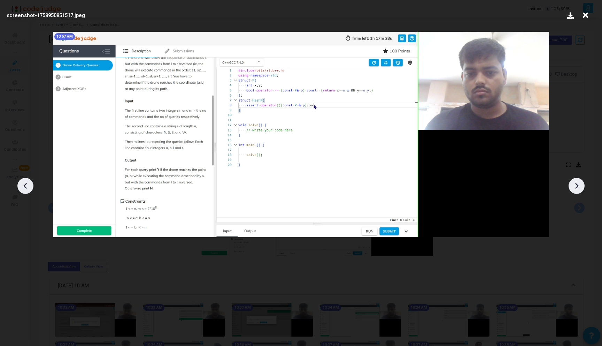
click at [580, 185] on icon at bounding box center [577, 186] width 10 height 10
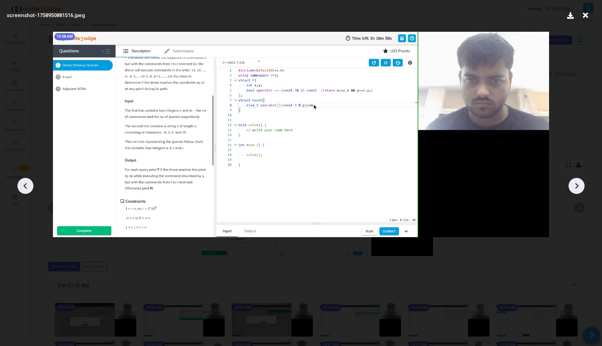
click at [580, 185] on icon at bounding box center [577, 186] width 10 height 10
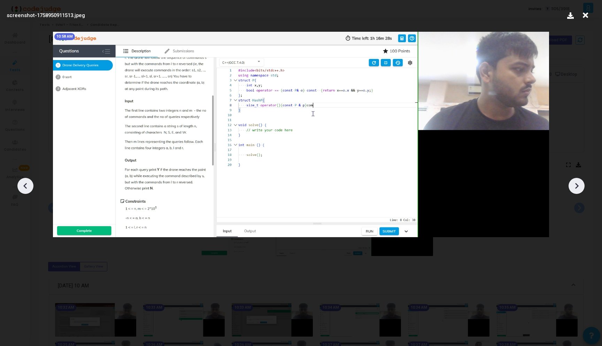
click at [580, 185] on icon at bounding box center [577, 186] width 10 height 10
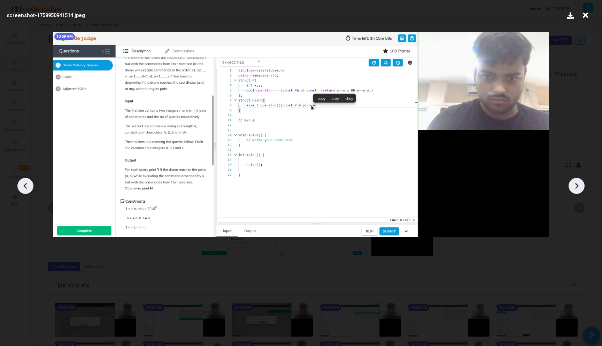
click at [587, 14] on icon at bounding box center [585, 15] width 11 height 13
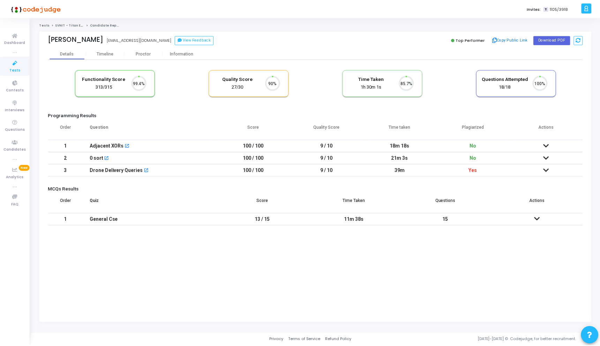
scroll to position [15, 18]
click at [139, 50] on div "Proctor" at bounding box center [144, 53] width 38 height 10
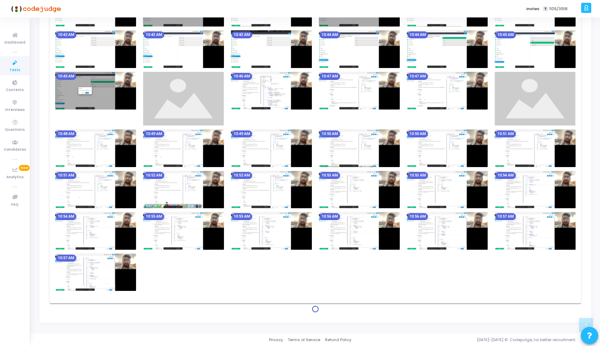
scroll to position [393, 0]
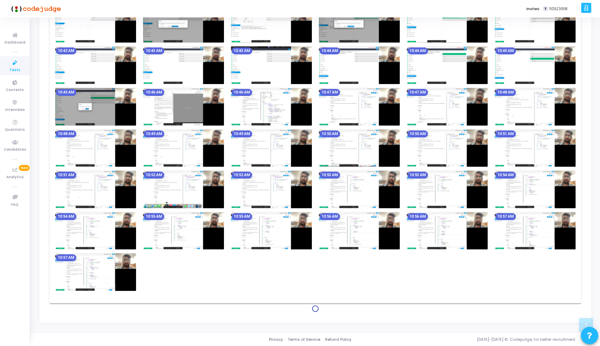
click at [172, 108] on img at bounding box center [183, 107] width 81 height 38
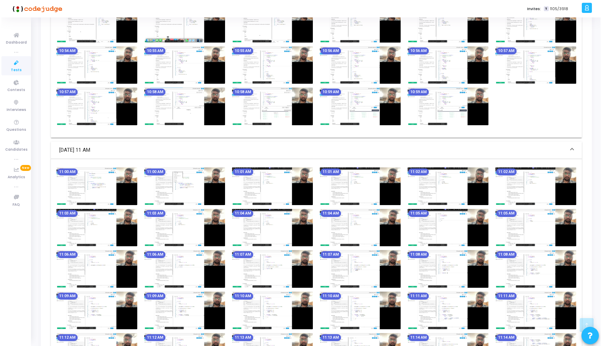
scroll to position [0, 0]
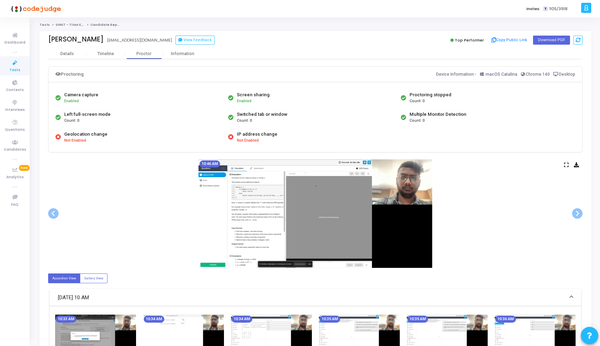
click at [566, 166] on icon at bounding box center [566, 165] width 5 height 4
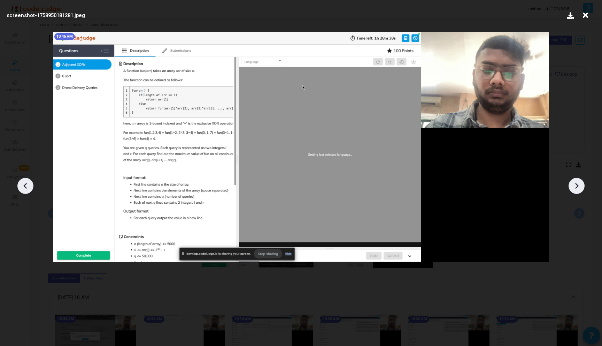
click at [578, 188] on icon at bounding box center [577, 186] width 10 height 10
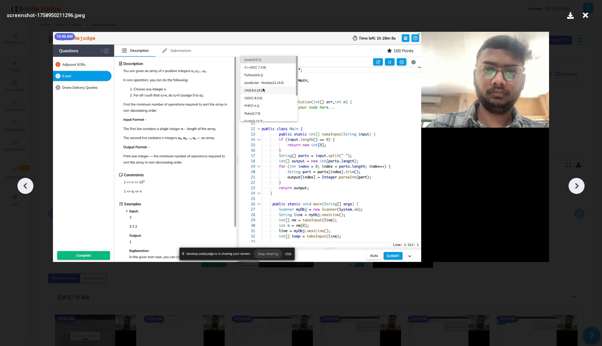
click at [578, 188] on icon at bounding box center [577, 186] width 10 height 10
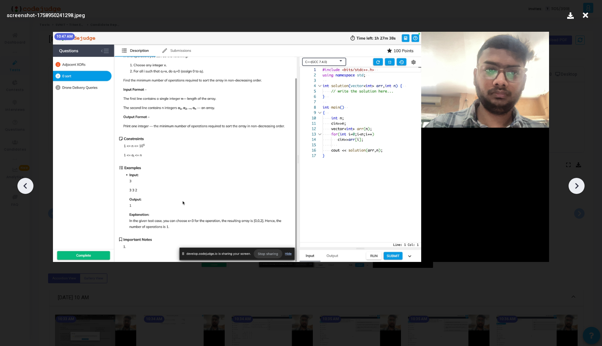
click at [578, 188] on icon at bounding box center [577, 186] width 10 height 10
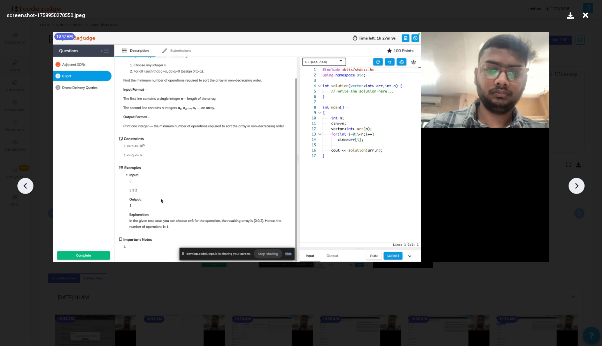
click at [578, 188] on icon at bounding box center [577, 186] width 10 height 10
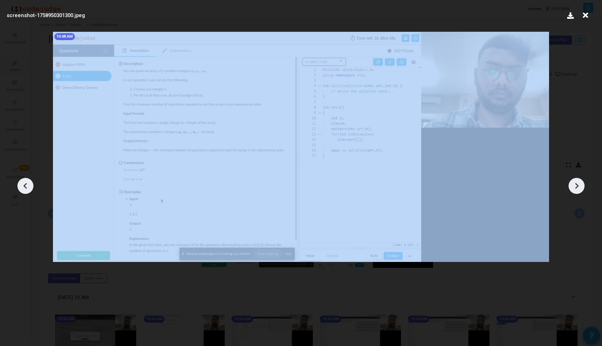
click at [578, 188] on icon at bounding box center [577, 186] width 10 height 10
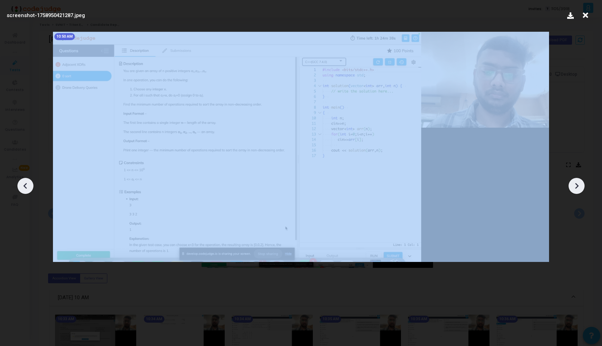
click at [578, 188] on icon at bounding box center [577, 186] width 10 height 10
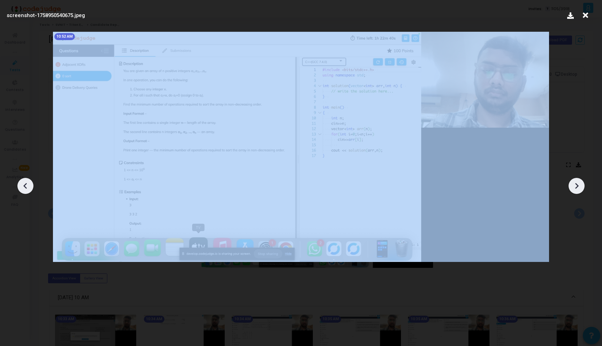
click at [578, 188] on icon at bounding box center [577, 186] width 10 height 10
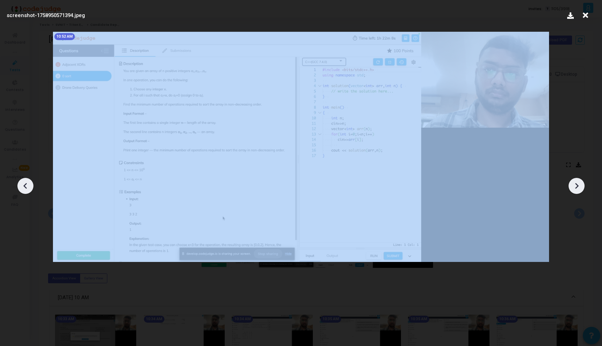
click at [578, 188] on icon at bounding box center [577, 186] width 10 height 10
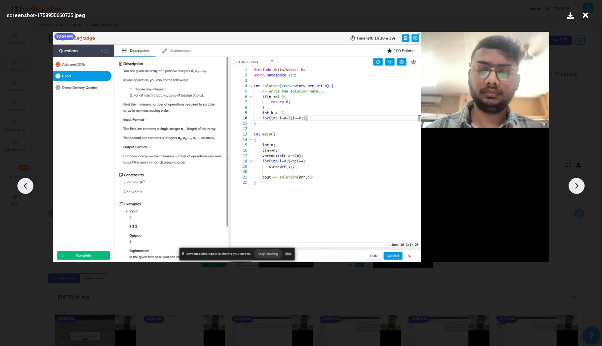
click at [578, 188] on icon at bounding box center [577, 186] width 10 height 10
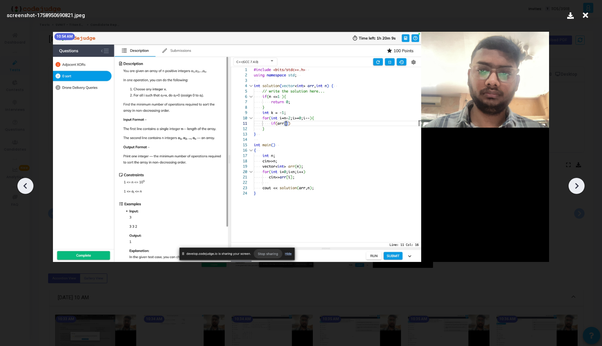
click at [578, 188] on icon at bounding box center [577, 186] width 10 height 10
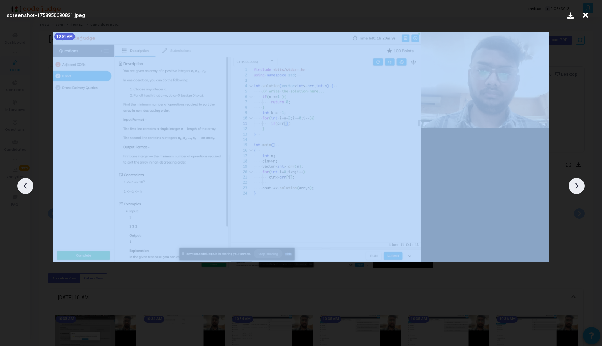
click at [578, 188] on icon at bounding box center [577, 186] width 10 height 10
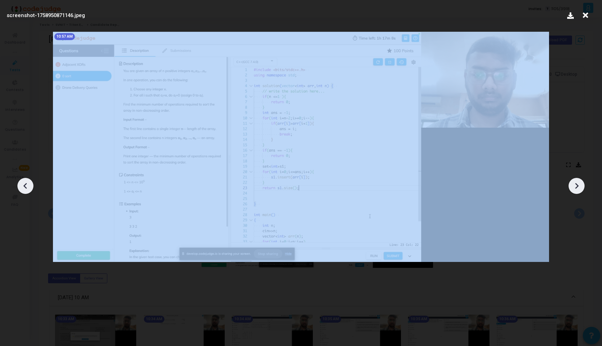
click at [578, 188] on icon at bounding box center [577, 186] width 10 height 10
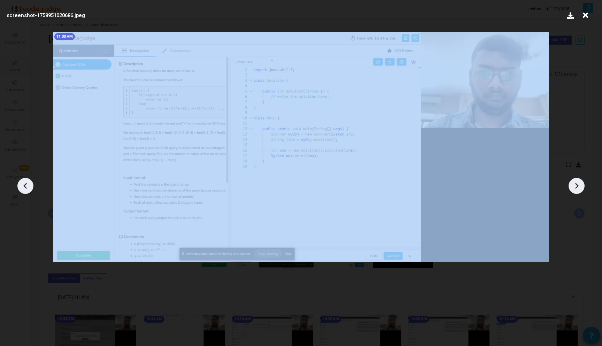
click at [578, 188] on icon at bounding box center [577, 186] width 10 height 10
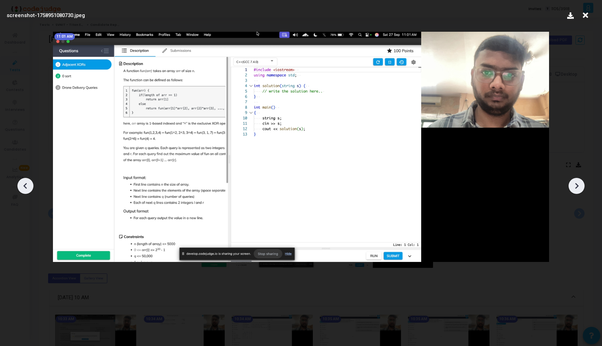
click at [578, 188] on icon at bounding box center [577, 186] width 10 height 10
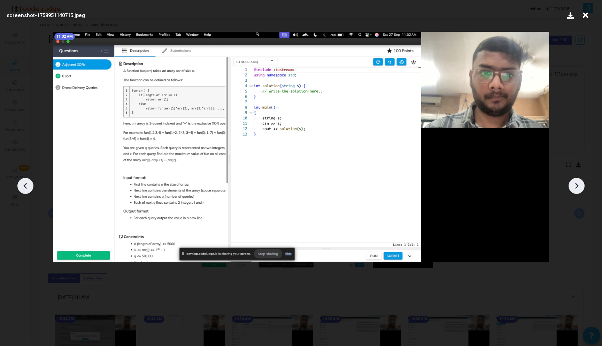
click at [578, 188] on icon at bounding box center [577, 186] width 10 height 10
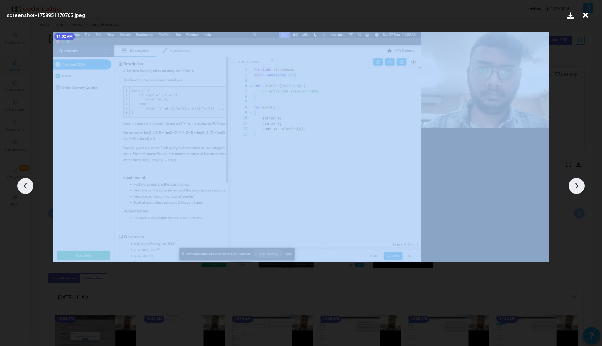
click at [578, 188] on icon at bounding box center [577, 186] width 10 height 10
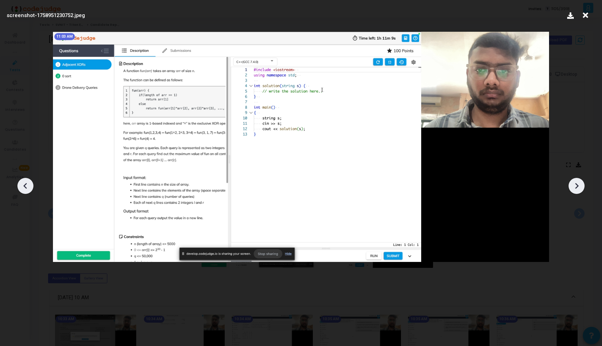
click at [578, 188] on icon at bounding box center [577, 186] width 10 height 10
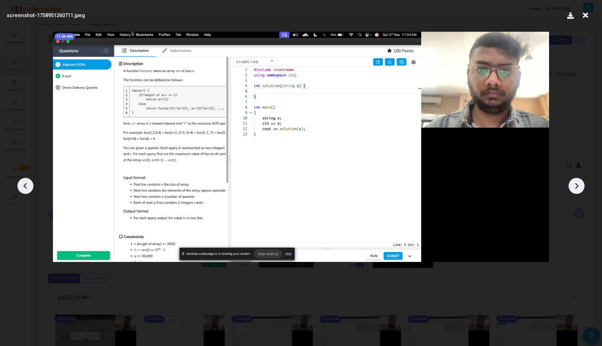
click at [578, 188] on icon at bounding box center [577, 186] width 10 height 10
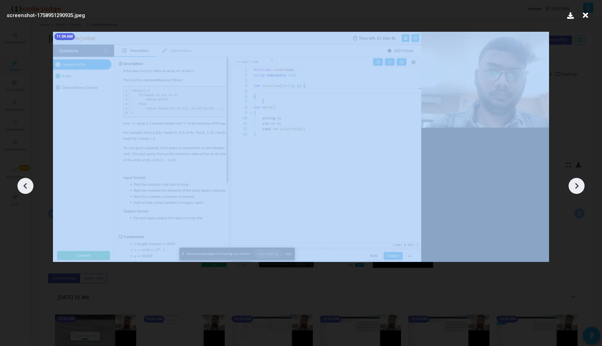
click at [578, 188] on icon at bounding box center [577, 186] width 10 height 10
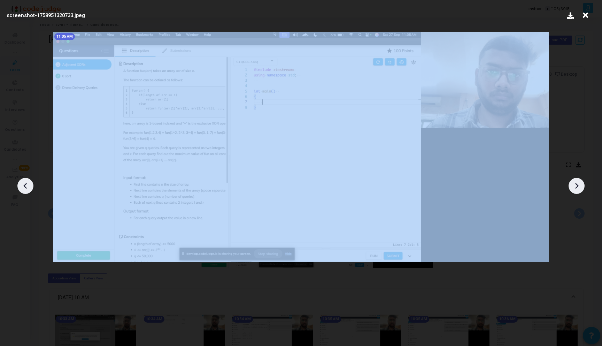
click at [578, 188] on icon at bounding box center [577, 186] width 10 height 10
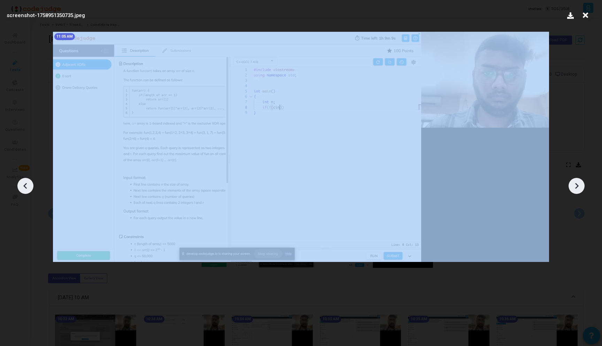
click at [578, 188] on icon at bounding box center [577, 186] width 10 height 10
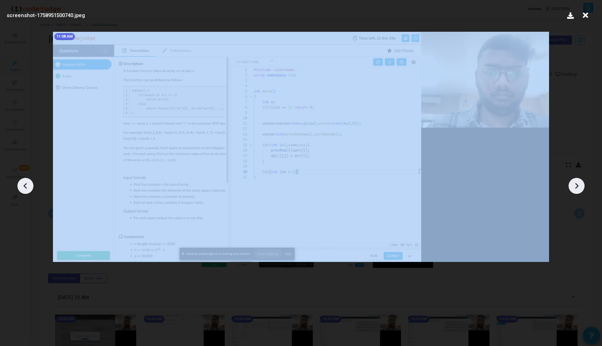
click at [578, 188] on icon at bounding box center [577, 186] width 10 height 10
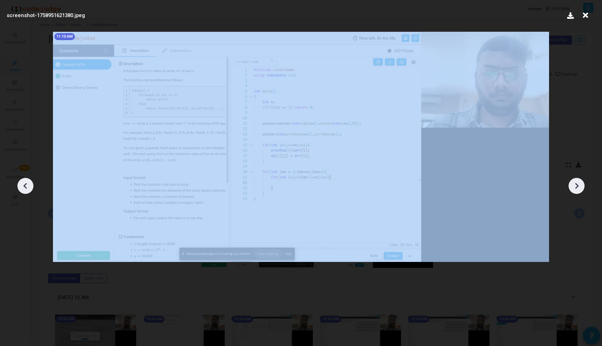
click at [578, 188] on icon at bounding box center [577, 186] width 10 height 10
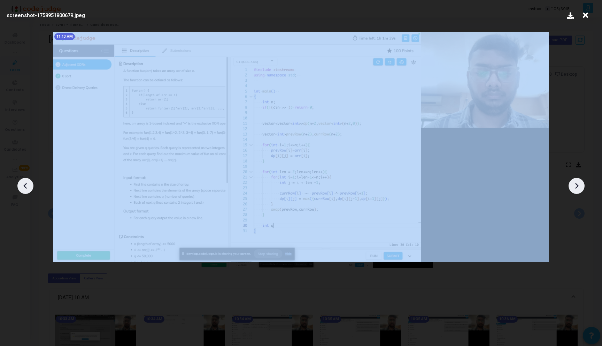
click at [578, 188] on icon at bounding box center [577, 186] width 10 height 10
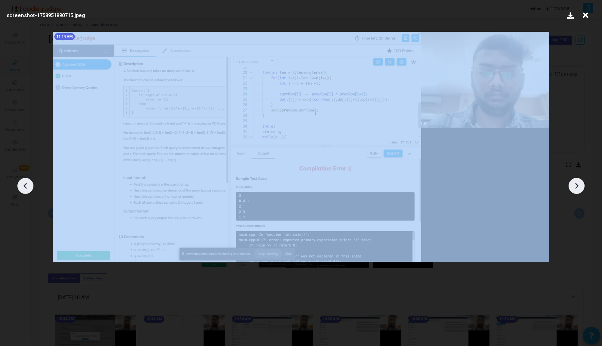
click at [578, 188] on icon at bounding box center [577, 186] width 10 height 10
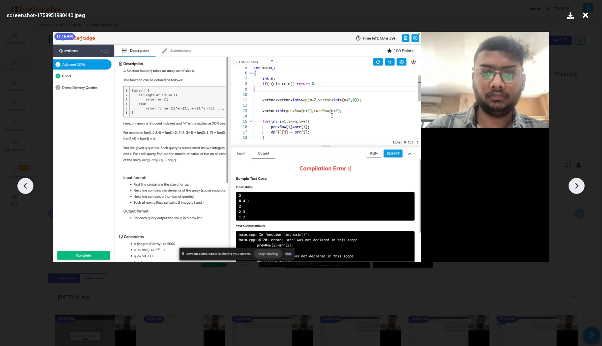
click at [578, 188] on icon at bounding box center [577, 186] width 10 height 10
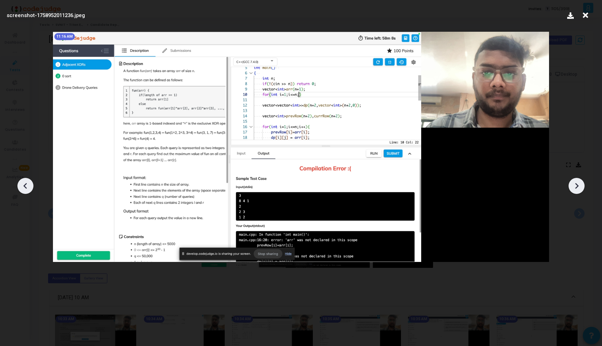
click at [578, 188] on icon at bounding box center [577, 186] width 10 height 10
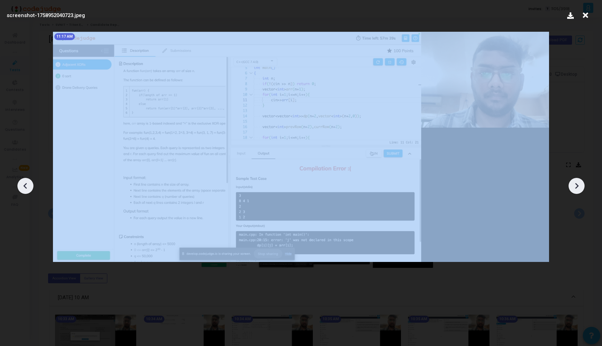
click at [578, 188] on icon at bounding box center [577, 186] width 10 height 10
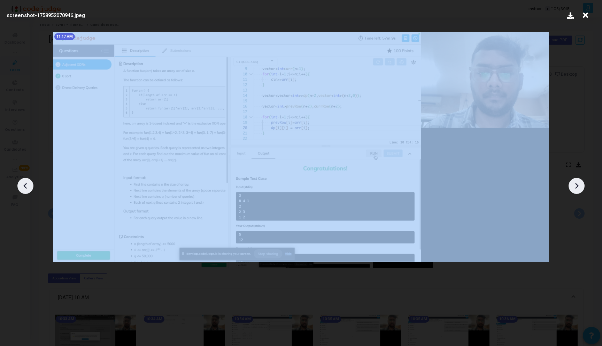
click at [578, 188] on icon at bounding box center [577, 186] width 10 height 10
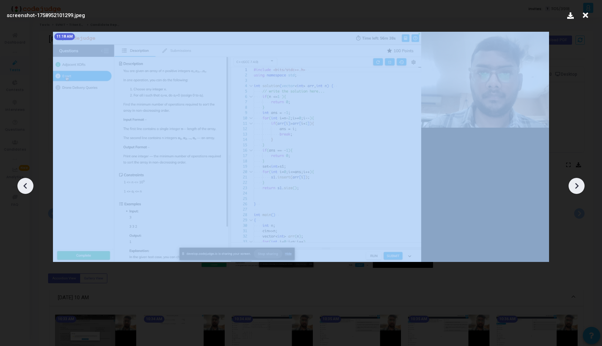
click at [578, 188] on icon at bounding box center [577, 186] width 10 height 10
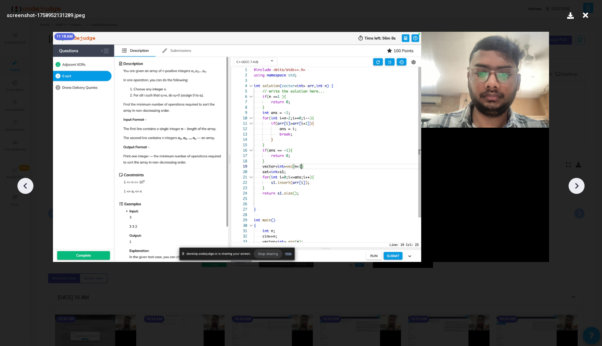
click at [579, 188] on icon at bounding box center [577, 186] width 10 height 10
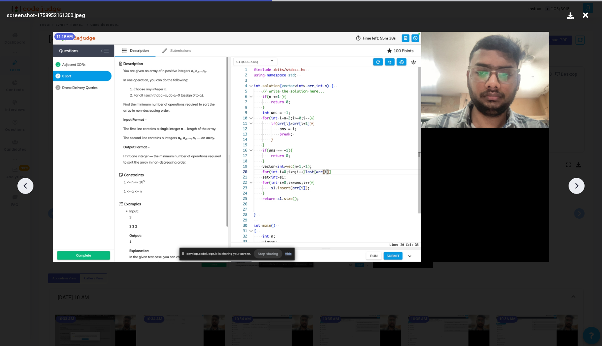
click at [579, 188] on icon at bounding box center [577, 186] width 10 height 10
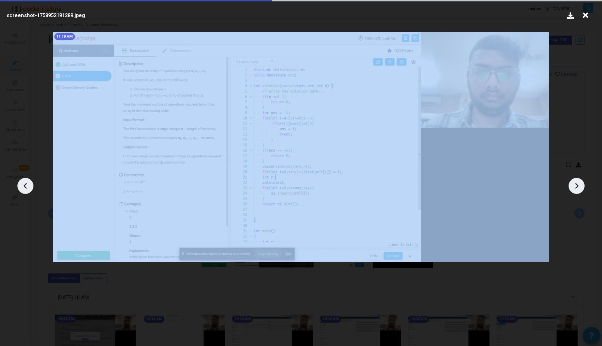
click at [579, 188] on icon at bounding box center [577, 186] width 10 height 10
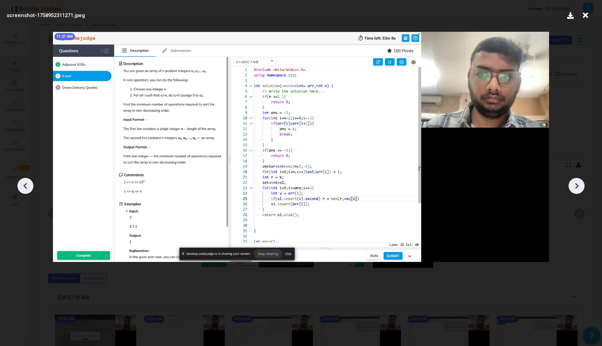
click at [22, 181] on icon at bounding box center [25, 186] width 10 height 10
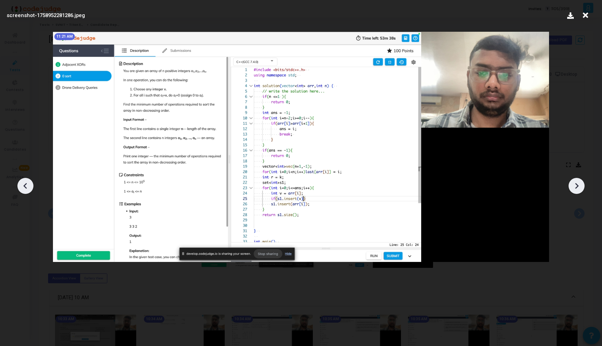
click at [22, 181] on icon at bounding box center [25, 186] width 10 height 10
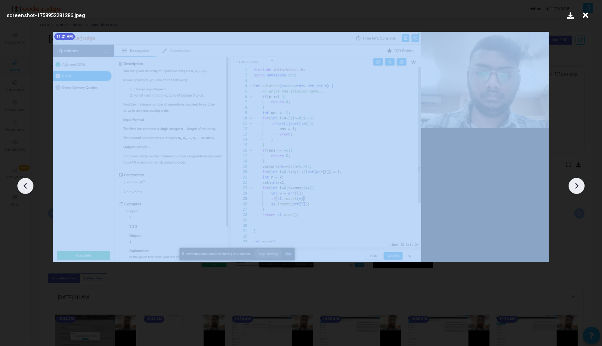
click at [22, 181] on icon at bounding box center [25, 186] width 10 height 10
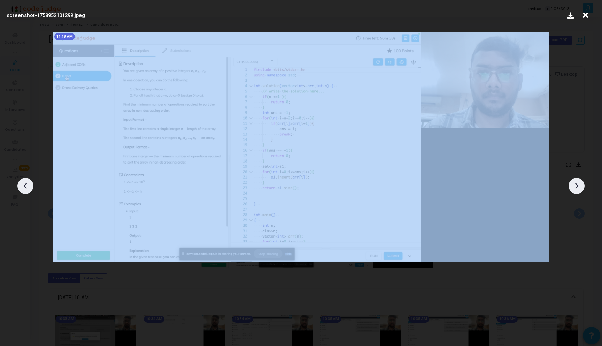
click at [22, 181] on icon at bounding box center [25, 186] width 10 height 10
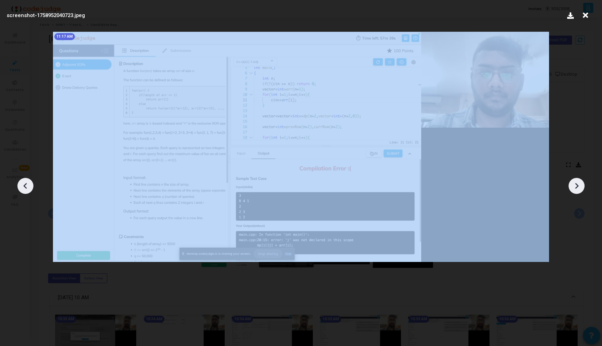
click at [22, 181] on icon at bounding box center [25, 186] width 10 height 10
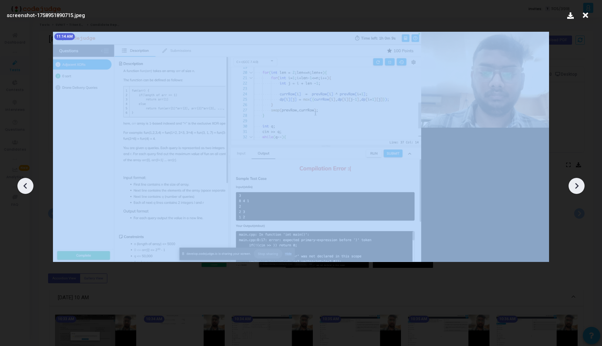
click at [22, 181] on icon at bounding box center [25, 186] width 10 height 10
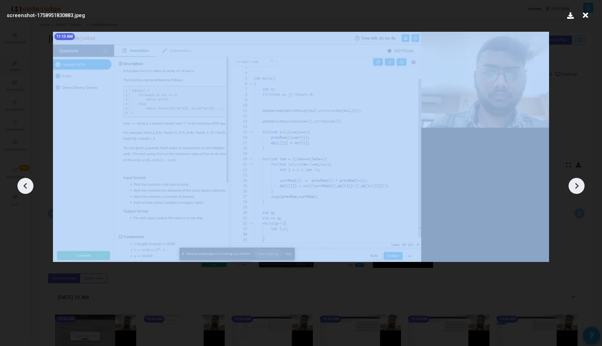
click at [22, 181] on icon at bounding box center [25, 186] width 10 height 10
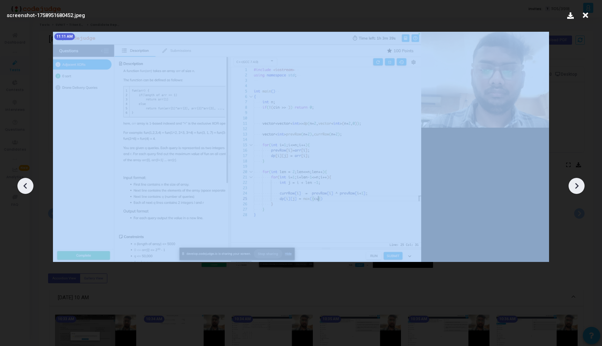
click at [22, 181] on icon at bounding box center [25, 186] width 10 height 10
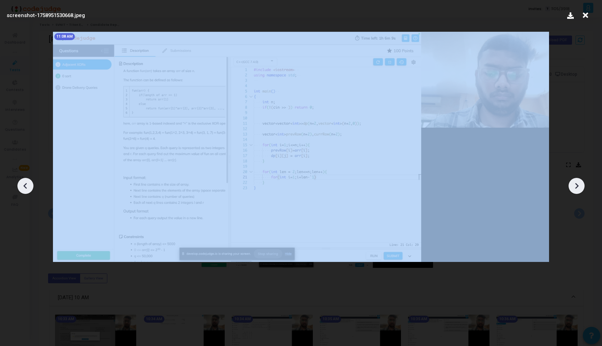
click at [22, 181] on icon at bounding box center [25, 186] width 10 height 10
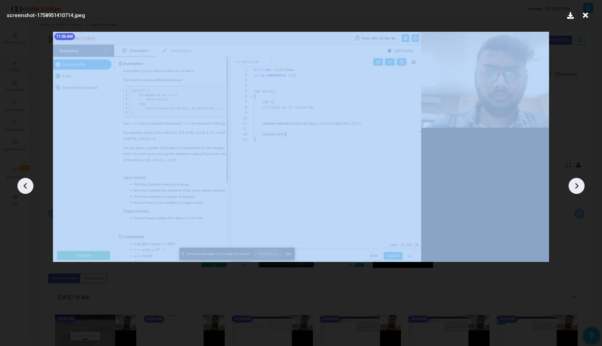
click at [22, 181] on icon at bounding box center [25, 186] width 10 height 10
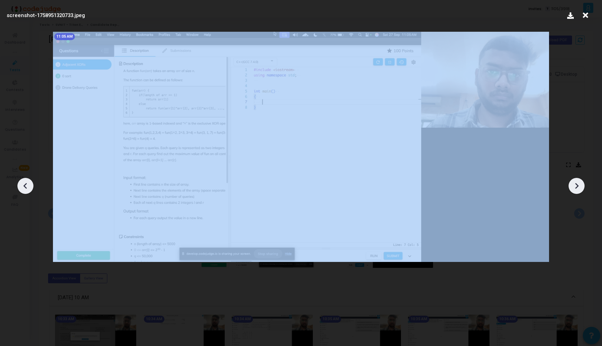
click at [22, 181] on icon at bounding box center [25, 186] width 10 height 10
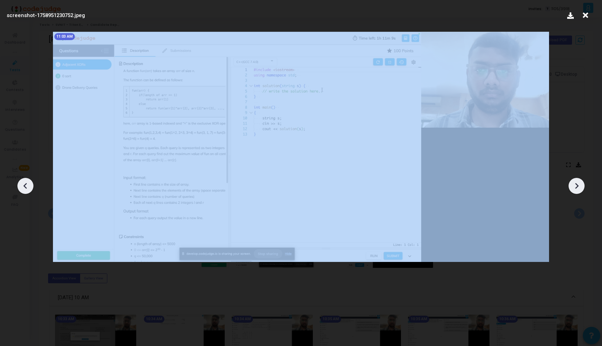
click at [22, 181] on icon at bounding box center [25, 186] width 10 height 10
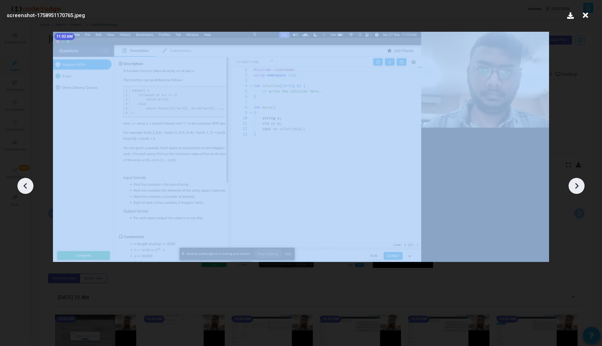
click at [22, 181] on icon at bounding box center [25, 186] width 10 height 10
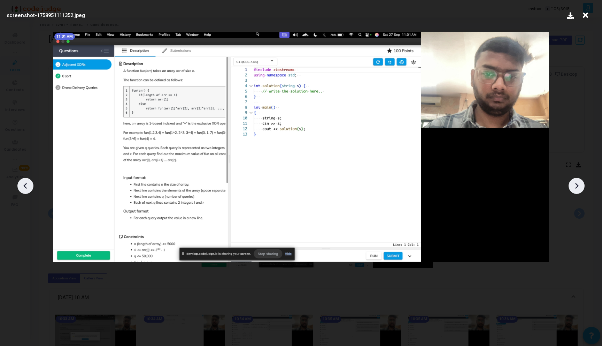
click at [576, 183] on icon at bounding box center [577, 186] width 3 height 6
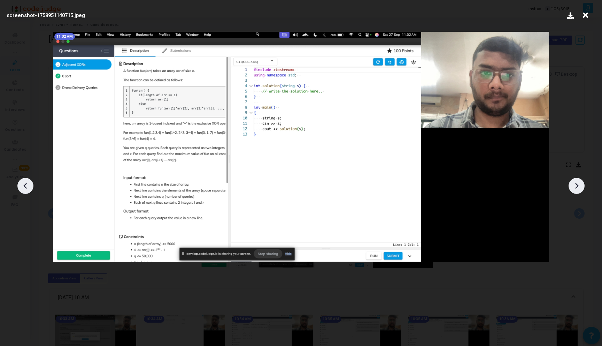
click at [577, 184] on icon at bounding box center [577, 186] width 3 height 6
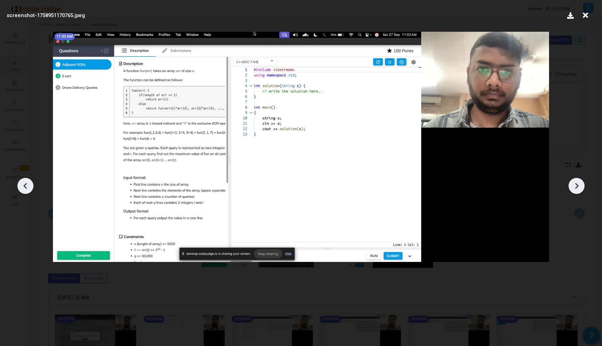
click at [577, 184] on icon at bounding box center [577, 186] width 3 height 6
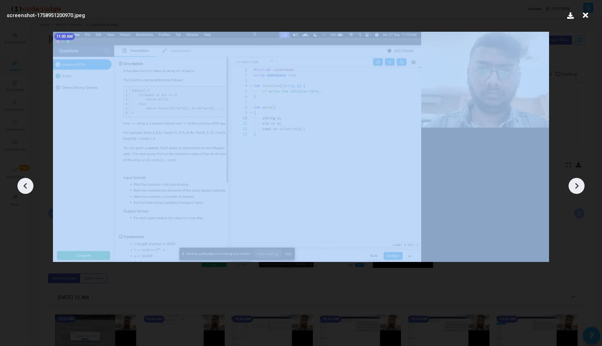
click at [577, 184] on icon at bounding box center [577, 186] width 3 height 6
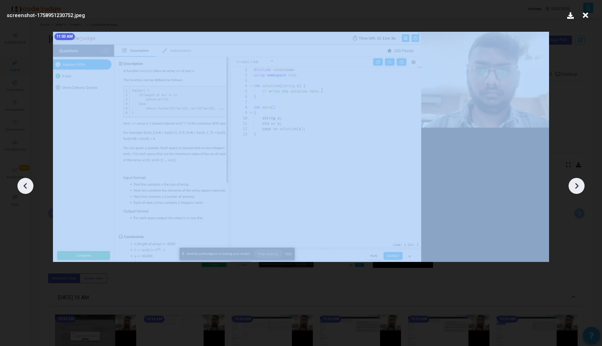
click at [577, 184] on icon at bounding box center [577, 186] width 3 height 6
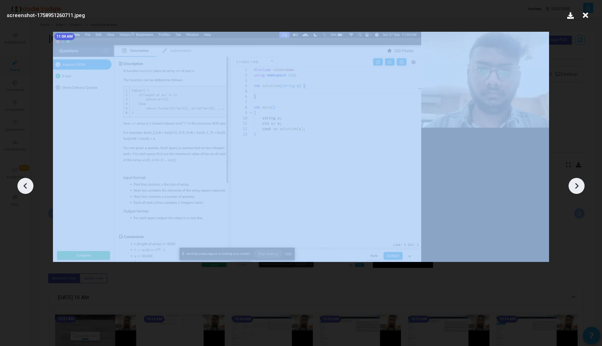
click at [577, 184] on icon at bounding box center [577, 186] width 3 height 6
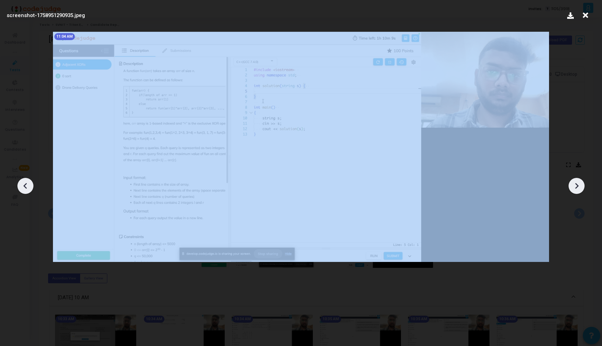
click at [577, 184] on icon at bounding box center [577, 186] width 3 height 6
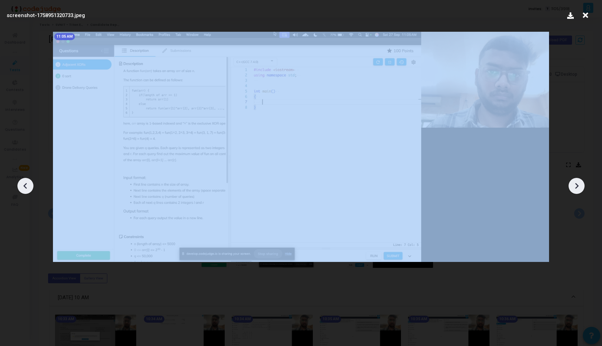
click at [577, 184] on icon at bounding box center [577, 186] width 3 height 6
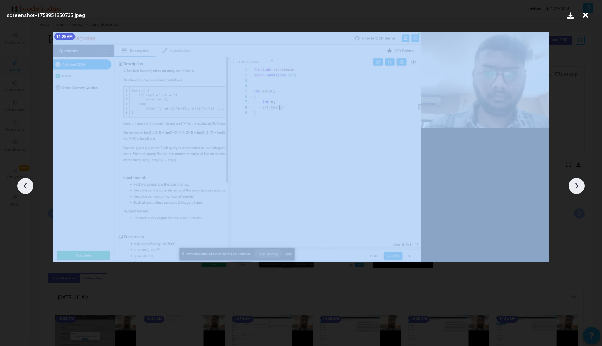
click at [577, 184] on icon at bounding box center [577, 186] width 3 height 6
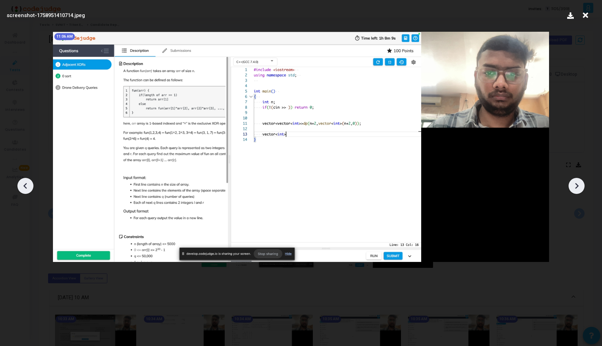
click at [577, 184] on icon at bounding box center [577, 186] width 3 height 6
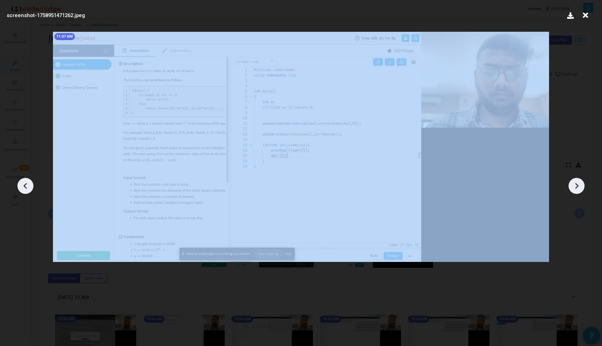
click at [577, 184] on icon at bounding box center [577, 186] width 3 height 6
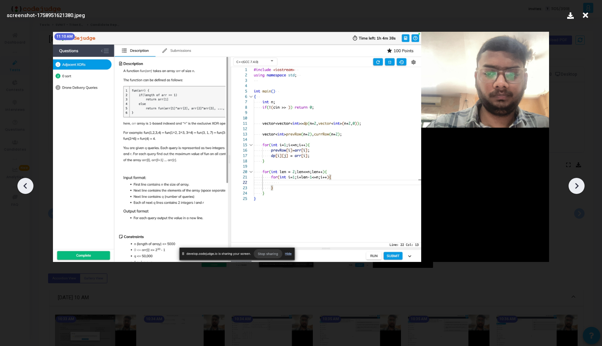
click at [577, 184] on icon at bounding box center [577, 186] width 3 height 6
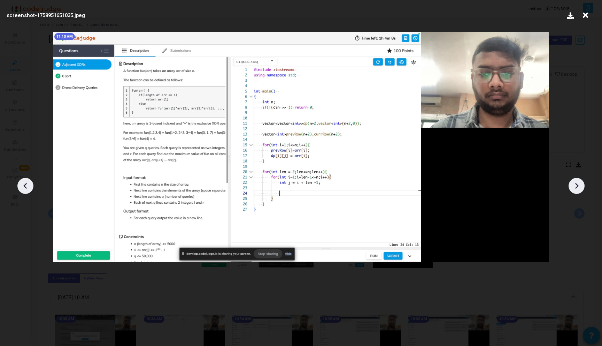
click at [577, 184] on icon at bounding box center [577, 186] width 3 height 6
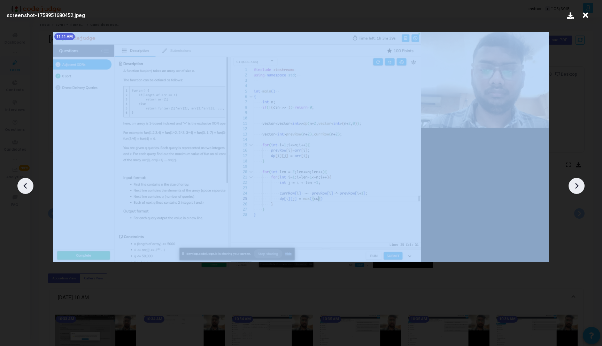
click at [577, 184] on icon at bounding box center [577, 186] width 3 height 6
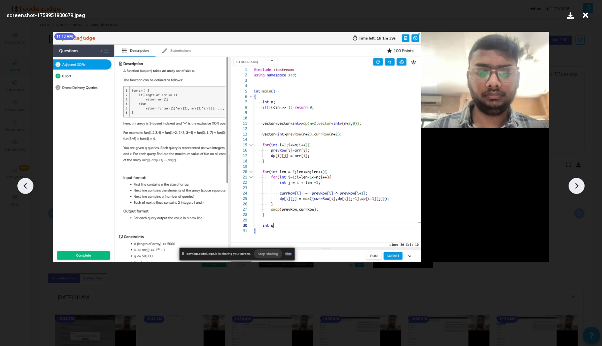
click at [577, 184] on icon at bounding box center [577, 186] width 3 height 6
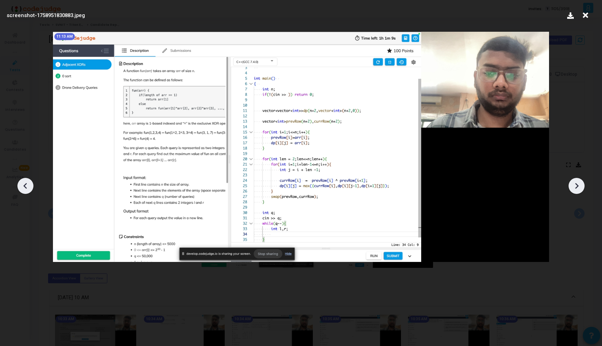
click at [577, 184] on icon at bounding box center [577, 186] width 3 height 6
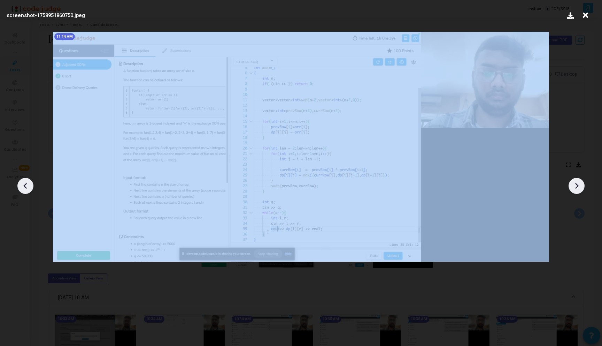
click at [577, 184] on icon at bounding box center [577, 186] width 3 height 6
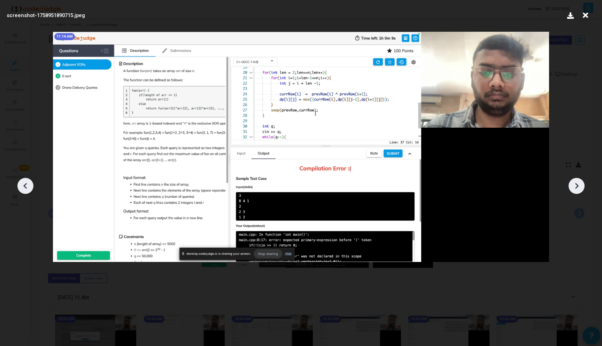
click at [577, 184] on icon at bounding box center [577, 186] width 3 height 6
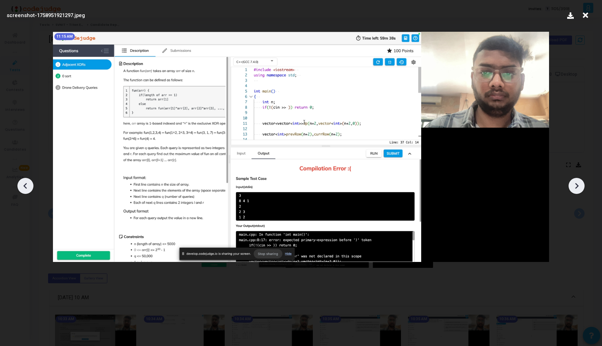
click at [577, 184] on icon at bounding box center [577, 186] width 3 height 6
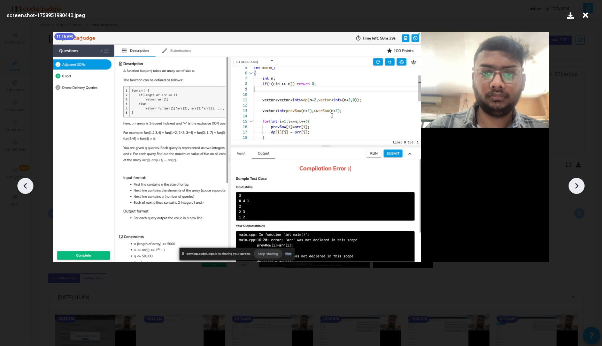
click at [577, 184] on icon at bounding box center [577, 186] width 3 height 6
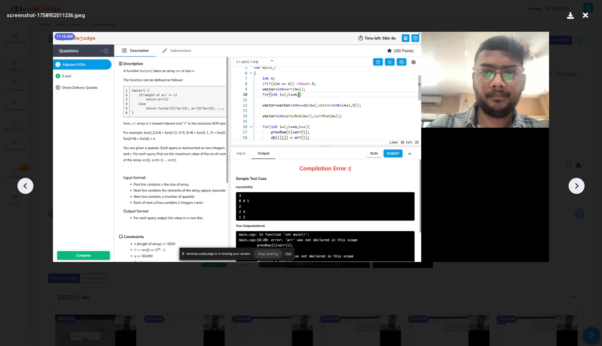
click at [577, 184] on icon at bounding box center [577, 186] width 3 height 6
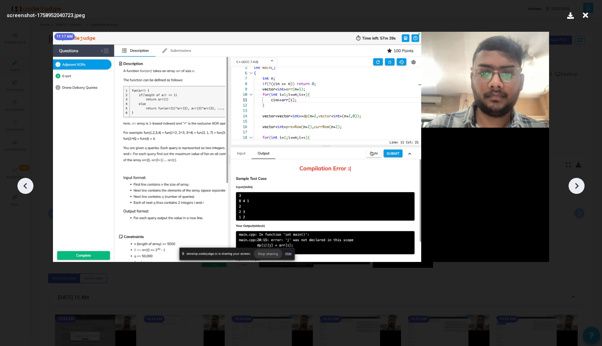
click at [577, 184] on icon at bounding box center [577, 186] width 3 height 6
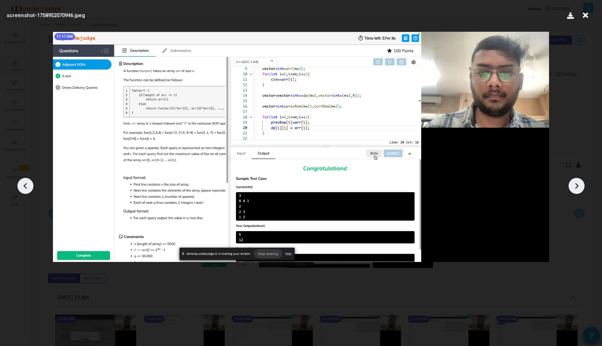
click at [577, 184] on icon at bounding box center [577, 186] width 3 height 6
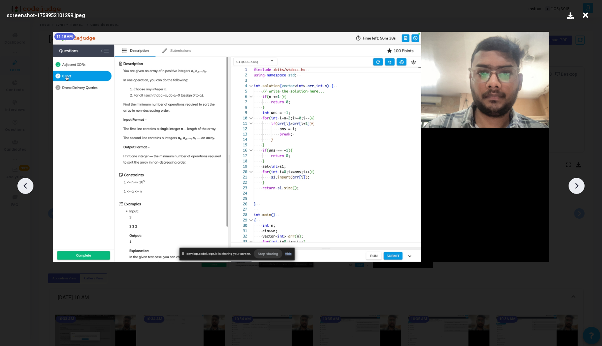
click at [26, 188] on icon at bounding box center [25, 186] width 10 height 10
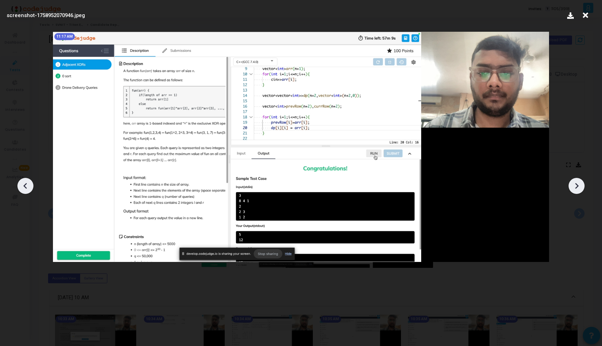
click at [26, 188] on icon at bounding box center [25, 186] width 10 height 10
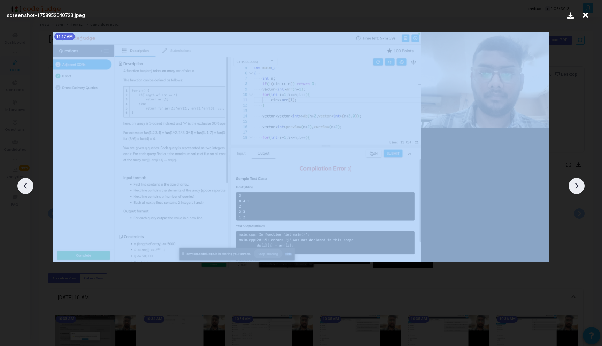
click at [26, 188] on icon at bounding box center [25, 186] width 10 height 10
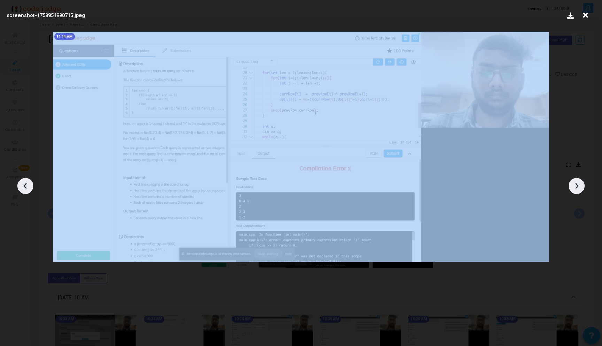
click at [26, 188] on icon at bounding box center [25, 186] width 10 height 10
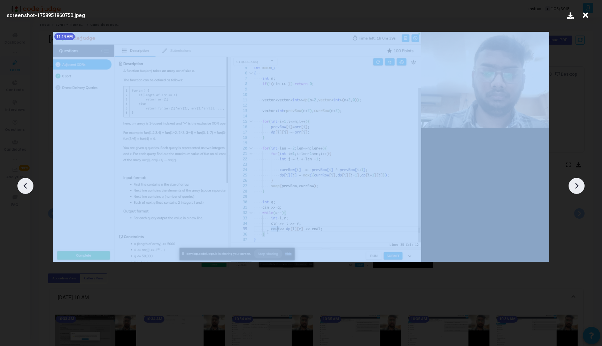
click at [26, 188] on icon at bounding box center [25, 186] width 10 height 10
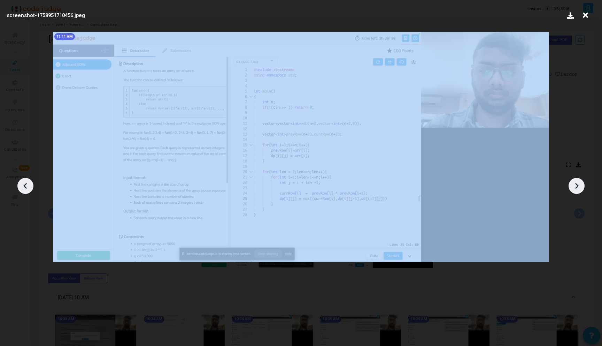
click at [26, 188] on icon at bounding box center [25, 186] width 10 height 10
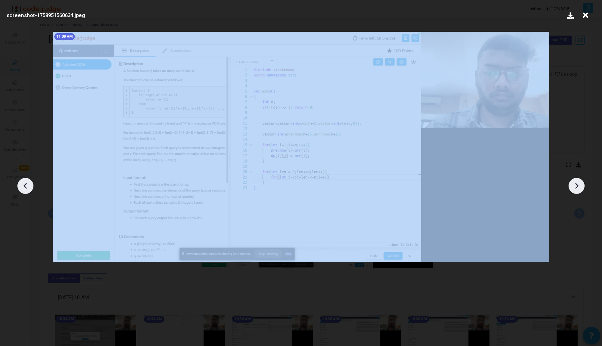
click at [26, 188] on icon at bounding box center [25, 186] width 10 height 10
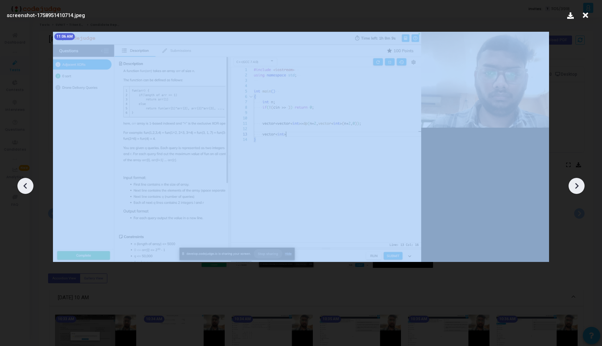
click at [26, 188] on icon at bounding box center [25, 186] width 10 height 10
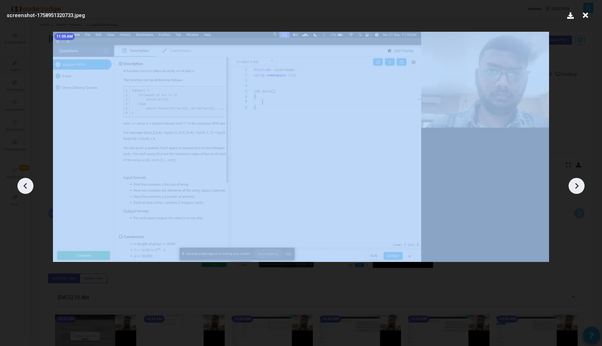
click at [26, 188] on icon at bounding box center [25, 186] width 10 height 10
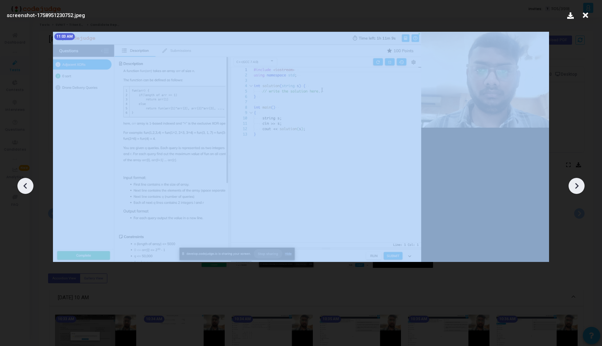
click at [26, 188] on icon at bounding box center [25, 186] width 10 height 10
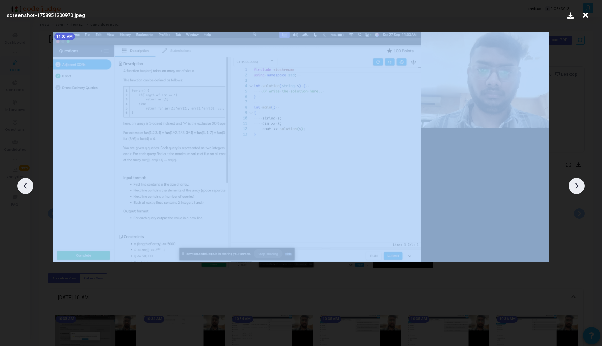
click at [26, 188] on icon at bounding box center [25, 186] width 10 height 10
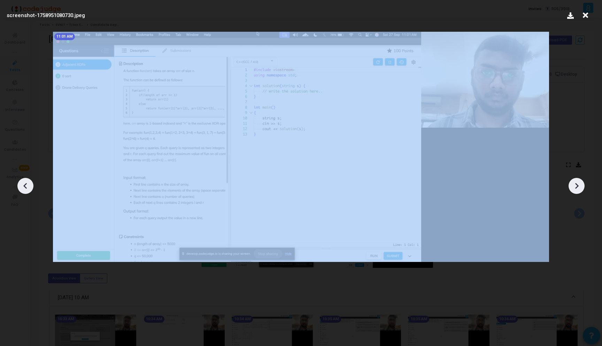
click at [26, 188] on icon at bounding box center [25, 186] width 10 height 10
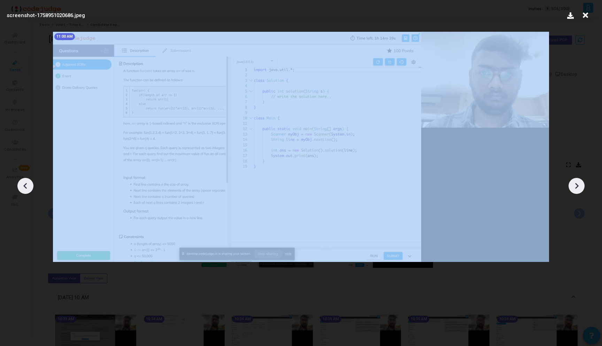
click at [26, 188] on icon at bounding box center [25, 186] width 10 height 10
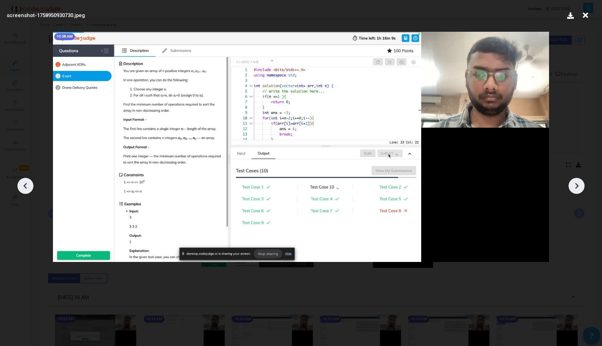
click at [26, 188] on icon at bounding box center [24, 186] width 3 height 6
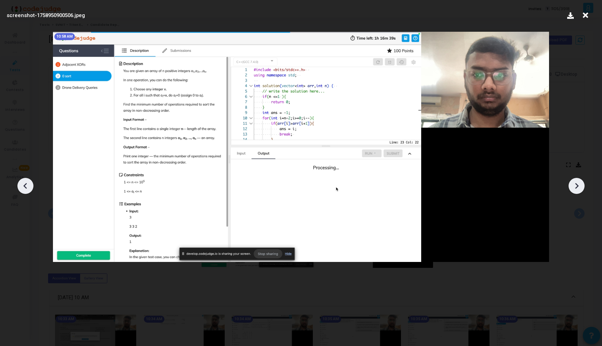
click at [26, 188] on icon at bounding box center [24, 186] width 3 height 6
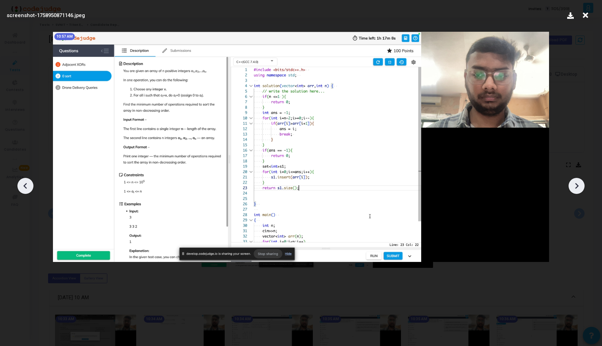
click at [26, 188] on icon at bounding box center [24, 186] width 3 height 6
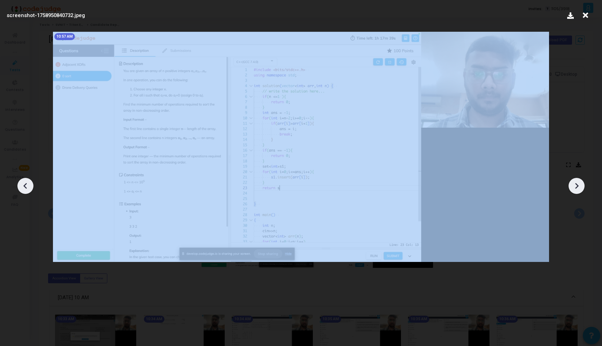
click at [26, 188] on icon at bounding box center [24, 186] width 3 height 6
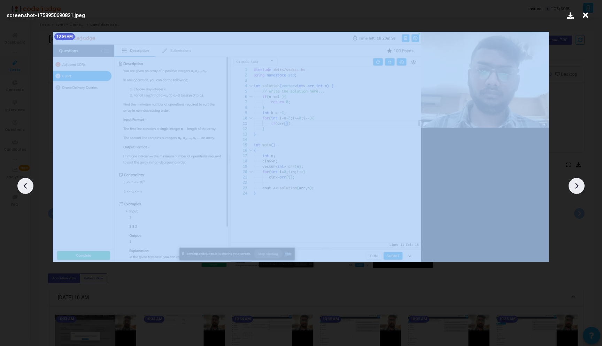
click at [26, 188] on icon at bounding box center [24, 186] width 3 height 6
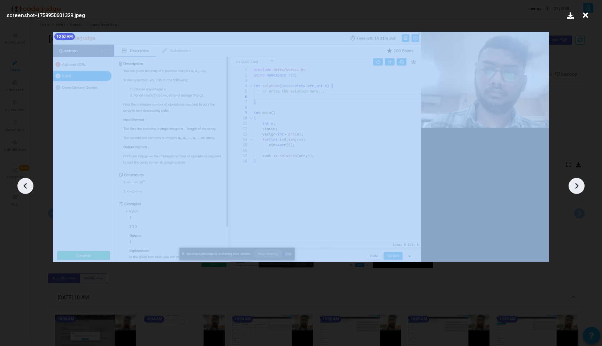
click at [26, 188] on icon at bounding box center [24, 186] width 3 height 6
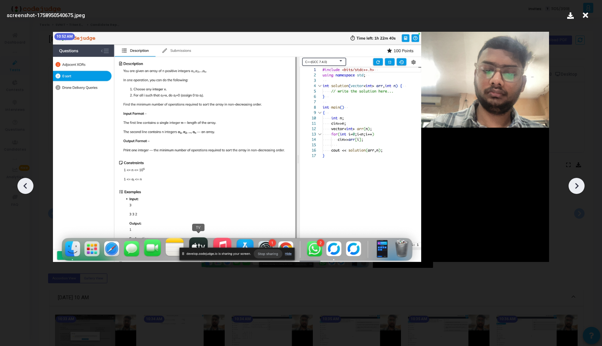
click at [26, 188] on icon at bounding box center [24, 186] width 3 height 6
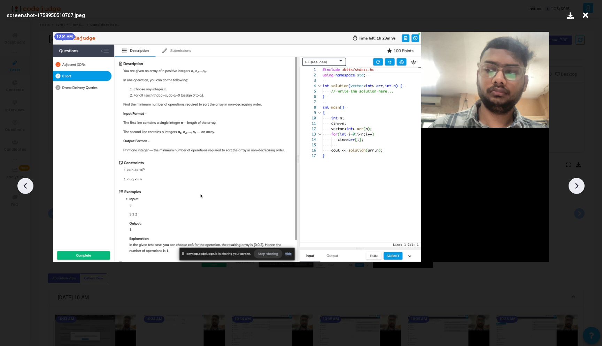
click at [26, 188] on icon at bounding box center [24, 186] width 3 height 6
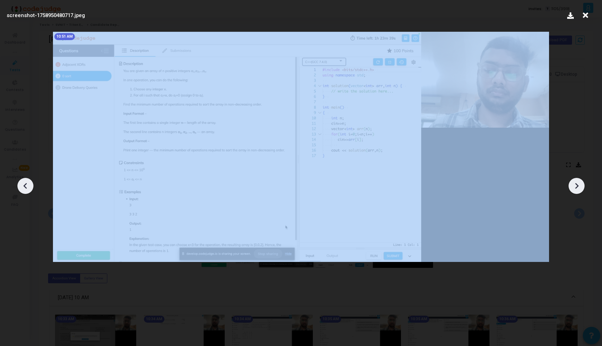
click at [26, 188] on icon at bounding box center [24, 186] width 3 height 6
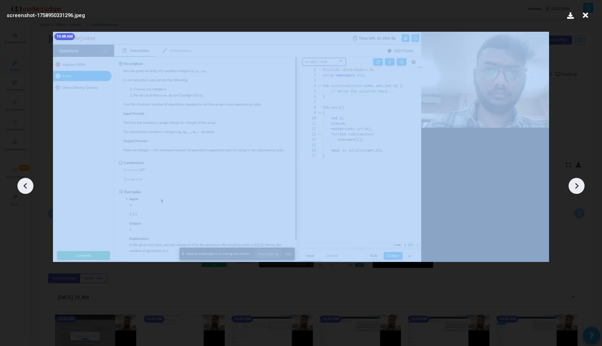
click at [26, 188] on icon at bounding box center [24, 186] width 3 height 6
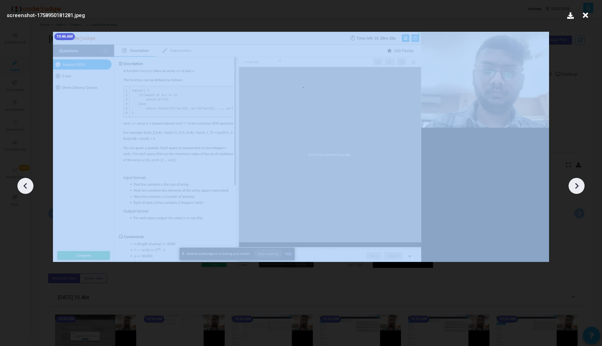
click at [26, 188] on icon at bounding box center [24, 186] width 3 height 6
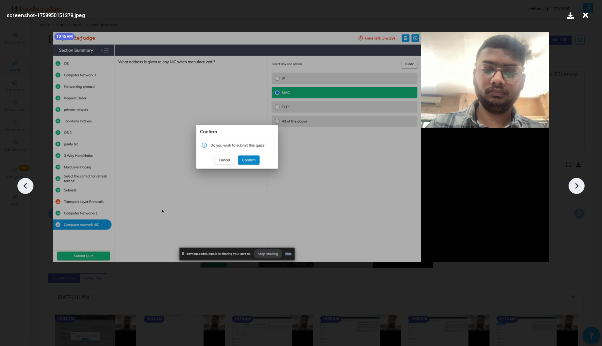
click at [577, 184] on icon at bounding box center [577, 186] width 3 height 6
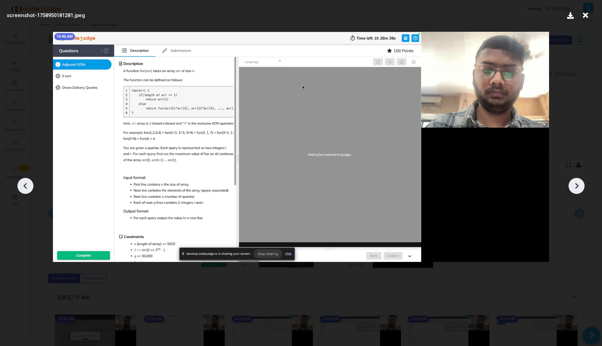
click at [577, 184] on icon at bounding box center [577, 186] width 3 height 6
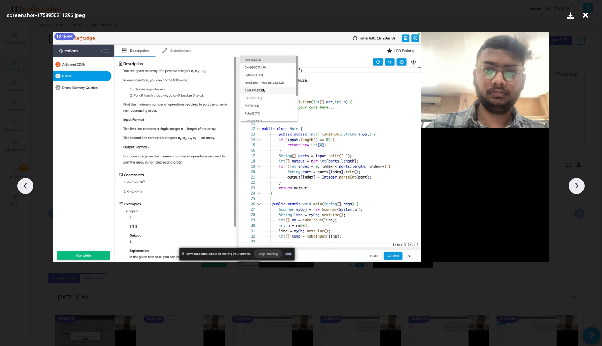
click at [577, 184] on icon at bounding box center [577, 186] width 3 height 6
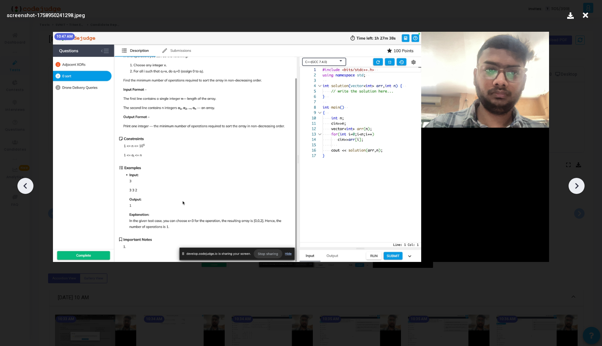
click at [577, 184] on icon at bounding box center [577, 186] width 3 height 6
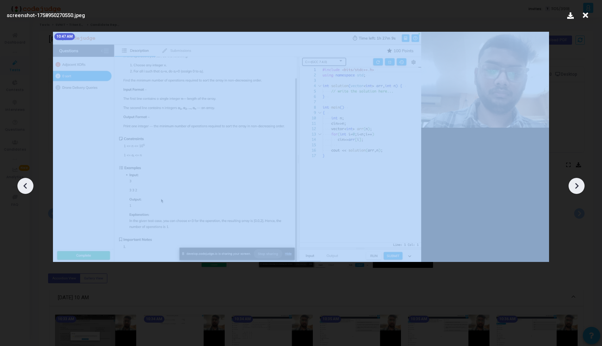
click at [577, 184] on icon at bounding box center [577, 186] width 3 height 6
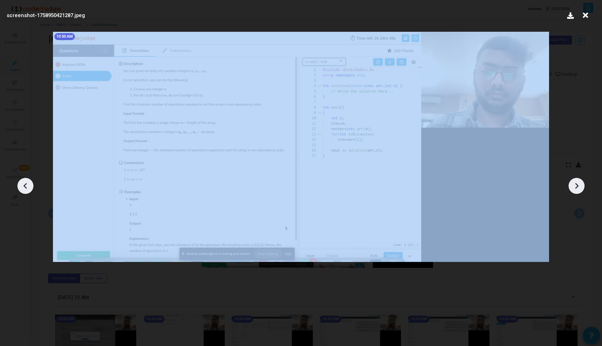
click at [577, 184] on icon at bounding box center [577, 186] width 3 height 6
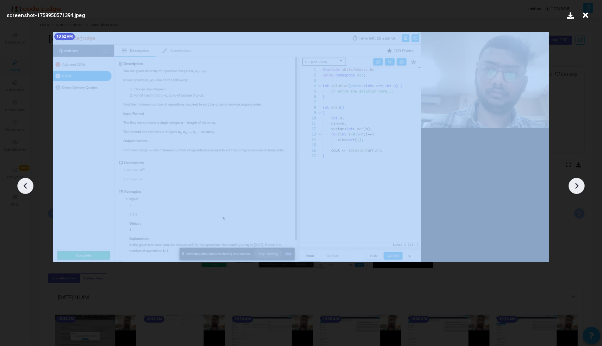
click at [577, 184] on icon at bounding box center [577, 186] width 3 height 6
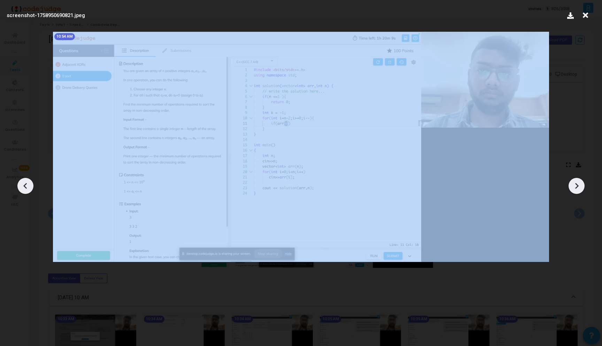
click at [577, 184] on icon at bounding box center [577, 186] width 3 height 6
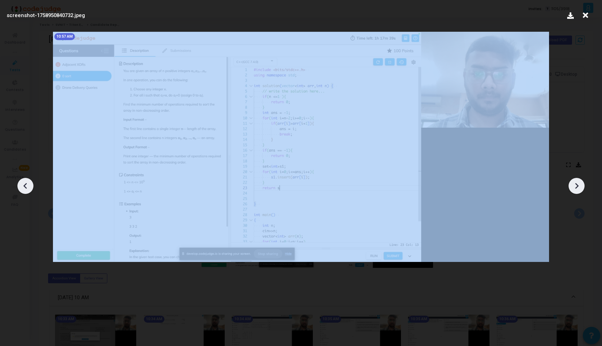
click at [577, 184] on icon at bounding box center [577, 186] width 3 height 6
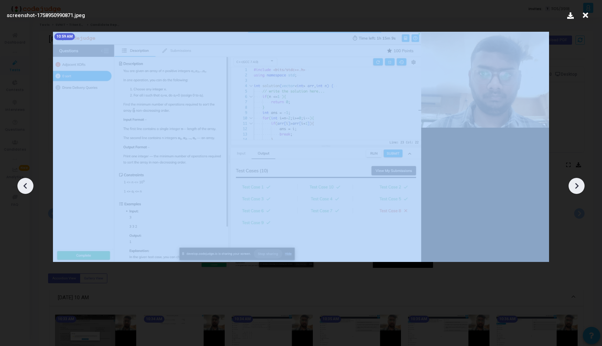
click at [577, 184] on icon at bounding box center [577, 186] width 3 height 6
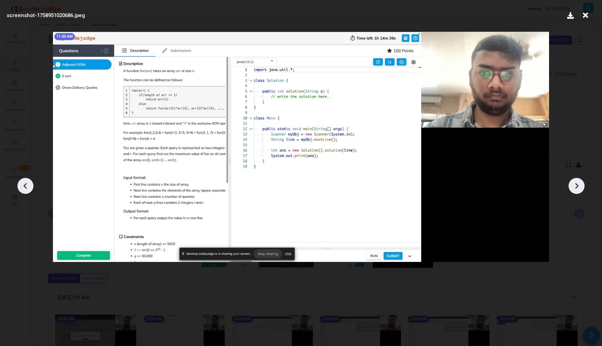
click at [577, 184] on icon at bounding box center [577, 186] width 3 height 6
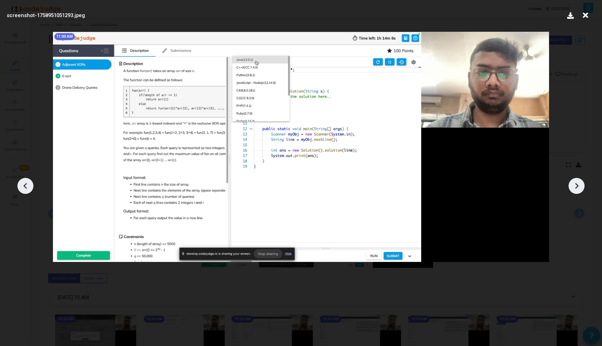
click at [577, 184] on icon at bounding box center [577, 186] width 3 height 6
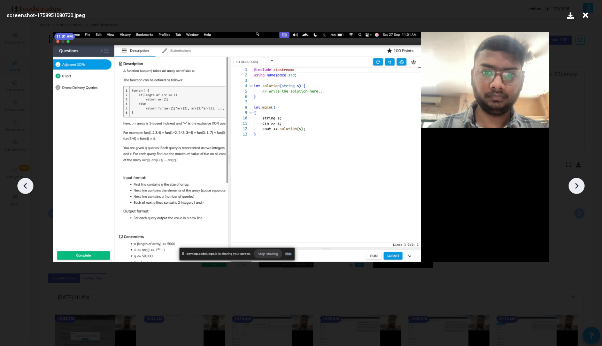
click at [577, 184] on icon at bounding box center [577, 186] width 3 height 6
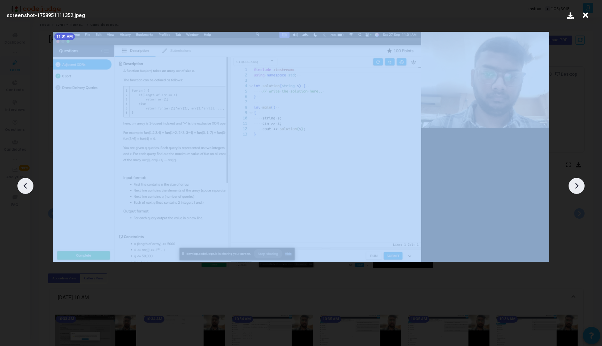
click at [577, 184] on icon at bounding box center [577, 186] width 3 height 6
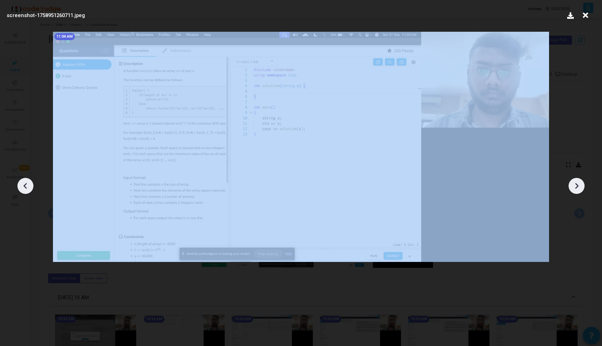
click at [577, 184] on icon at bounding box center [577, 186] width 3 height 6
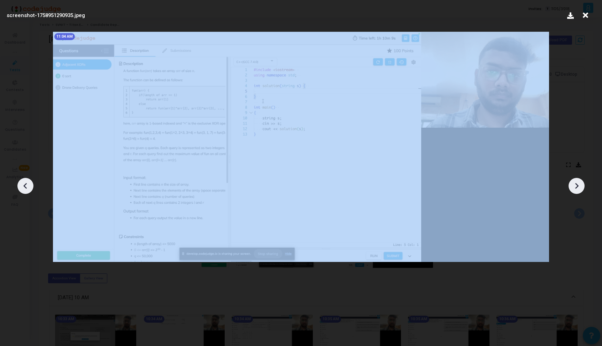
click at [577, 184] on icon at bounding box center [577, 186] width 3 height 6
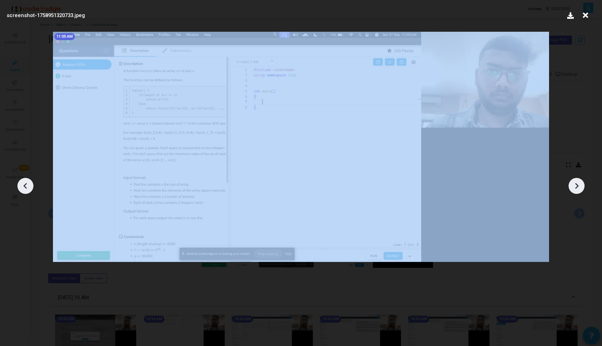
click at [577, 184] on icon at bounding box center [577, 186] width 3 height 6
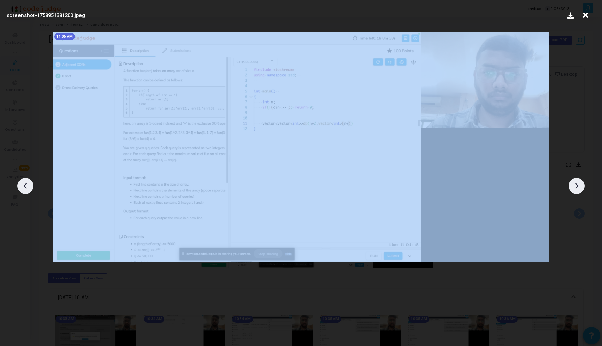
click at [577, 184] on icon at bounding box center [577, 186] width 3 height 6
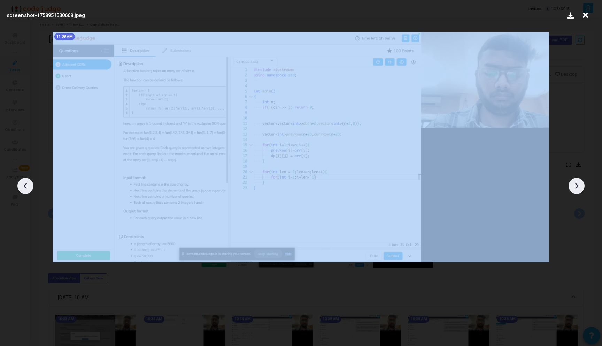
click at [577, 184] on icon at bounding box center [577, 186] width 3 height 6
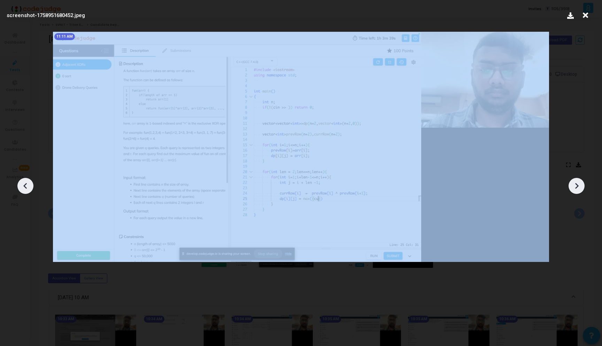
click at [577, 184] on icon at bounding box center [577, 186] width 3 height 6
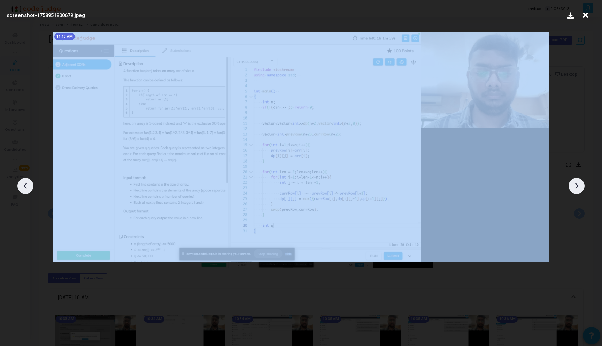
click at [577, 184] on icon at bounding box center [577, 186] width 3 height 6
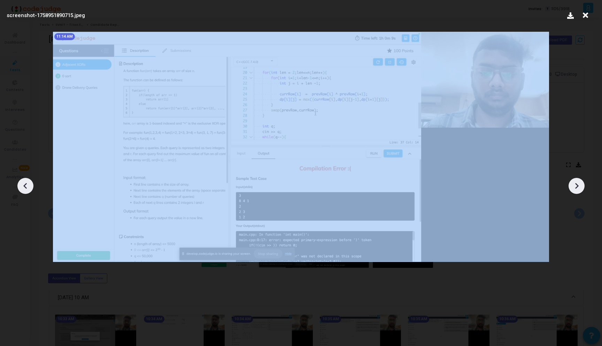
click at [577, 184] on icon at bounding box center [577, 186] width 3 height 6
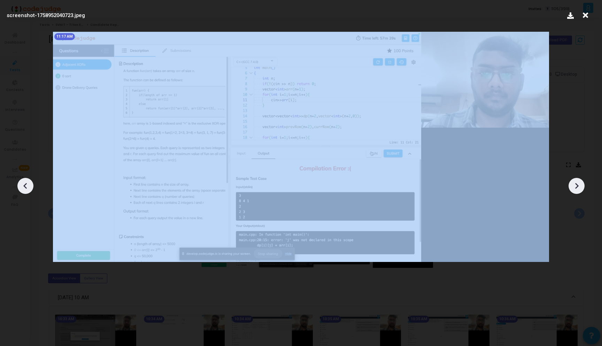
click at [577, 184] on icon at bounding box center [577, 186] width 3 height 6
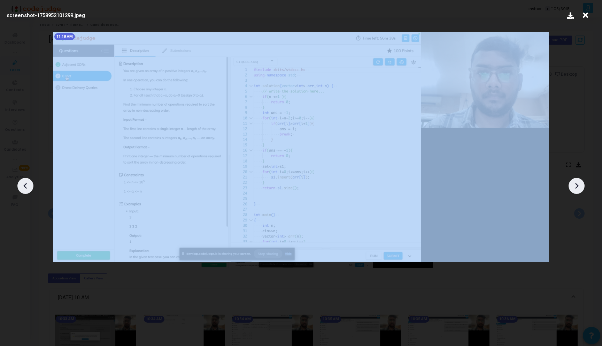
click at [577, 184] on icon at bounding box center [577, 186] width 3 height 6
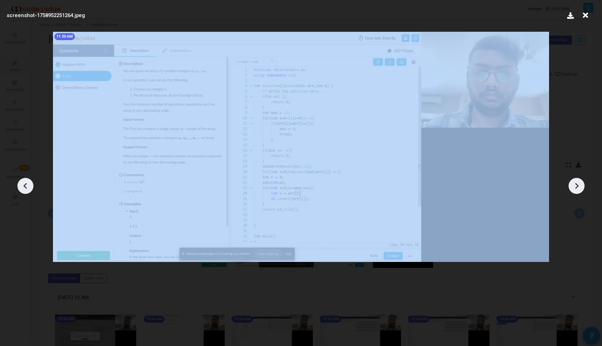
click at [577, 184] on icon at bounding box center [577, 186] width 3 height 6
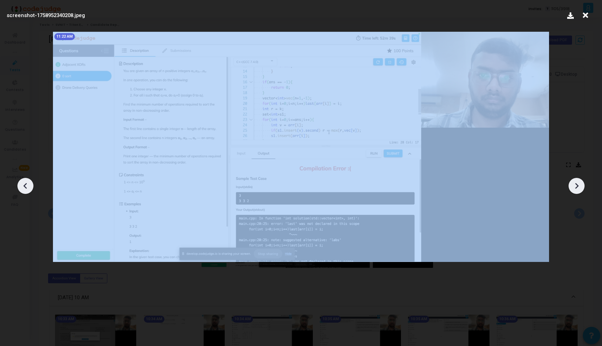
click at [577, 184] on icon at bounding box center [577, 186] width 3 height 6
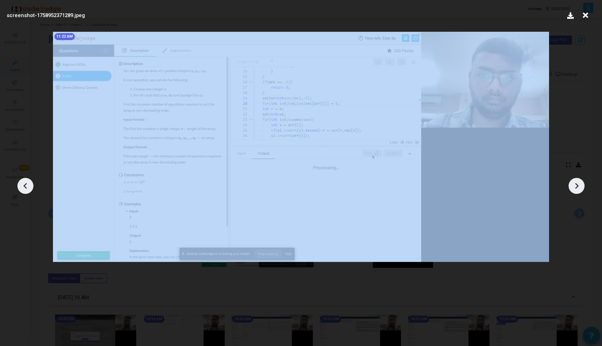
click at [577, 184] on icon at bounding box center [577, 186] width 3 height 6
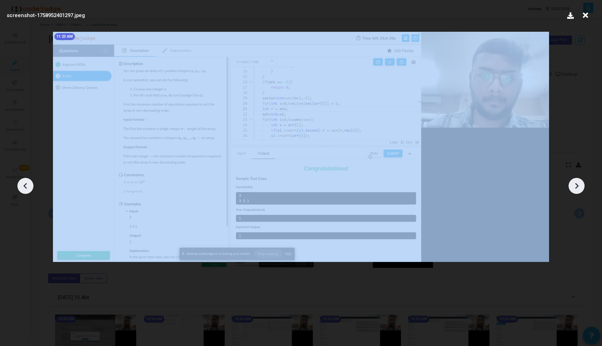
click at [577, 184] on icon at bounding box center [577, 186] width 3 height 6
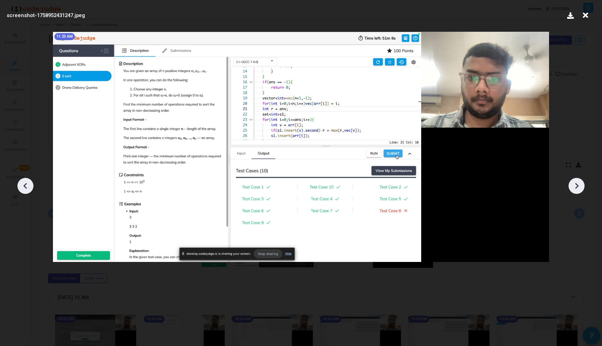
click at [577, 184] on icon at bounding box center [577, 186] width 3 height 6
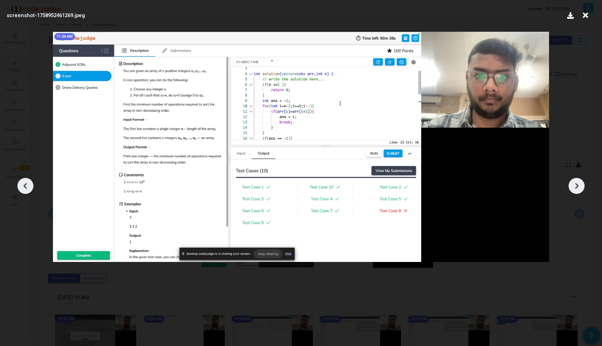
click at [577, 184] on icon at bounding box center [577, 186] width 3 height 6
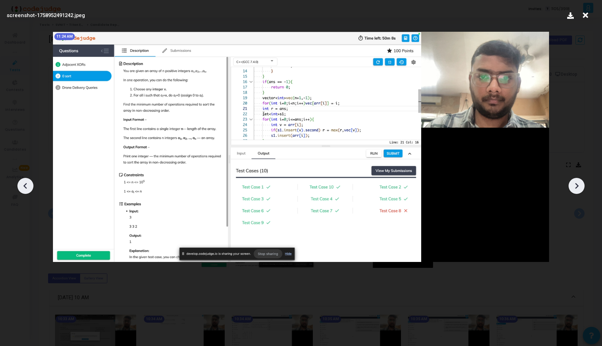
click at [577, 184] on icon at bounding box center [577, 186] width 3 height 6
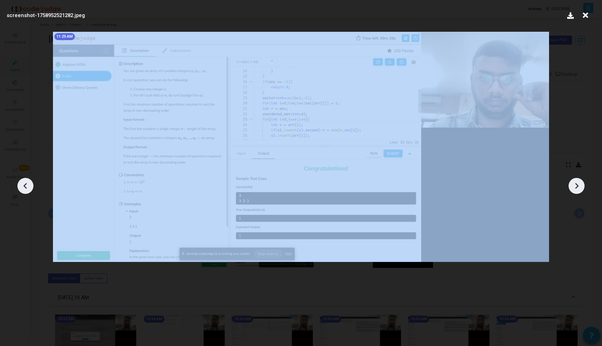
click at [577, 184] on icon at bounding box center [577, 186] width 3 height 6
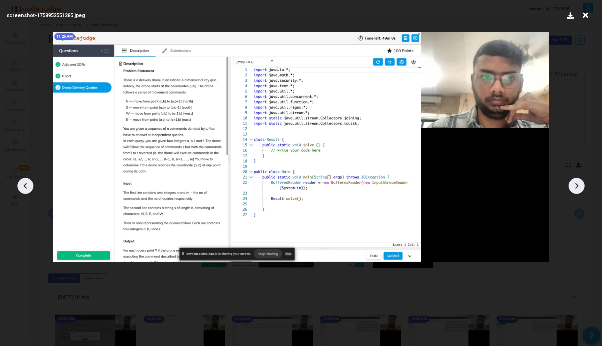
click at [24, 191] on icon at bounding box center [25, 186] width 10 height 10
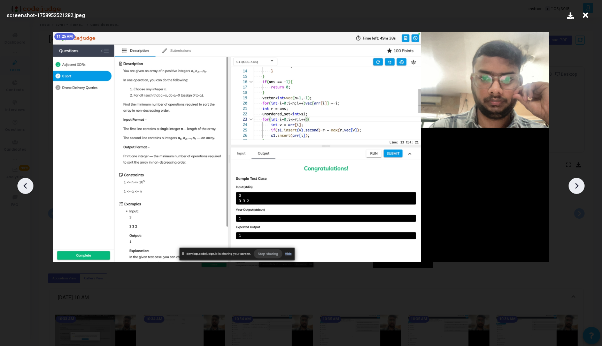
click at [577, 187] on icon at bounding box center [577, 186] width 3 height 6
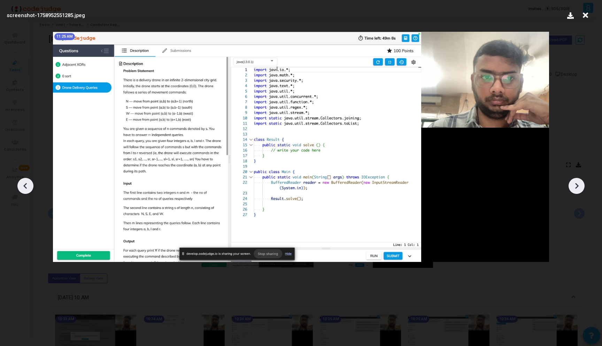
click at [29, 188] on icon at bounding box center [25, 186] width 10 height 10
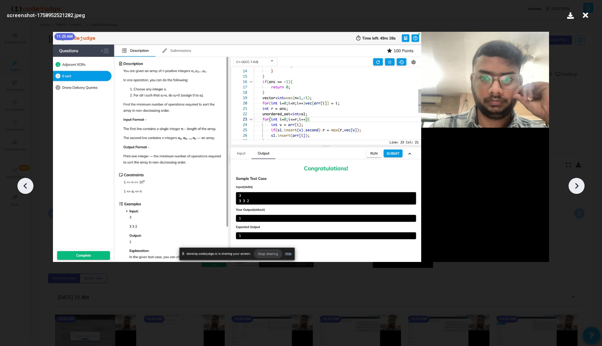
click at [29, 188] on icon at bounding box center [25, 186] width 10 height 10
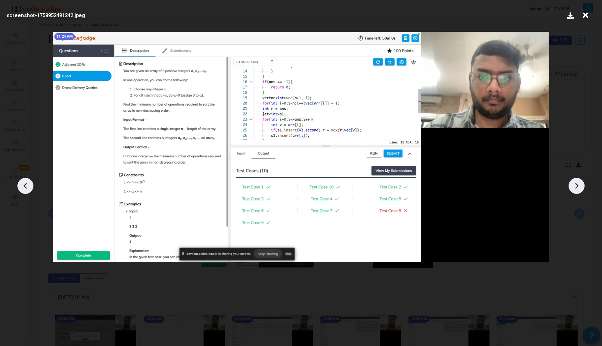
click at [577, 184] on icon at bounding box center [577, 186] width 3 height 6
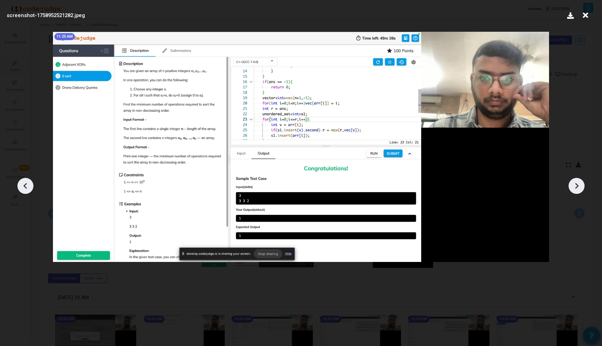
click at [577, 186] on icon at bounding box center [577, 186] width 10 height 10
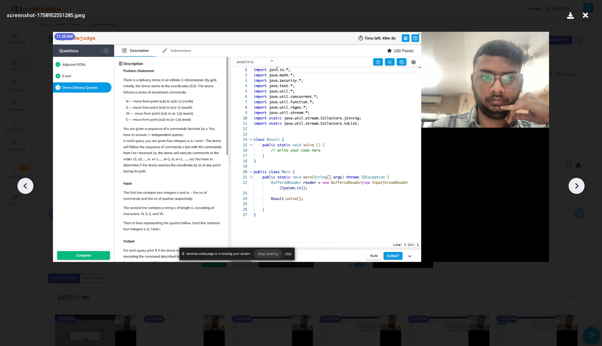
click at [577, 186] on icon at bounding box center [577, 186] width 10 height 10
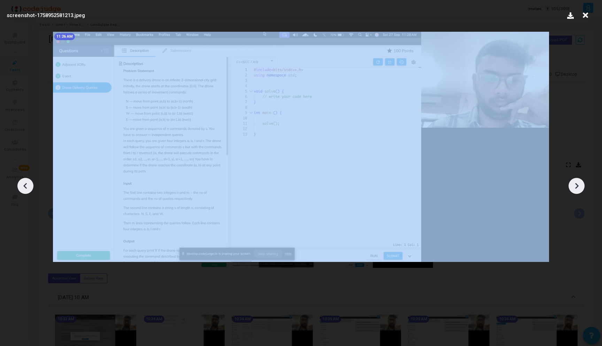
click at [577, 186] on icon at bounding box center [577, 186] width 10 height 10
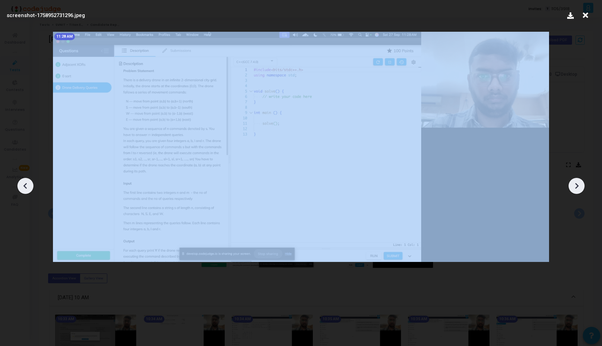
click at [577, 186] on icon at bounding box center [577, 186] width 10 height 10
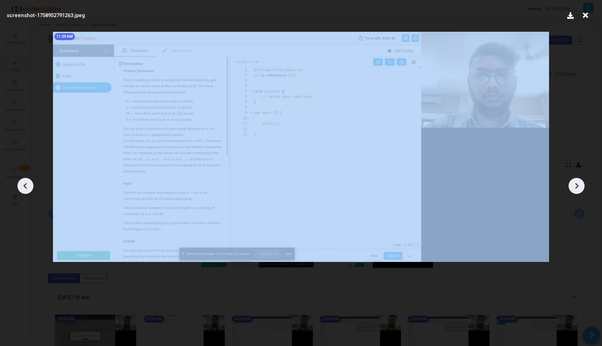
click at [577, 186] on icon at bounding box center [577, 186] width 10 height 10
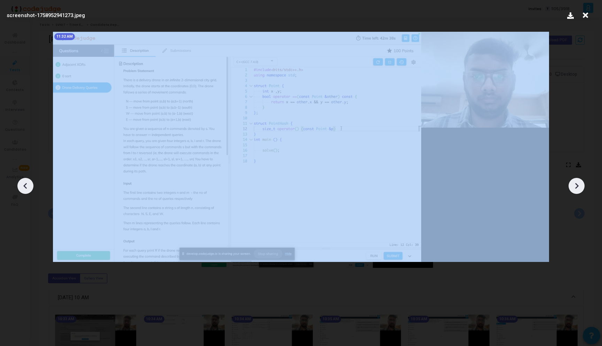
click at [577, 186] on icon at bounding box center [577, 186] width 10 height 10
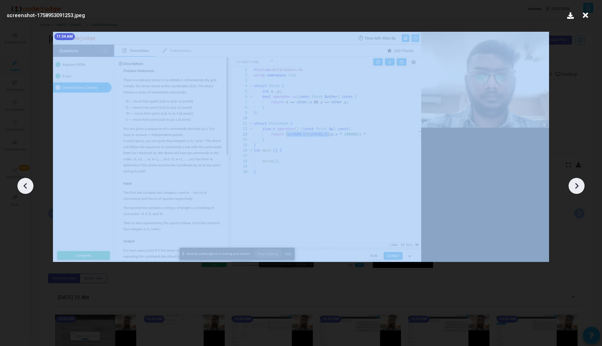
click at [577, 186] on icon at bounding box center [577, 186] width 10 height 10
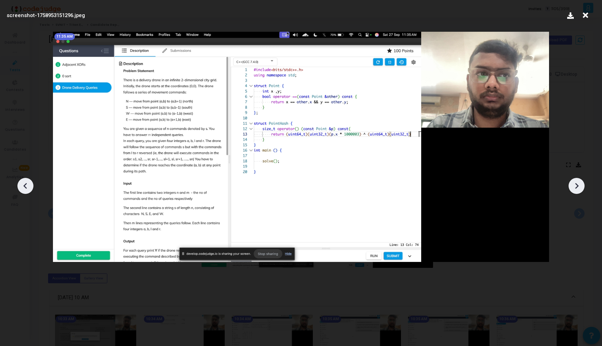
click at [577, 186] on icon at bounding box center [577, 186] width 10 height 10
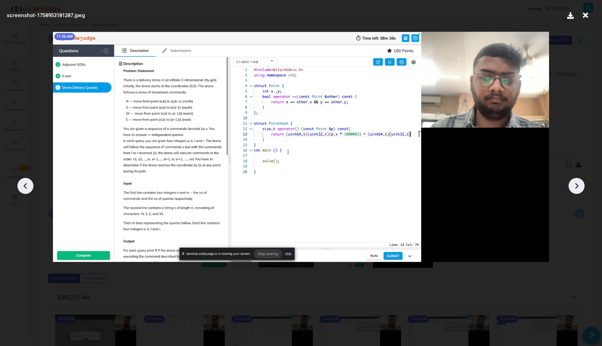
click at [577, 186] on icon at bounding box center [577, 186] width 10 height 10
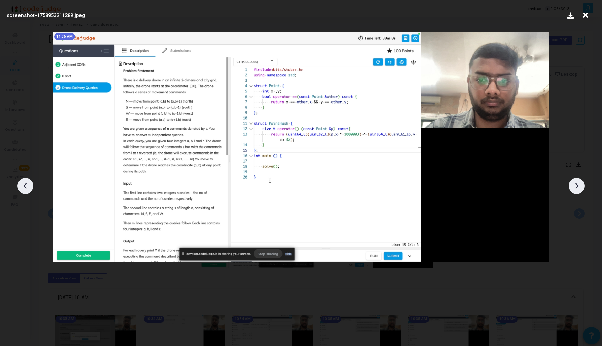
click at [577, 186] on icon at bounding box center [577, 186] width 10 height 10
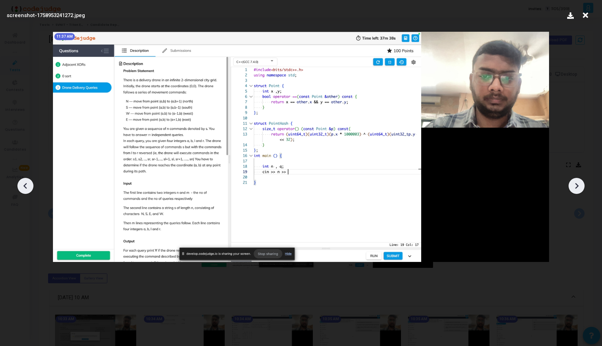
click at [577, 186] on icon at bounding box center [577, 186] width 10 height 10
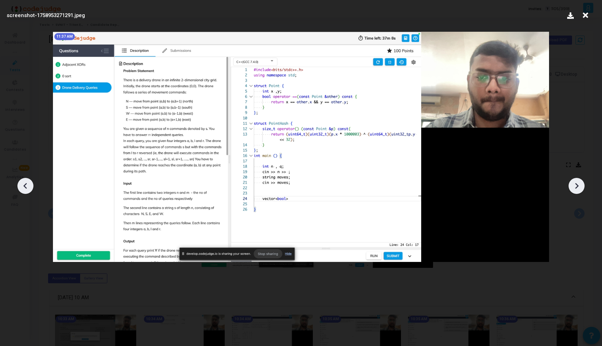
click at [577, 186] on icon at bounding box center [577, 186] width 10 height 10
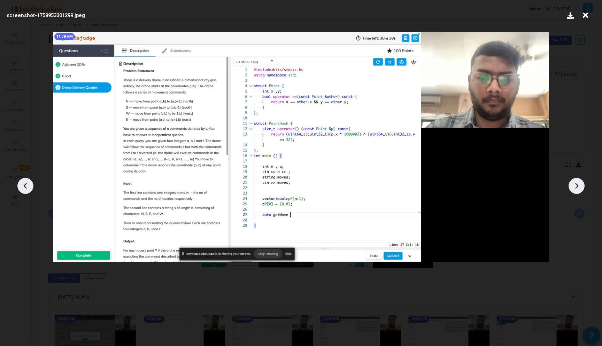
click at [577, 186] on icon at bounding box center [577, 186] width 10 height 10
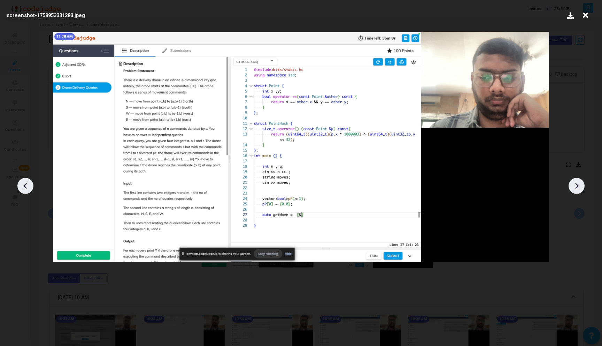
click at [577, 186] on icon at bounding box center [577, 186] width 10 height 10
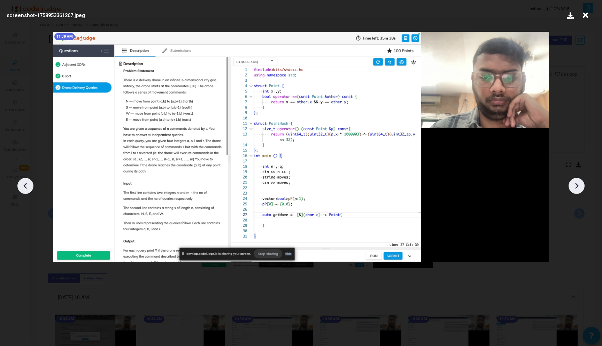
click at [577, 186] on icon at bounding box center [577, 186] width 10 height 10
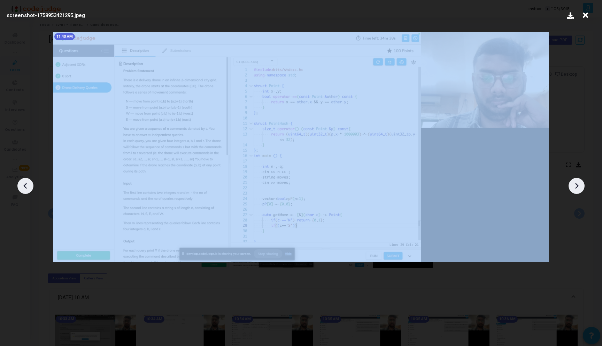
click at [577, 186] on icon at bounding box center [577, 186] width 10 height 10
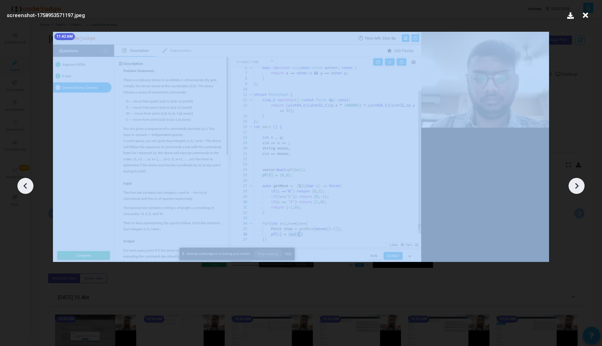
click at [577, 186] on icon at bounding box center [577, 186] width 10 height 10
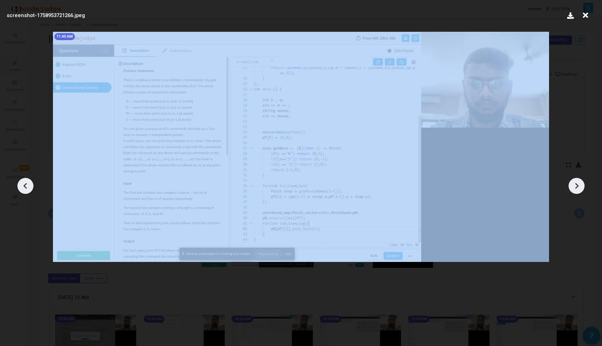
click at [577, 186] on icon at bounding box center [577, 186] width 10 height 10
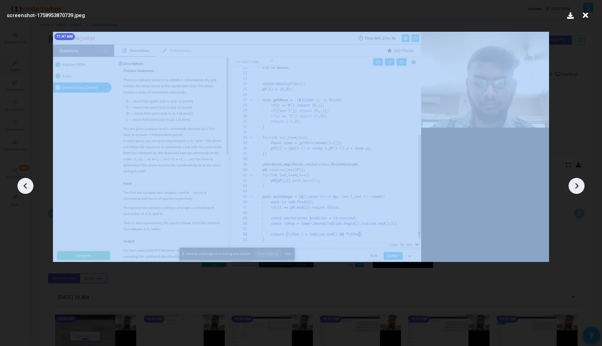
click at [577, 186] on icon at bounding box center [577, 186] width 10 height 10
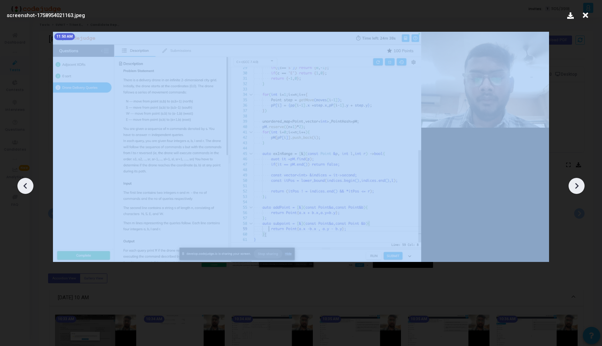
click at [577, 186] on icon at bounding box center [577, 186] width 10 height 10
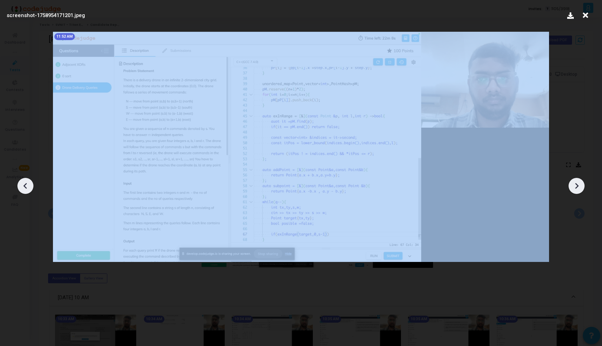
click at [577, 186] on icon at bounding box center [577, 186] width 10 height 10
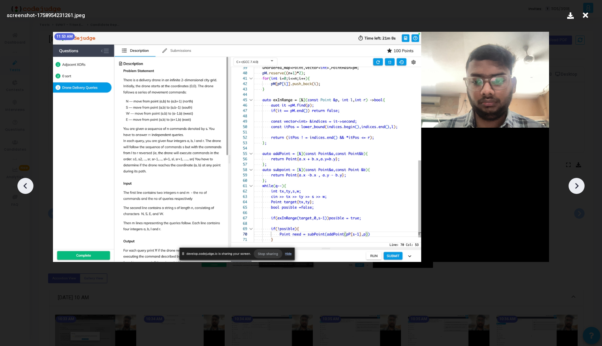
click at [577, 186] on icon at bounding box center [577, 186] width 10 height 10
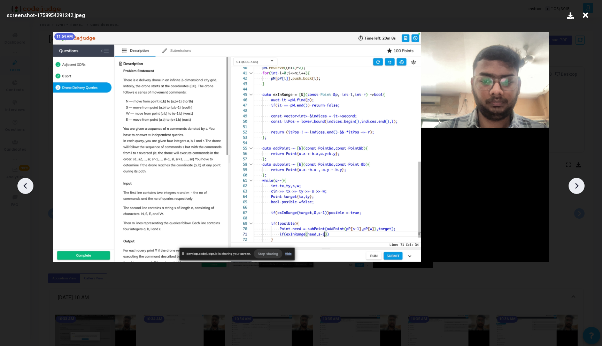
click at [577, 186] on icon at bounding box center [577, 186] width 10 height 10
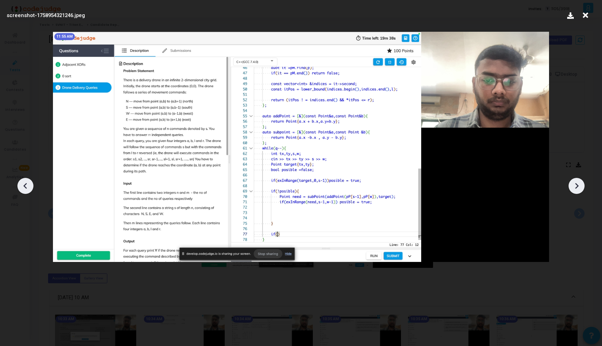
click at [577, 186] on icon at bounding box center [577, 186] width 10 height 10
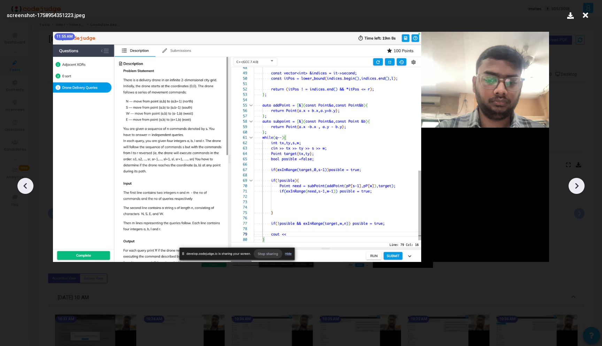
click at [577, 186] on icon at bounding box center [577, 186] width 10 height 10
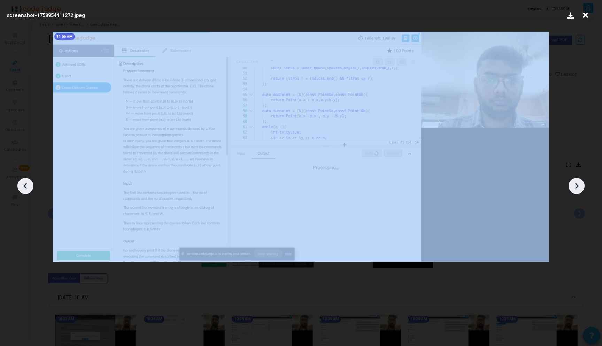
click at [577, 186] on icon at bounding box center [577, 186] width 10 height 10
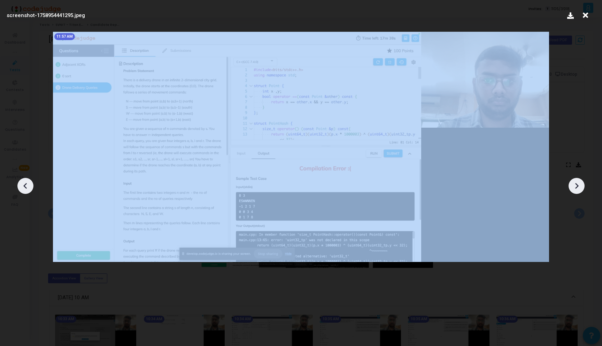
click at [577, 186] on icon at bounding box center [577, 186] width 10 height 10
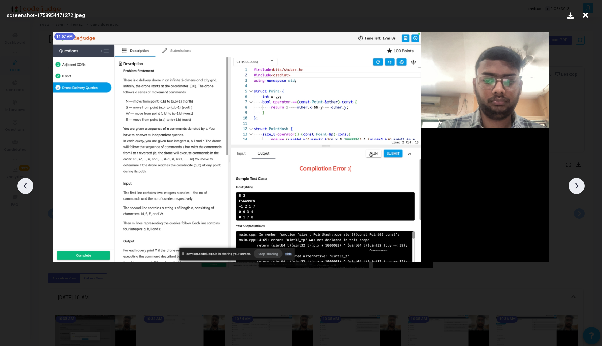
click at [577, 186] on icon at bounding box center [577, 186] width 10 height 10
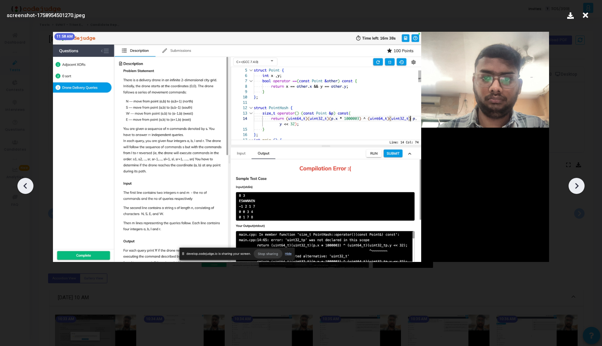
click at [577, 186] on icon at bounding box center [577, 186] width 10 height 10
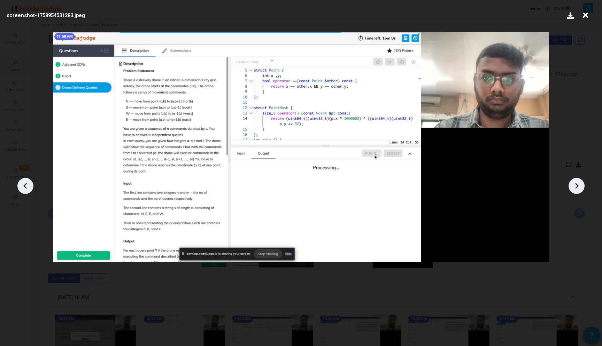
click at [577, 186] on icon at bounding box center [577, 186] width 10 height 10
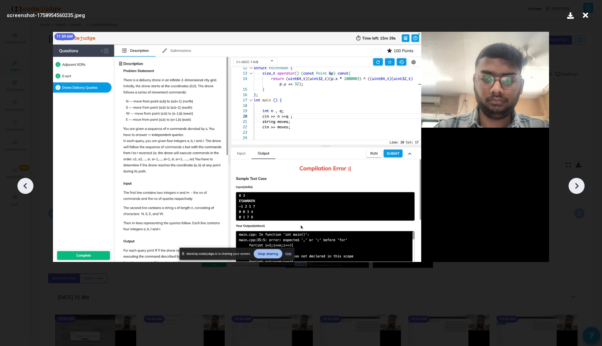
click at [577, 186] on icon at bounding box center [577, 186] width 10 height 10
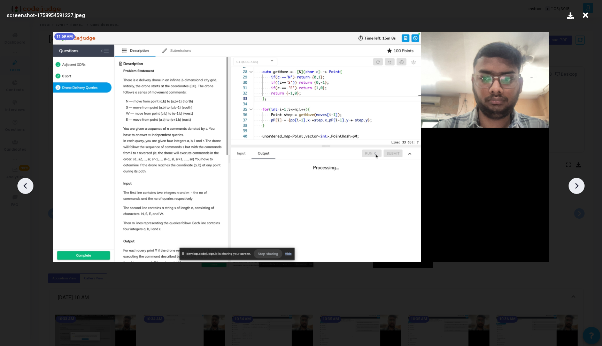
click at [577, 186] on icon at bounding box center [577, 186] width 10 height 10
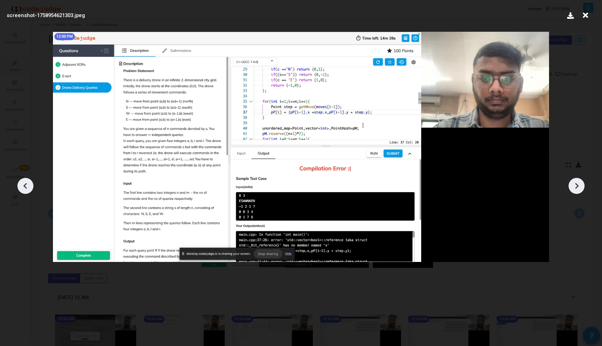
click at [577, 186] on icon at bounding box center [577, 186] width 10 height 10
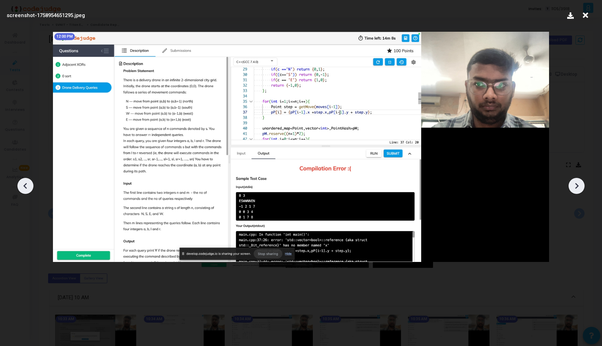
click at [577, 186] on icon at bounding box center [577, 186] width 10 height 10
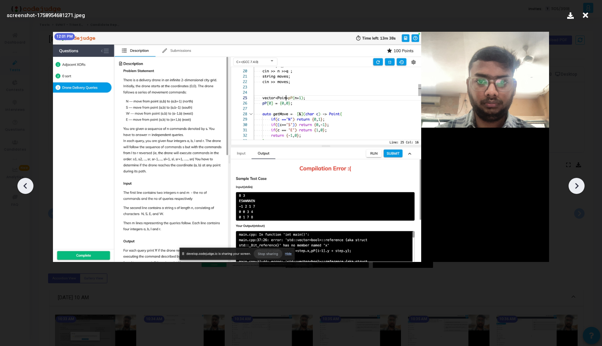
click at [577, 186] on icon at bounding box center [577, 186] width 10 height 10
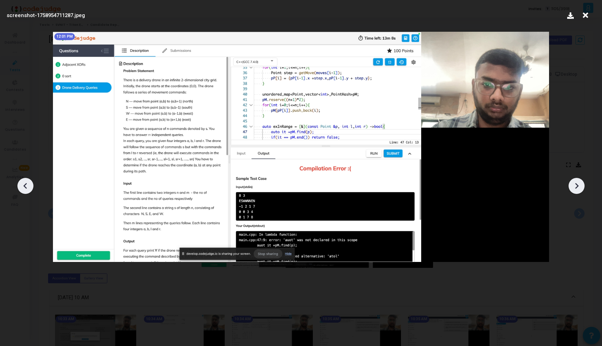
click at [577, 186] on icon at bounding box center [577, 186] width 10 height 10
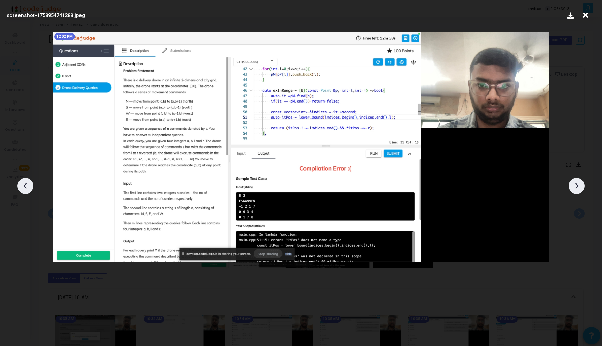
click at [577, 186] on icon at bounding box center [577, 186] width 10 height 10
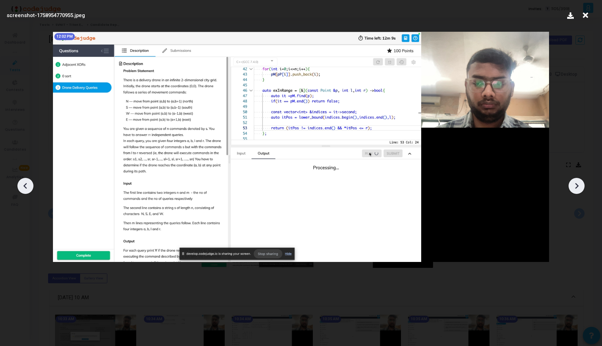
click at [577, 186] on icon at bounding box center [577, 186] width 10 height 10
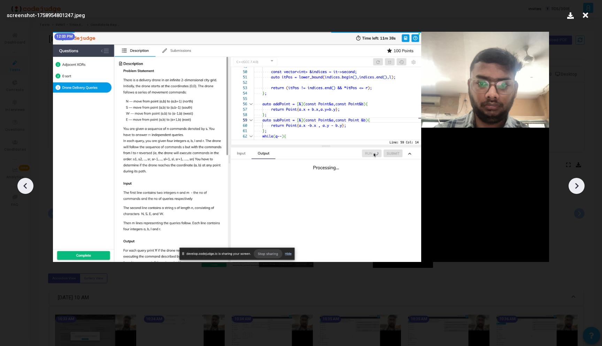
click at [577, 186] on icon at bounding box center [577, 186] width 10 height 10
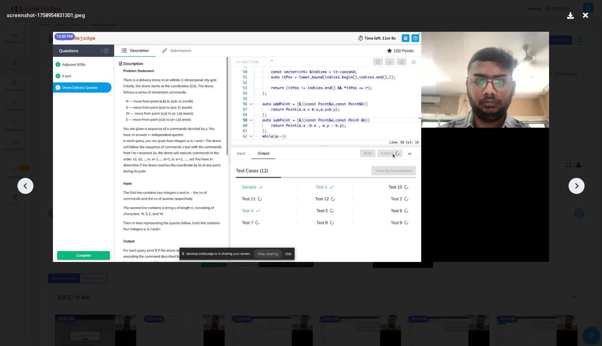
click at [577, 186] on icon at bounding box center [577, 186] width 10 height 10
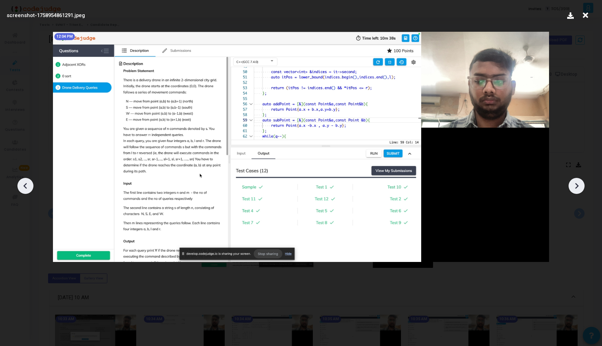
click at [577, 186] on icon at bounding box center [577, 186] width 10 height 10
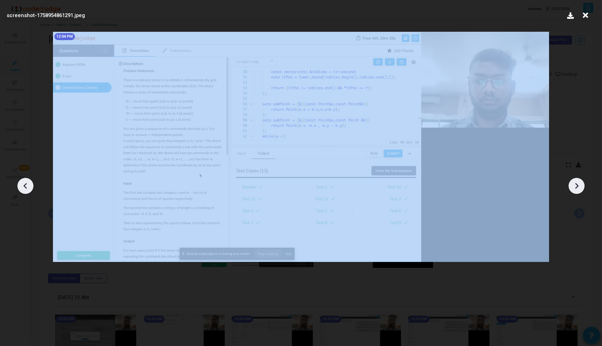
click at [577, 186] on icon at bounding box center [577, 186] width 10 height 10
